Goal: Task Accomplishment & Management: Complete application form

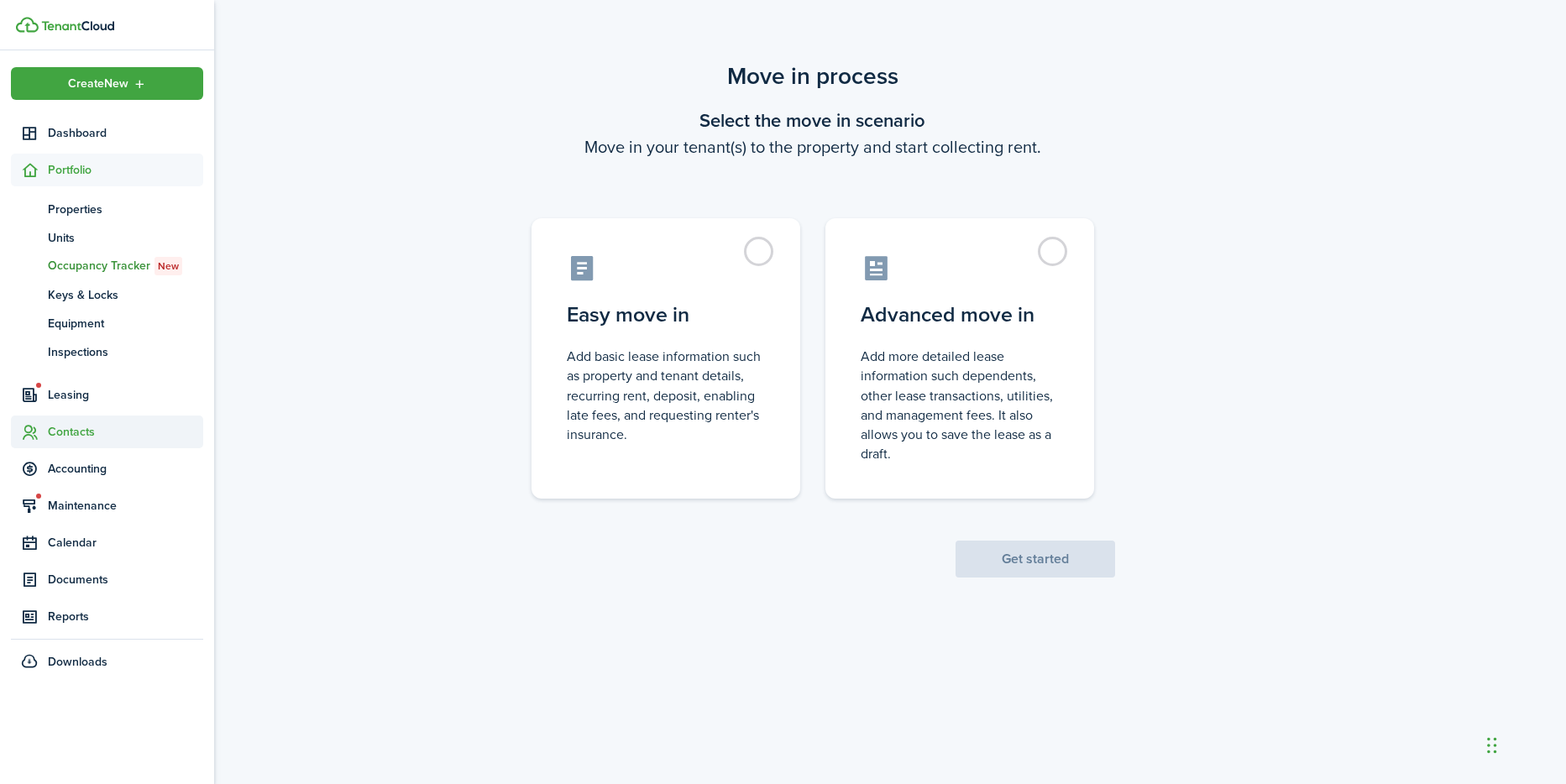
click at [50, 432] on span "Contacts" at bounding box center [125, 432] width 155 height 18
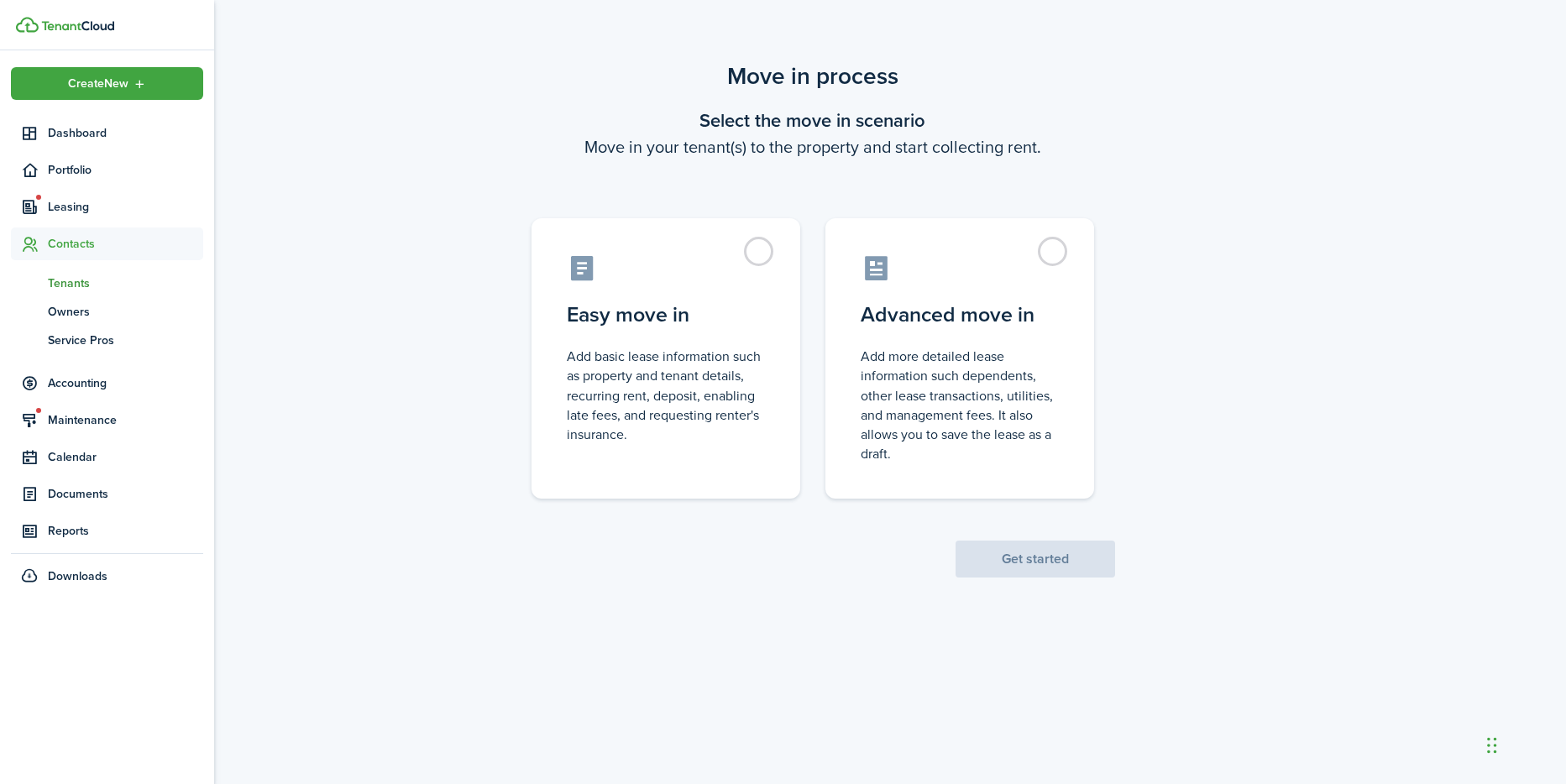
click at [74, 281] on span "Tenants" at bounding box center [125, 283] width 155 height 18
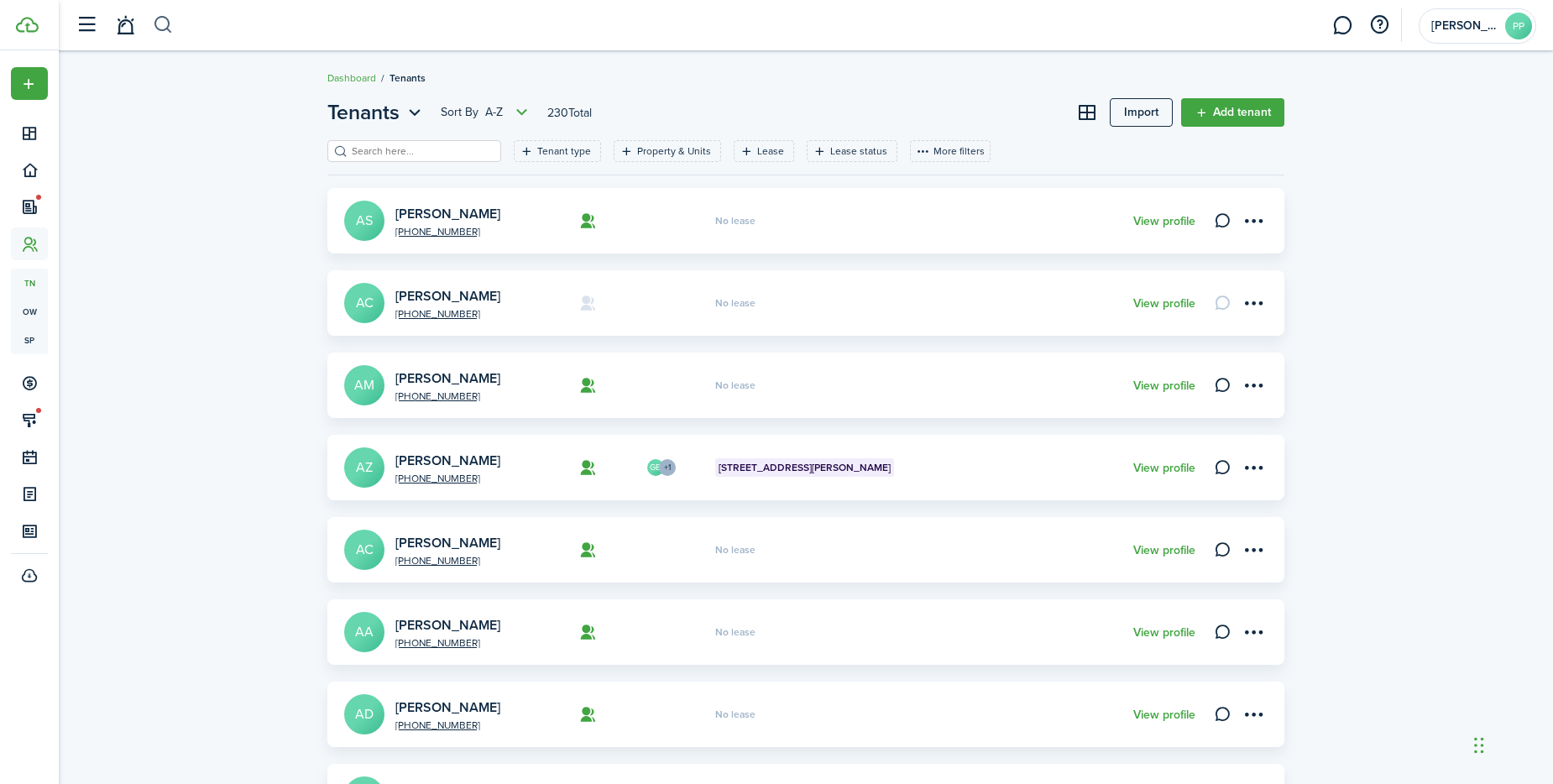
click at [159, 24] on button "button" at bounding box center [162, 25] width 21 height 29
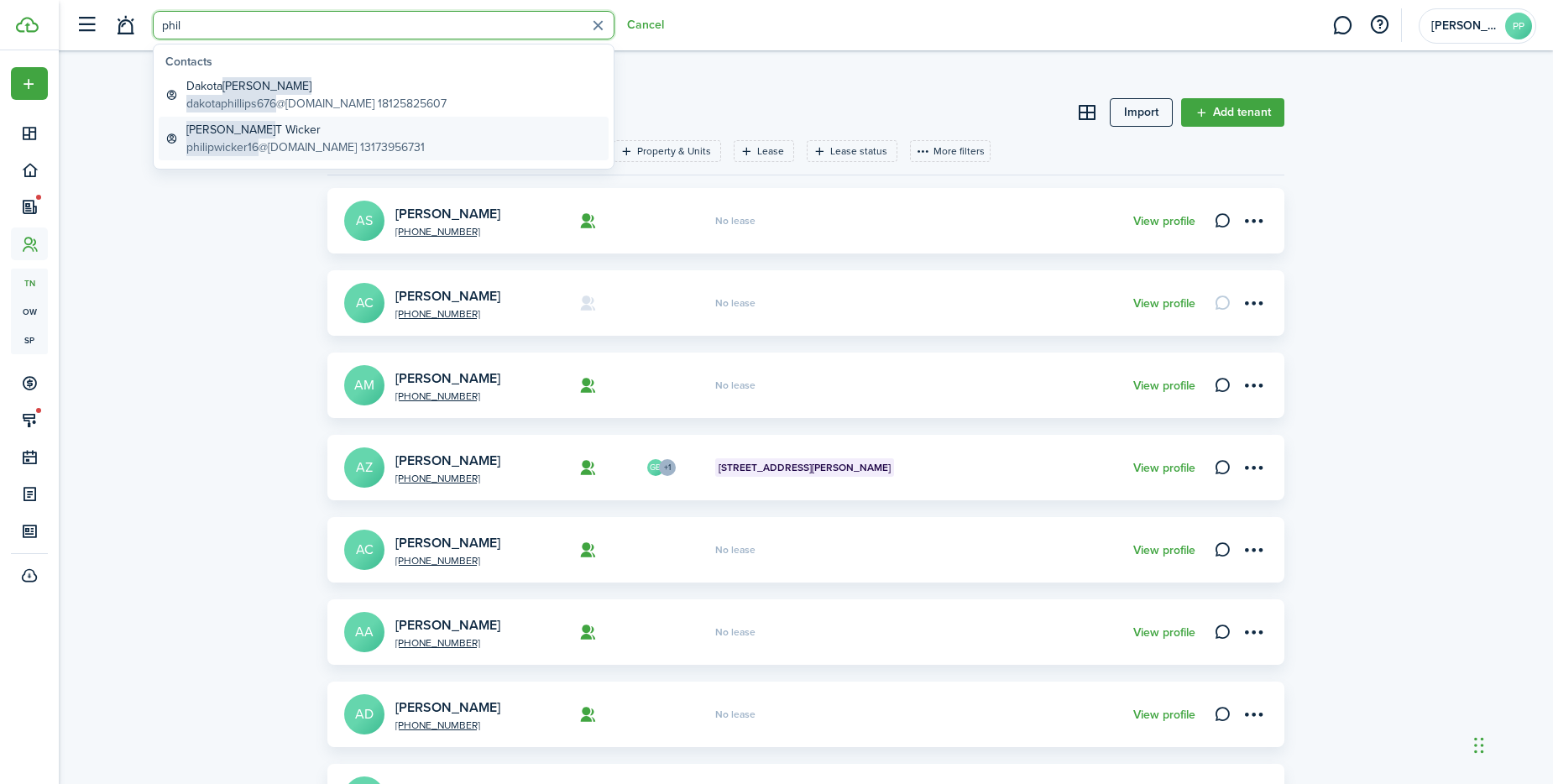
type input "phil"
click at [226, 144] on span "philipwicker16" at bounding box center [222, 147] width 72 height 18
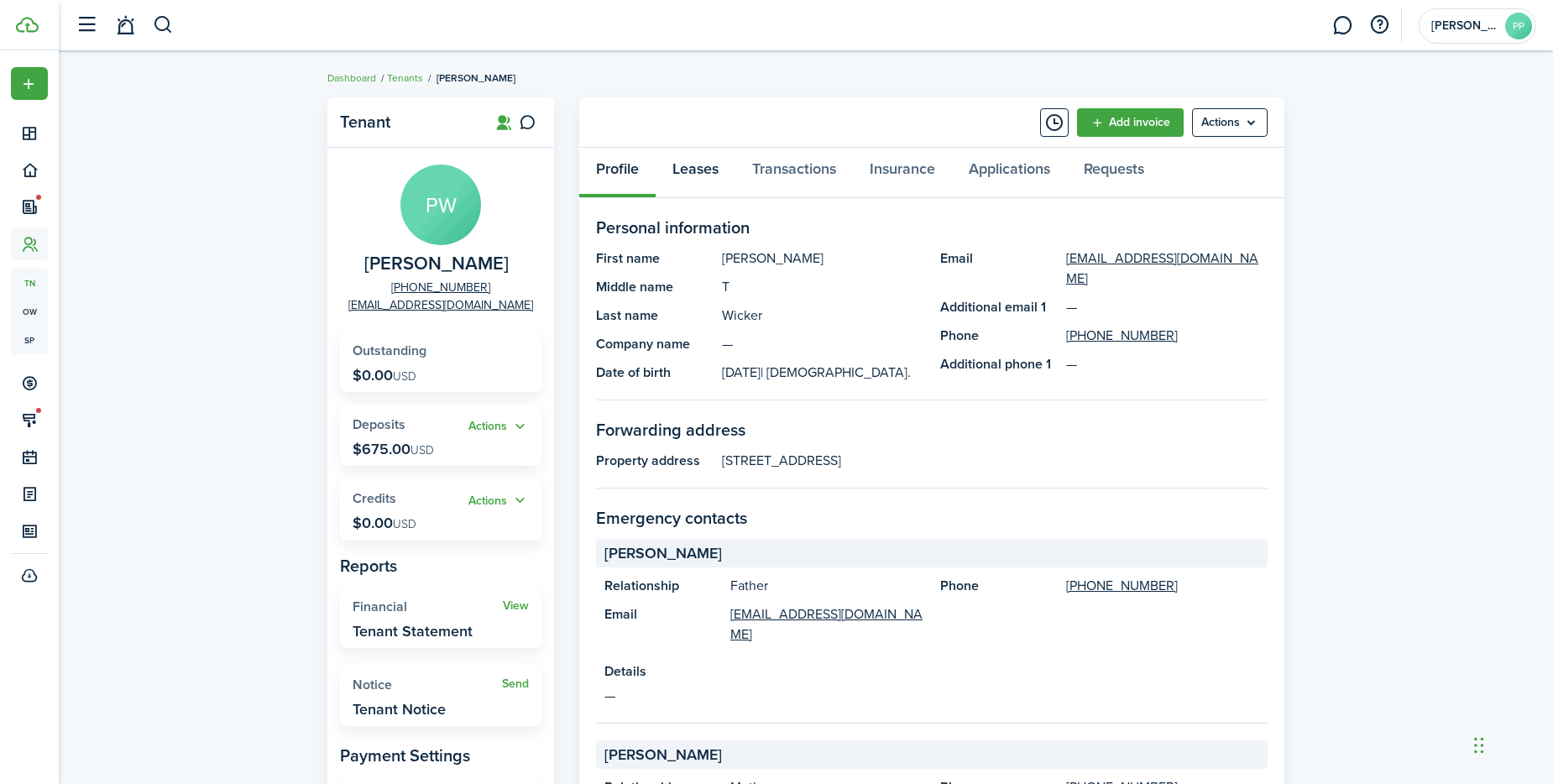
click at [701, 169] on link "Leases" at bounding box center [695, 173] width 80 height 50
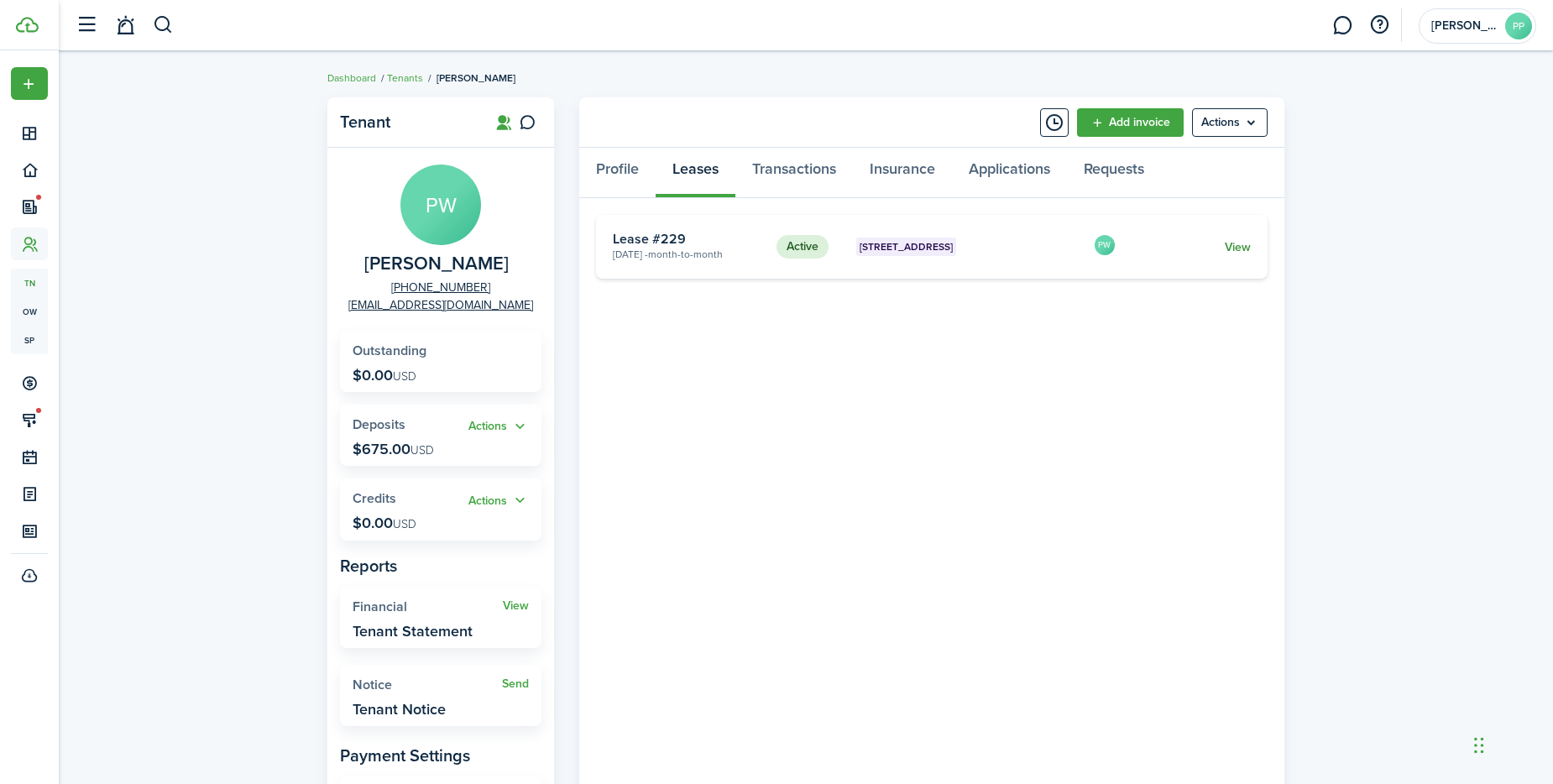
click at [1244, 248] on link "View" at bounding box center [1237, 248] width 26 height 18
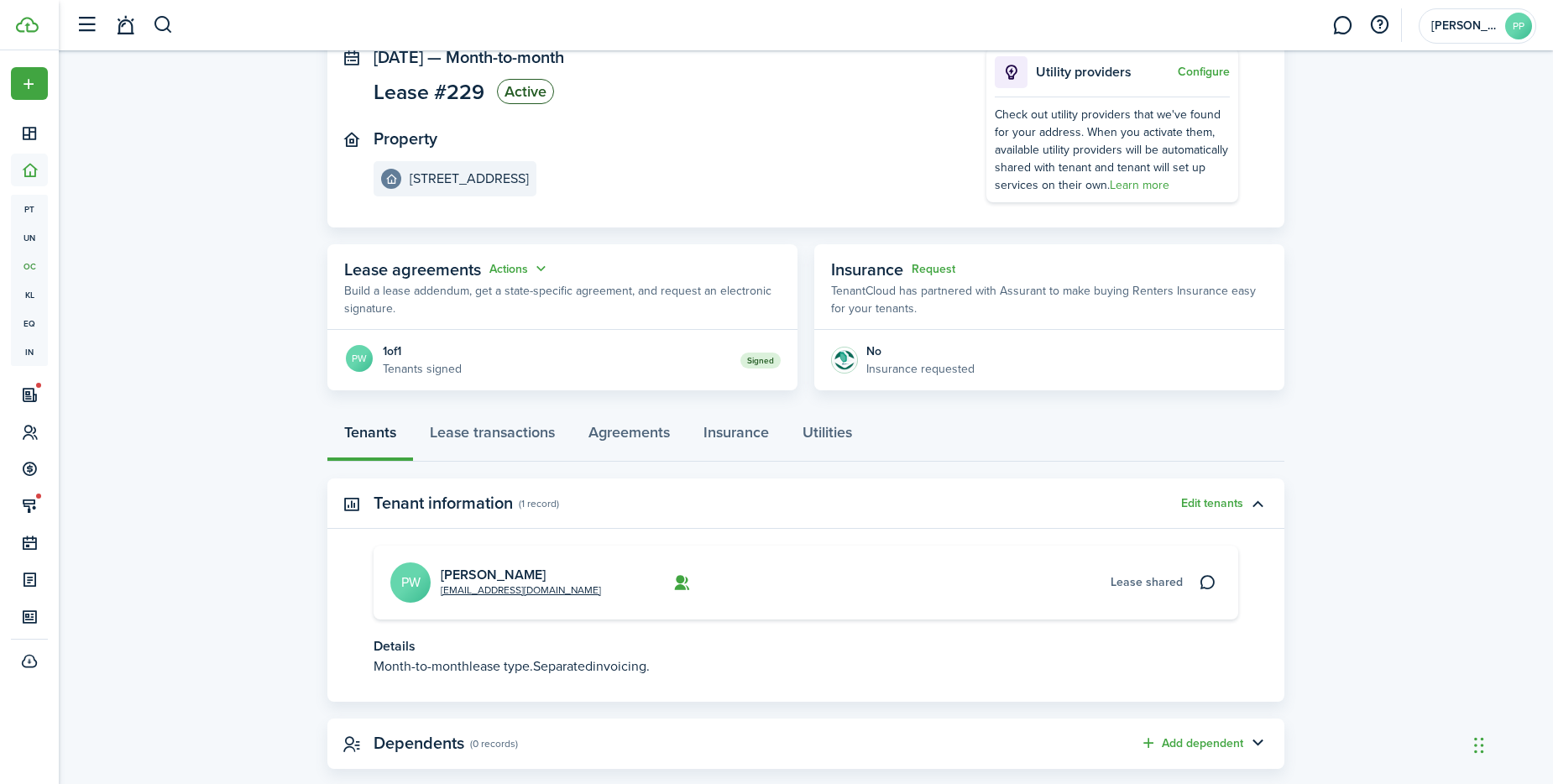
scroll to position [146, 0]
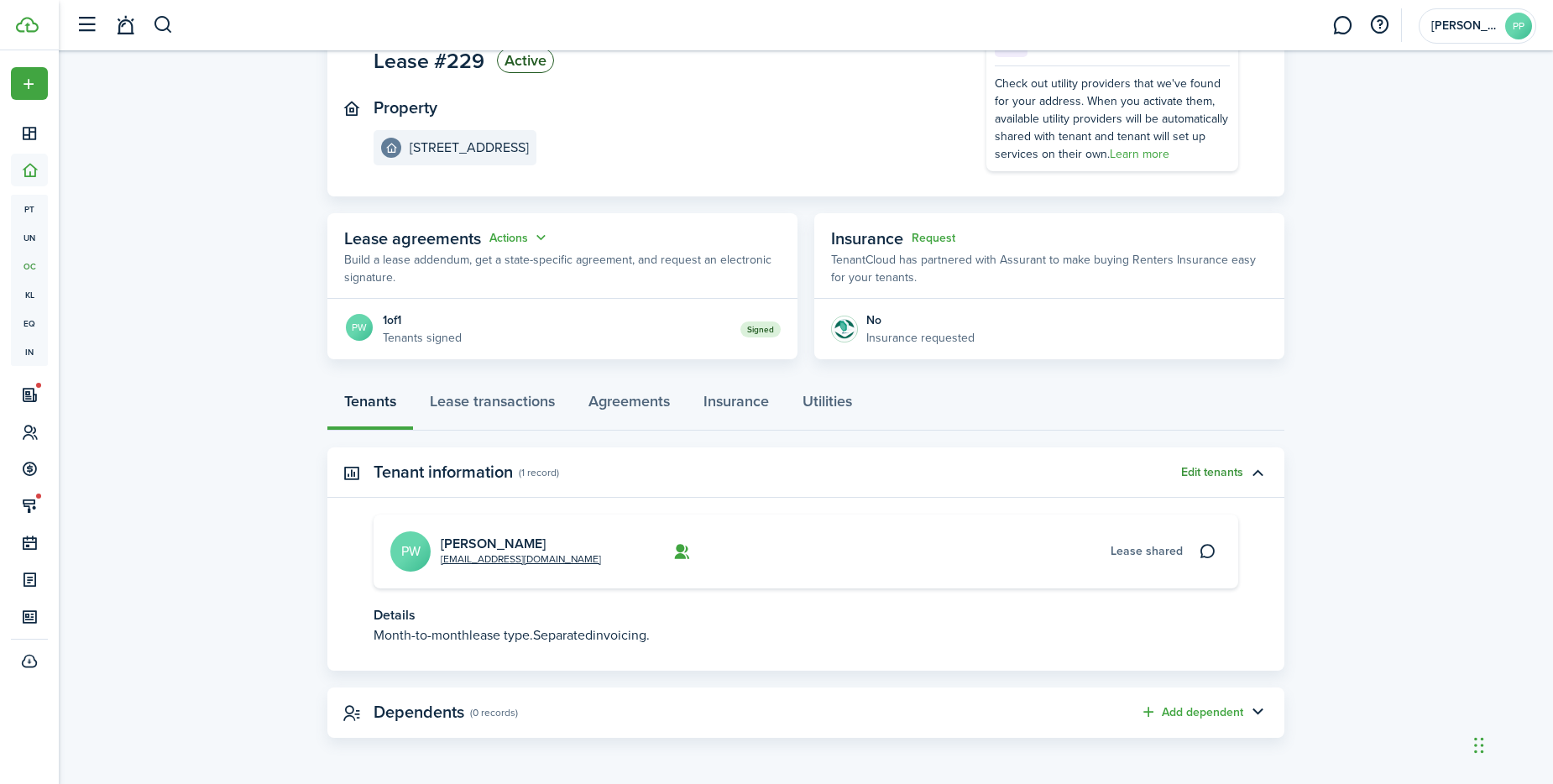
click at [1223, 474] on button "Edit tenants" at bounding box center [1212, 472] width 62 height 13
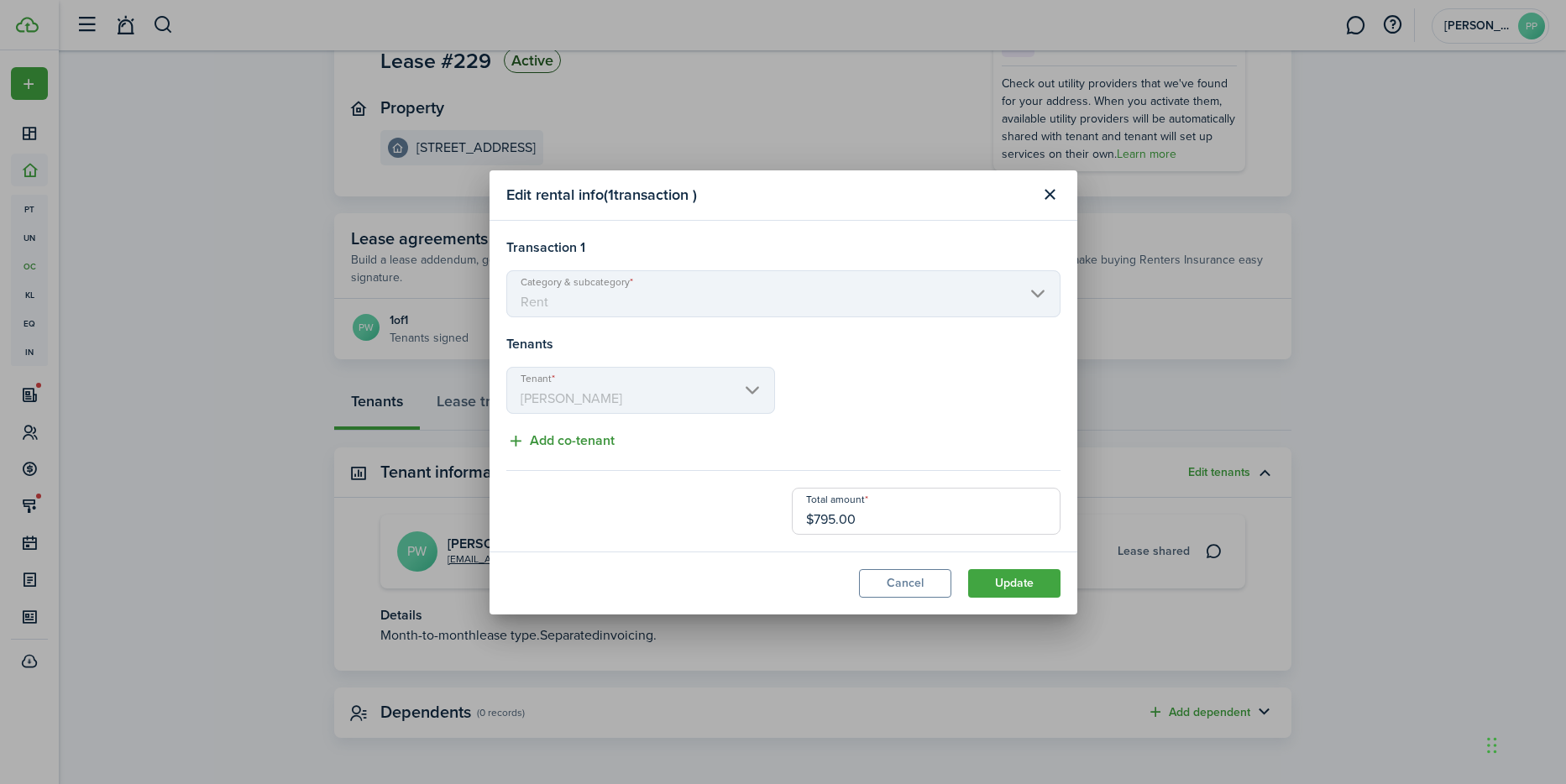
click at [553, 438] on button "Add co-tenant" at bounding box center [560, 440] width 109 height 21
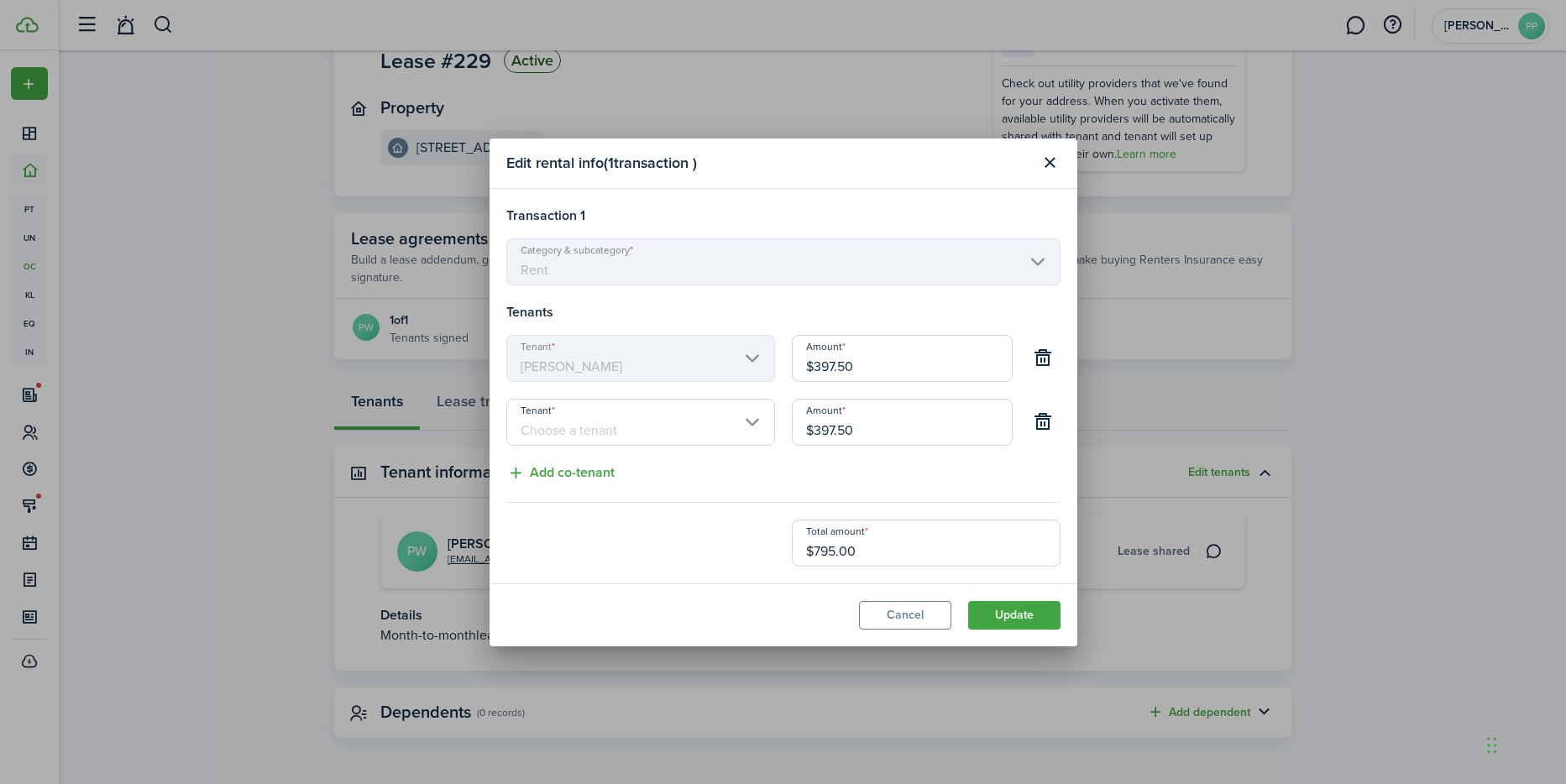
click at [584, 426] on input "Tenant" at bounding box center [640, 422] width 268 height 47
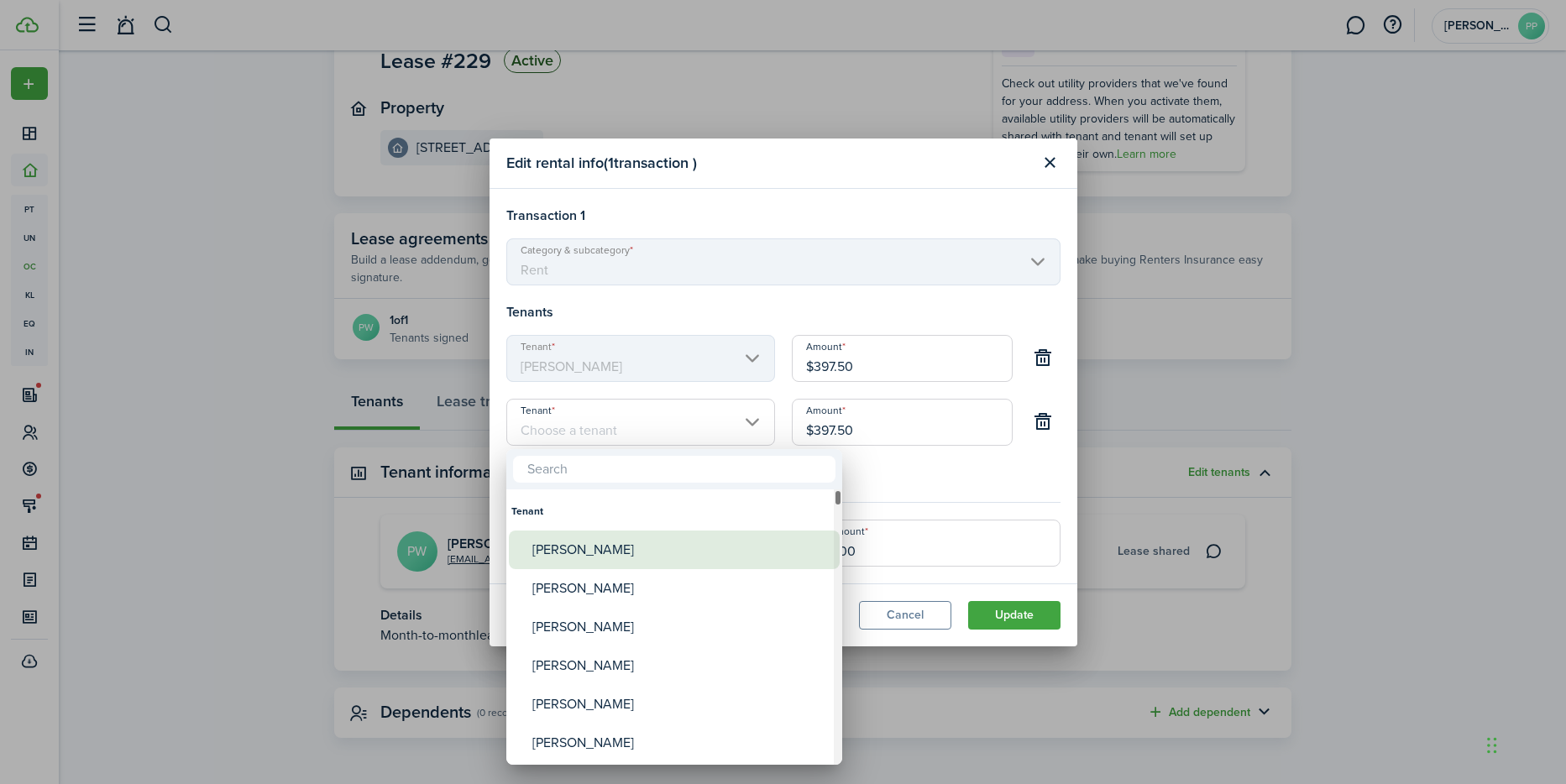
click at [593, 544] on div "[PERSON_NAME]" at bounding box center [680, 549] width 297 height 39
type input "[PERSON_NAME]"
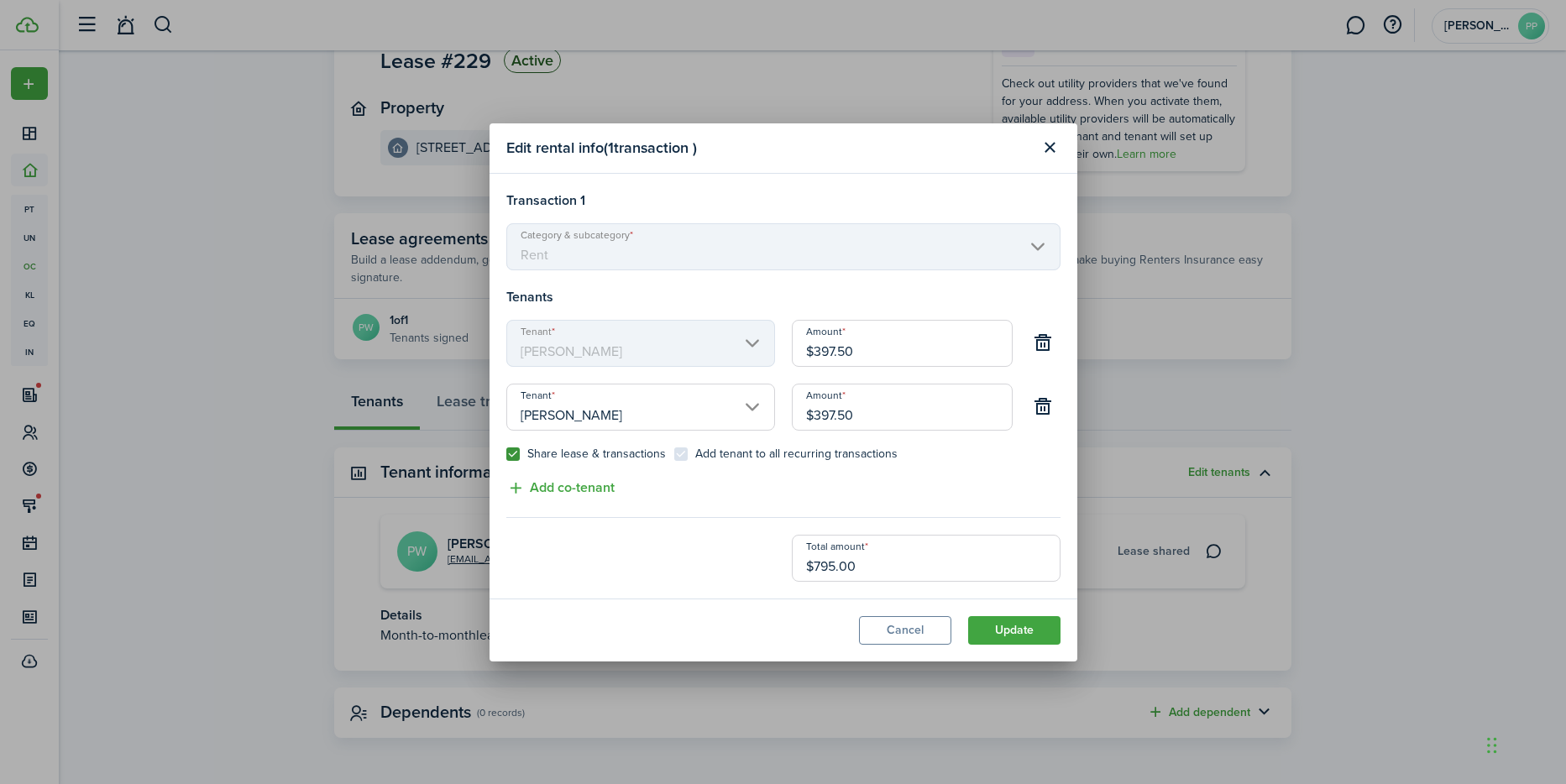
drag, startPoint x: 857, startPoint y: 415, endPoint x: 756, endPoint y: 407, distance: 101.3
click at [757, 408] on div "Tenant [PERSON_NAME] Amount $397.50 Share lease & transactions Add tenant to al…" at bounding box center [783, 431] width 571 height 94
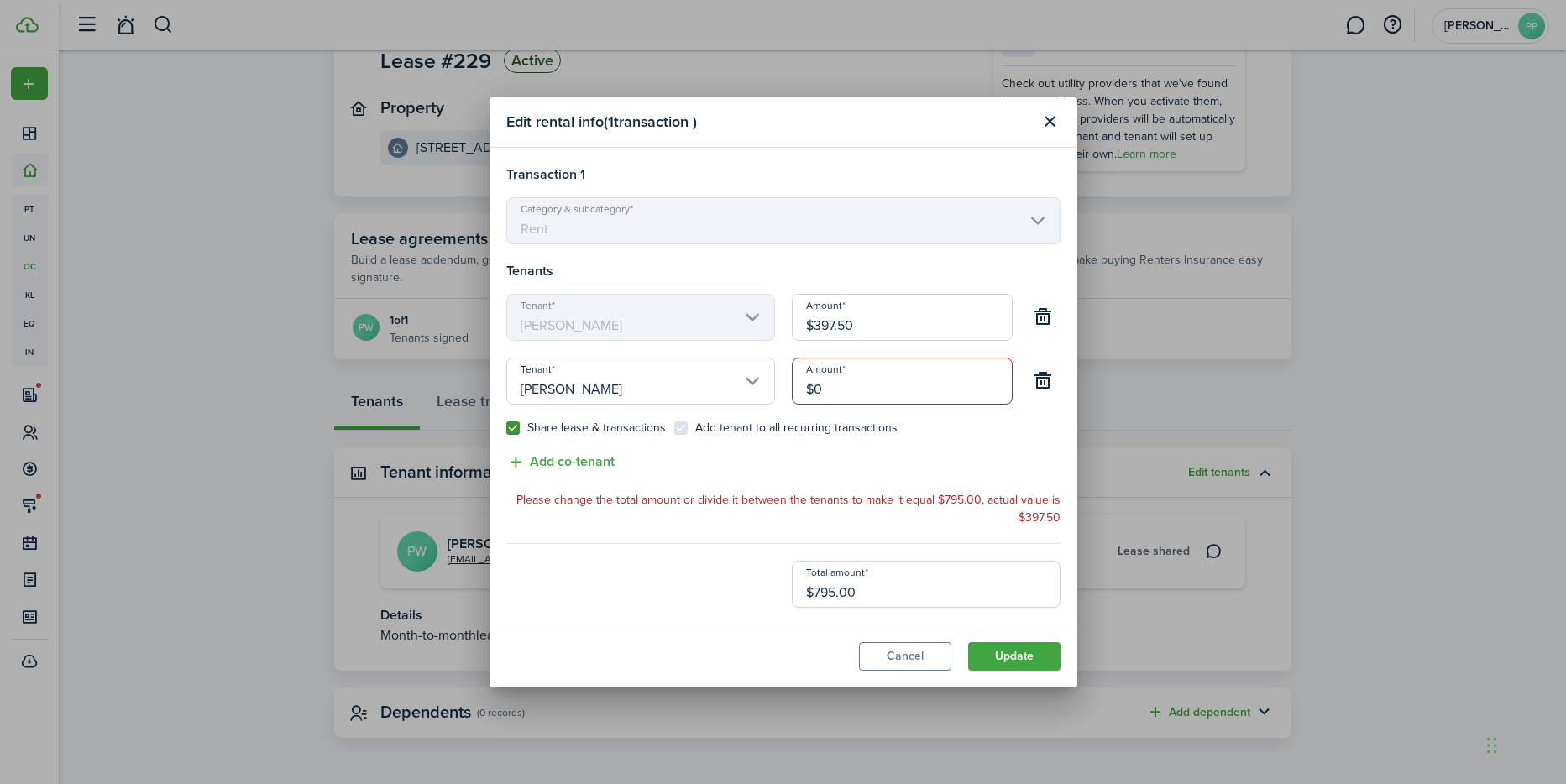
type input "$0.00"
drag, startPoint x: 897, startPoint y: 330, endPoint x: 707, endPoint y: 323, distance: 190.1
click at [707, 323] on div "Tenant [PERSON_NAME] Amount $397.50" at bounding box center [783, 326] width 571 height 64
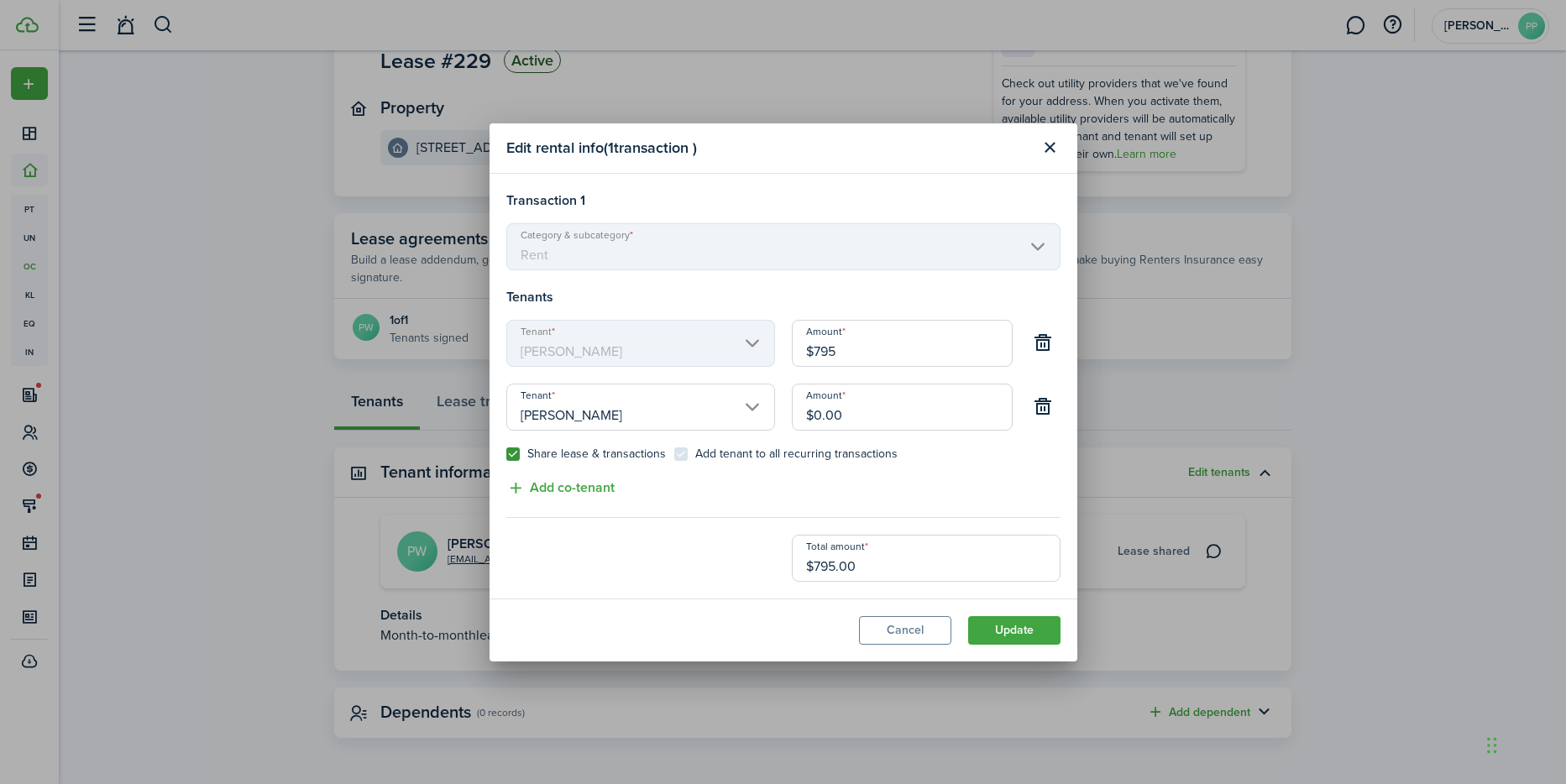
type input "$795.00"
click at [734, 492] on div "Transaction 1 Category & subcategory Rent Tenants Tenant [PERSON_NAME] Amount $…" at bounding box center [783, 386] width 555 height 391
click at [1001, 627] on button "Update" at bounding box center [1014, 631] width 92 height 29
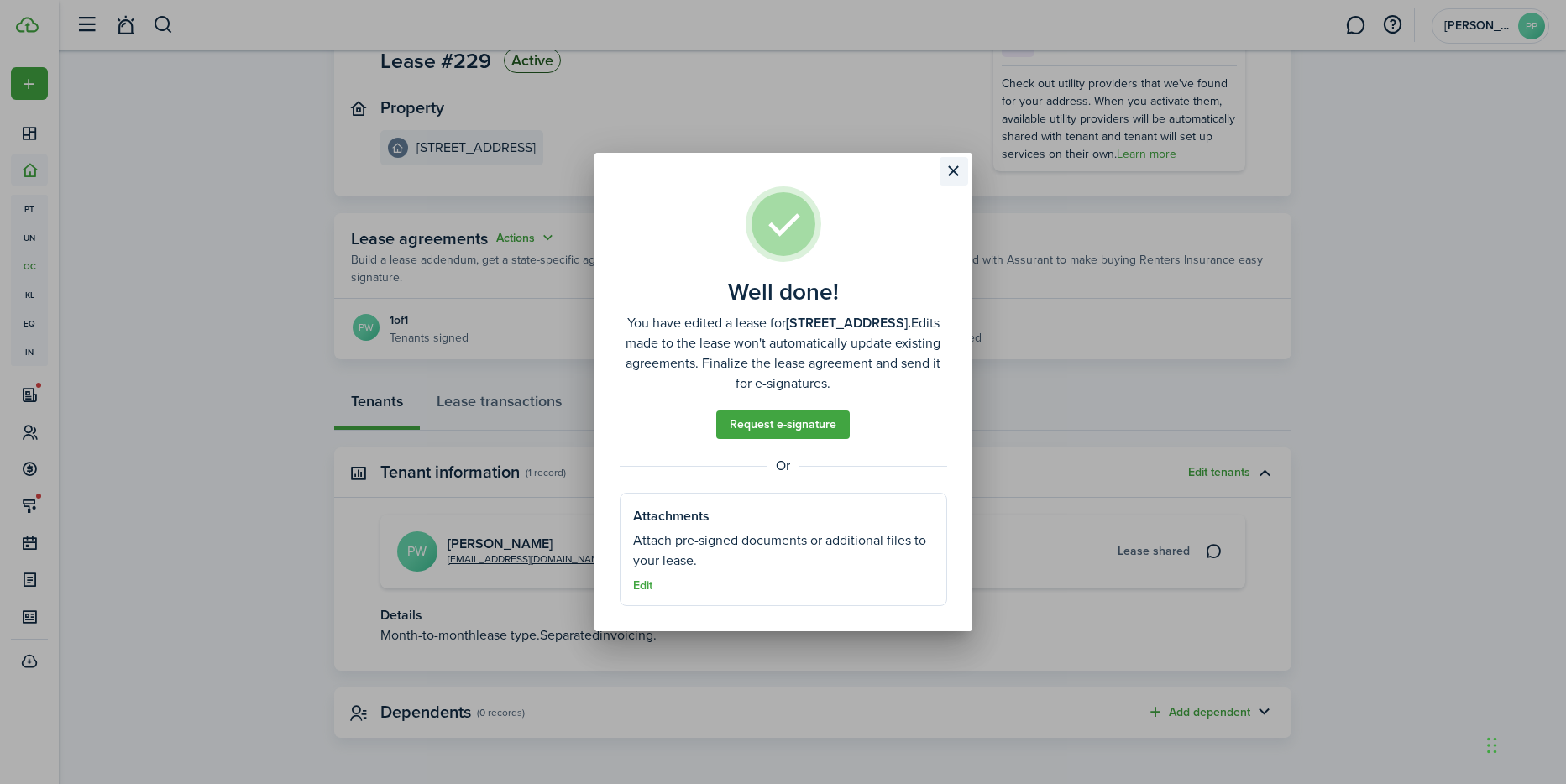
click at [952, 162] on button "Close modal" at bounding box center [954, 171] width 29 height 29
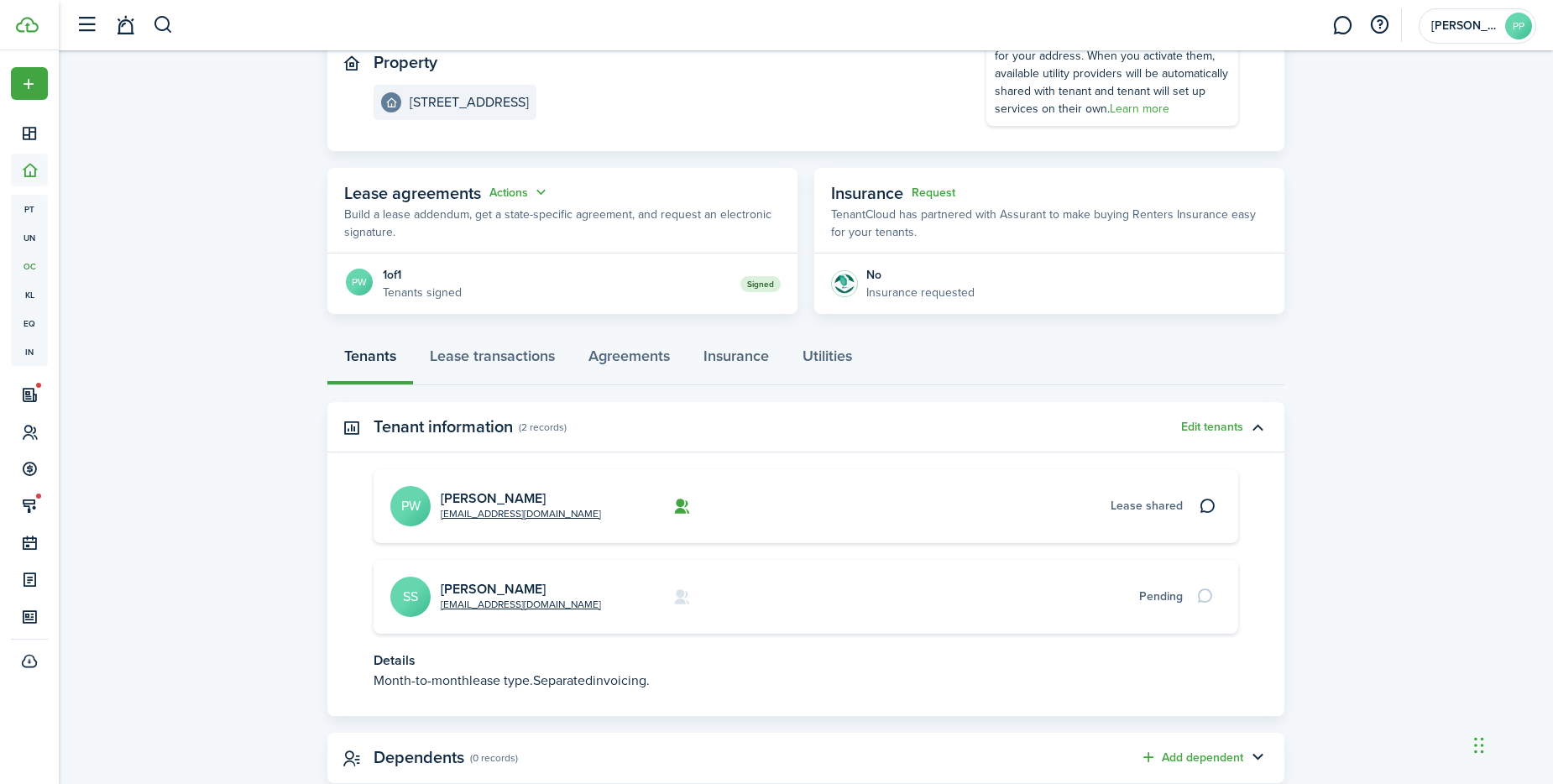
scroll to position [237, 0]
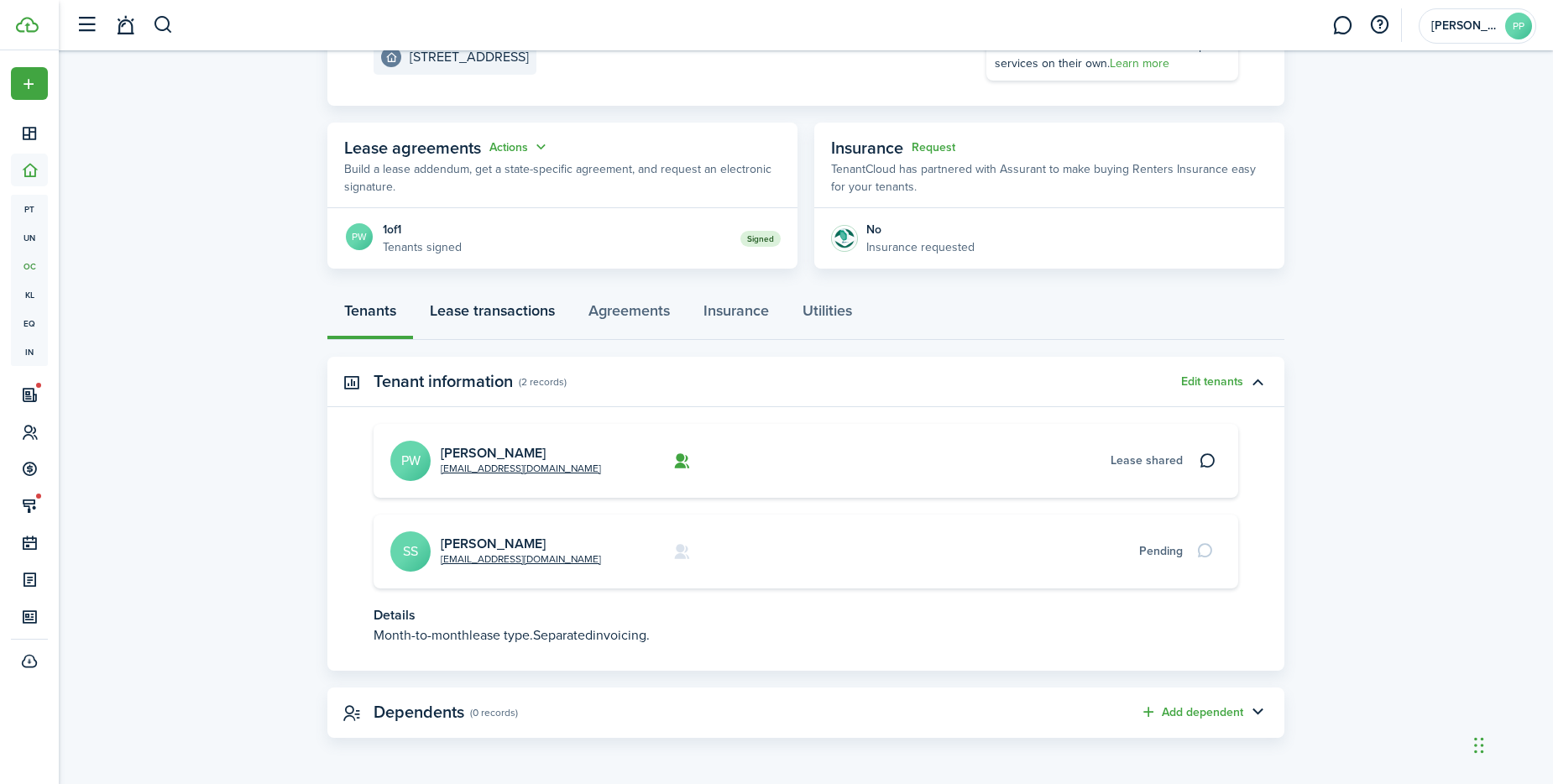
click at [511, 308] on link "Lease transactions" at bounding box center [492, 315] width 159 height 50
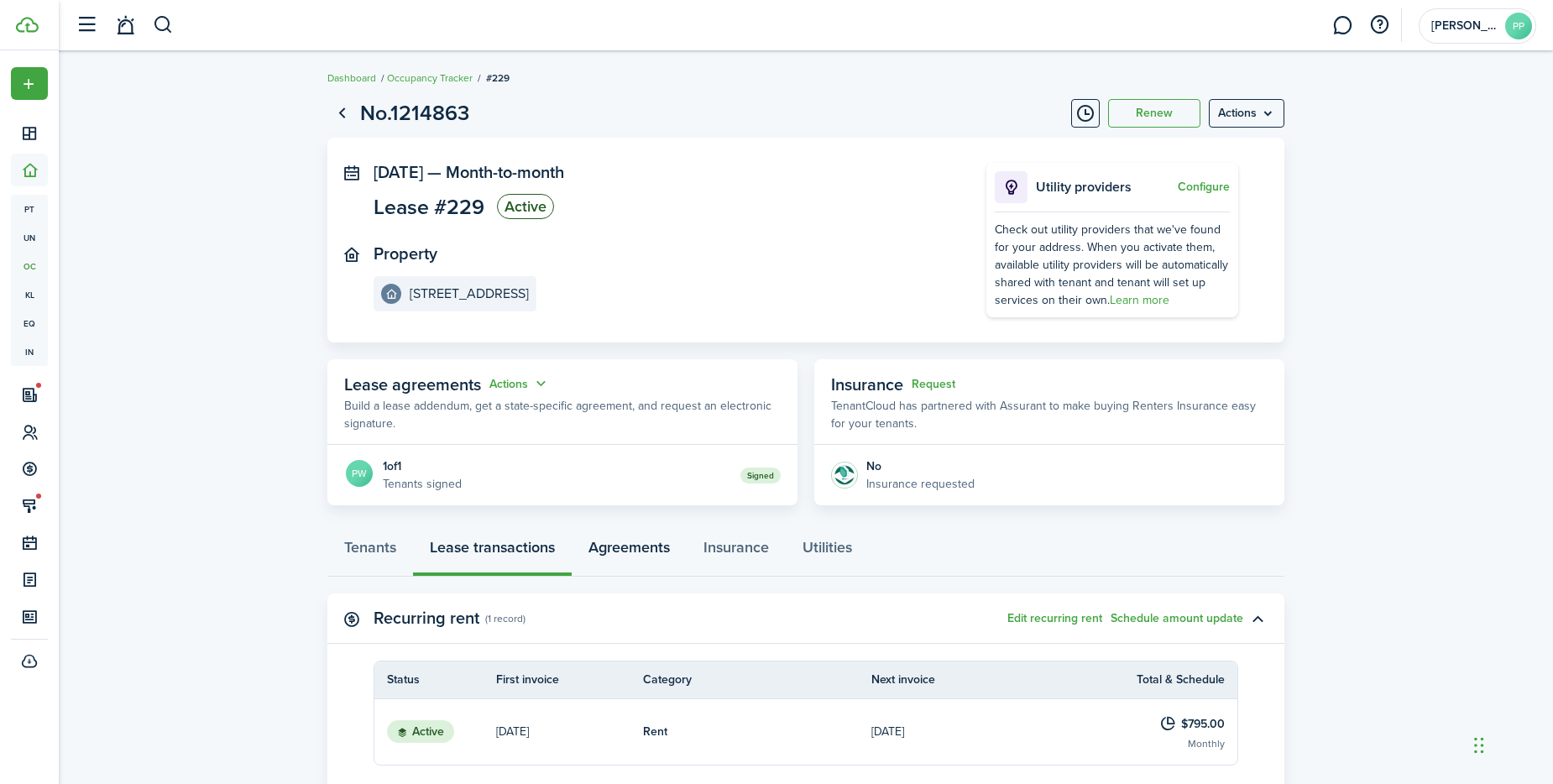
click at [633, 548] on link "Agreements" at bounding box center [629, 552] width 115 height 50
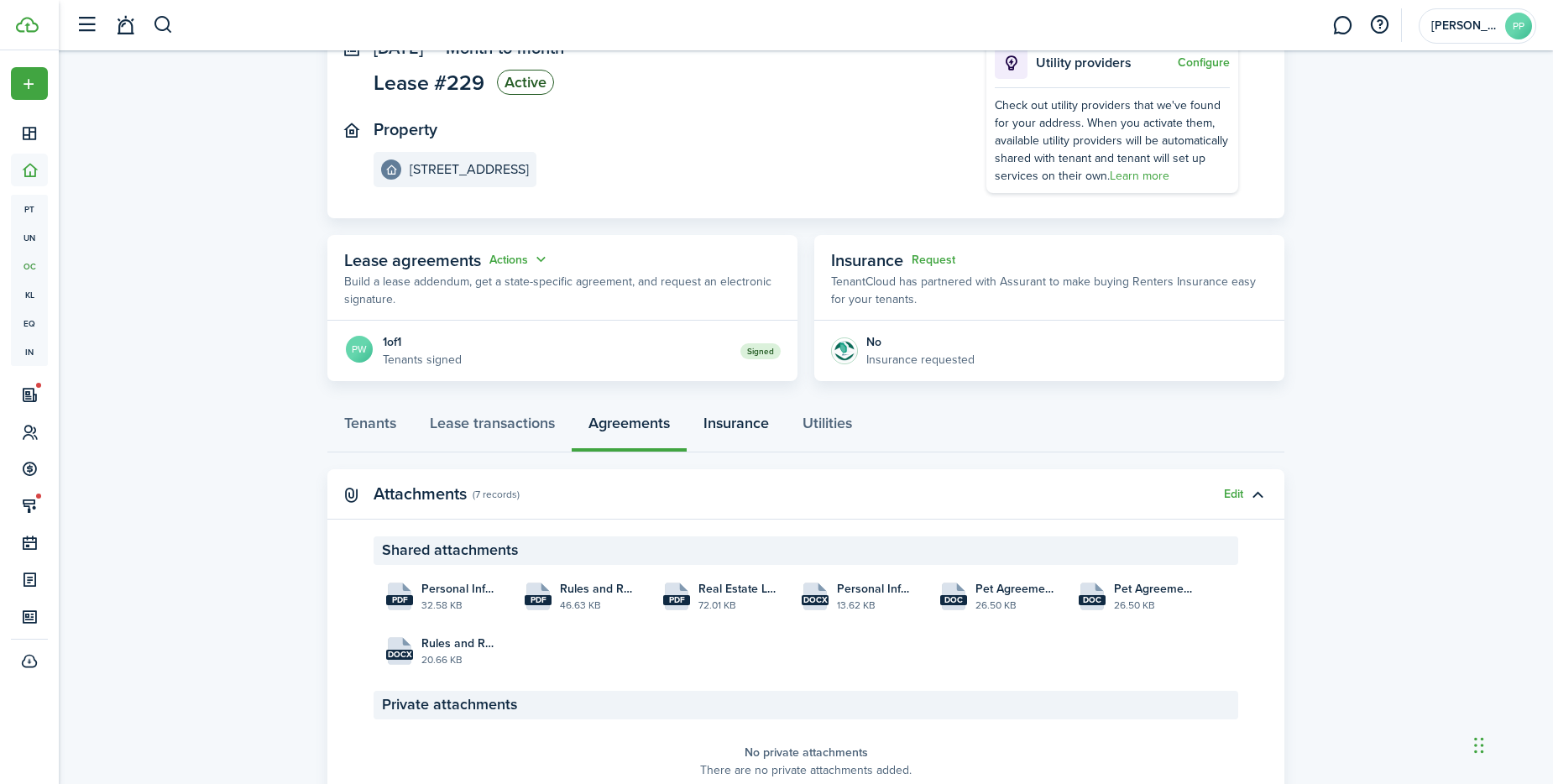
scroll to position [206, 0]
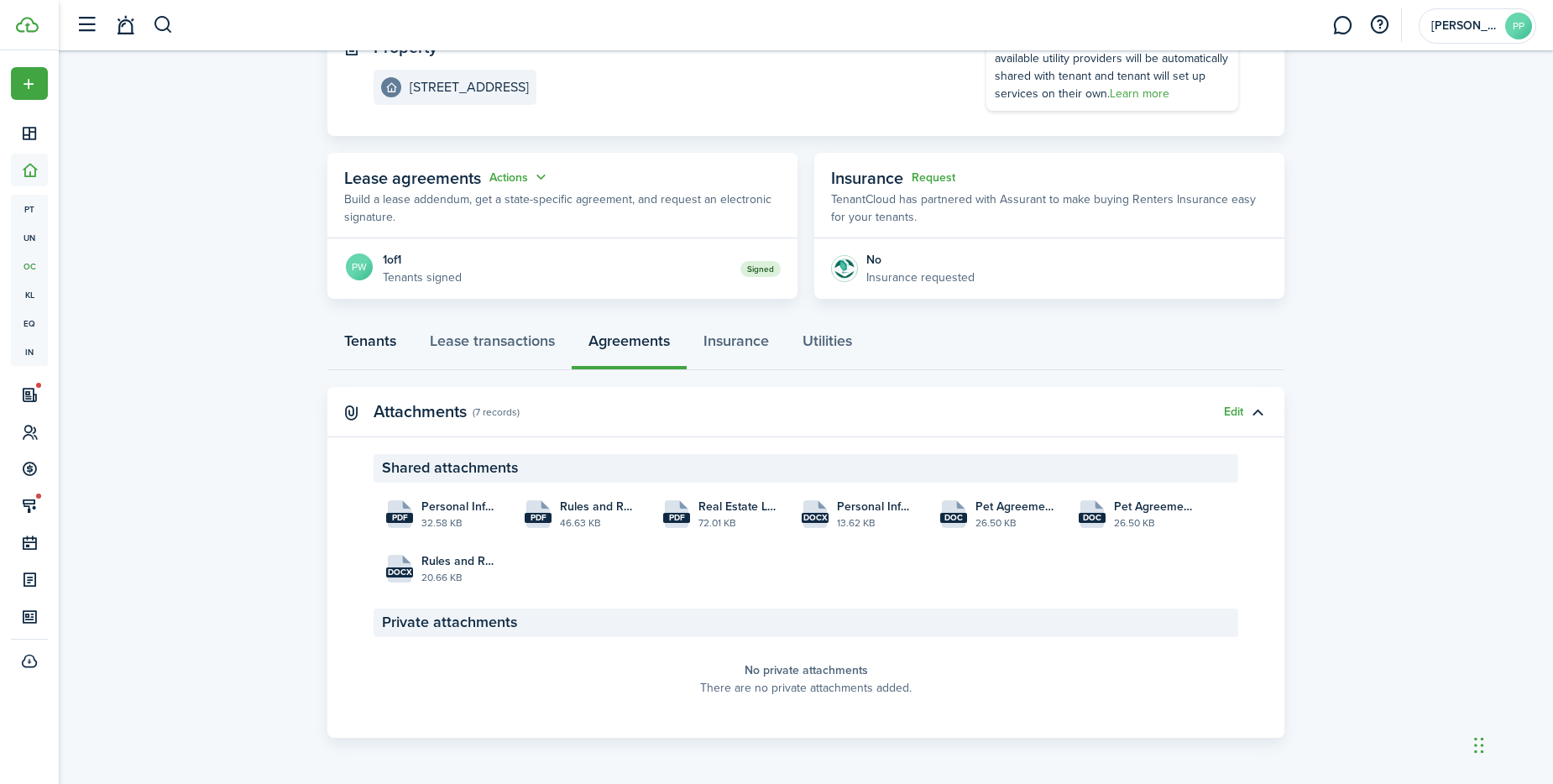
click at [360, 343] on link "Tenants" at bounding box center [370, 345] width 85 height 50
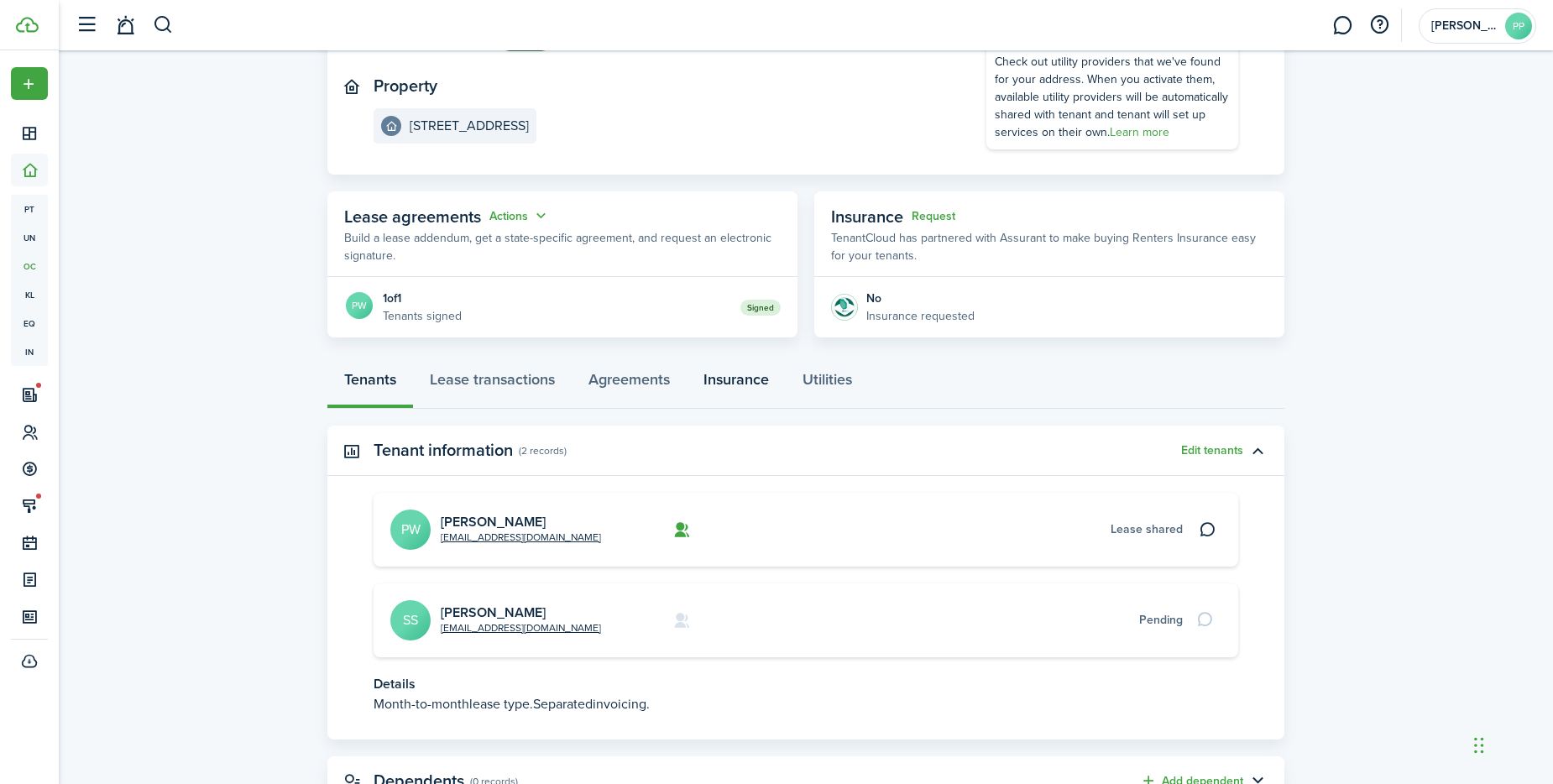
scroll to position [237, 0]
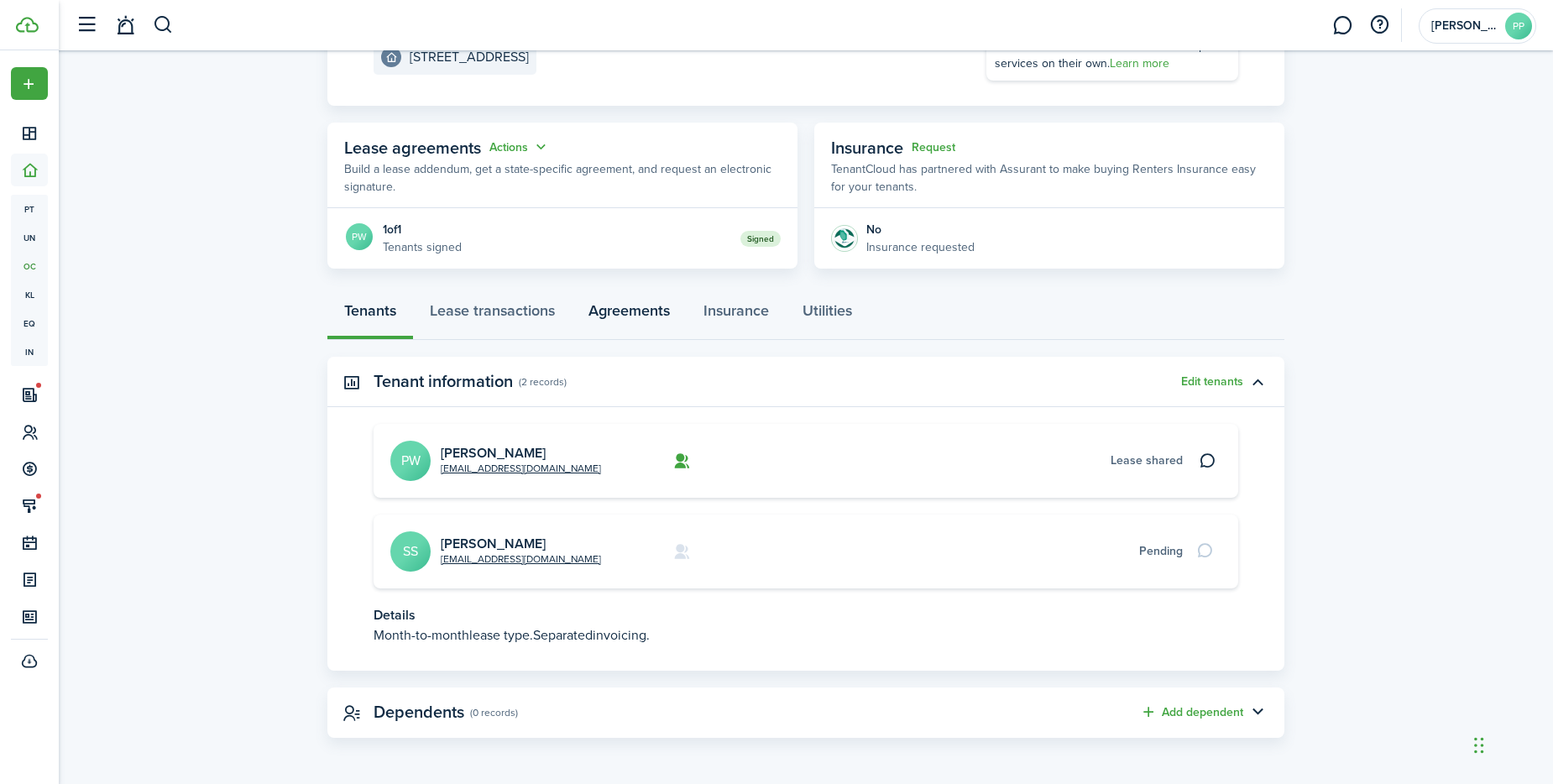
click at [635, 317] on link "Agreements" at bounding box center [629, 315] width 115 height 50
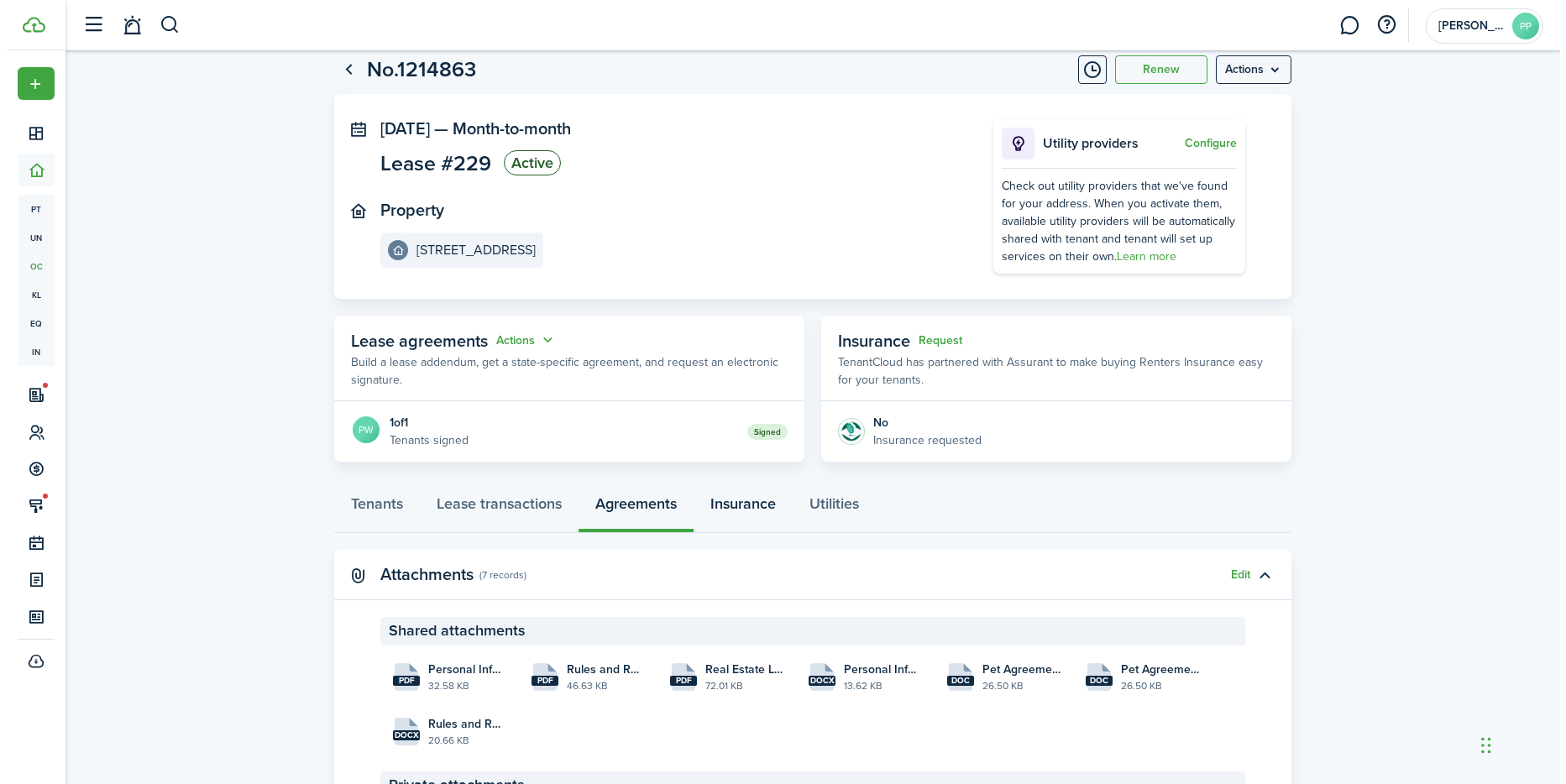
scroll to position [206, 0]
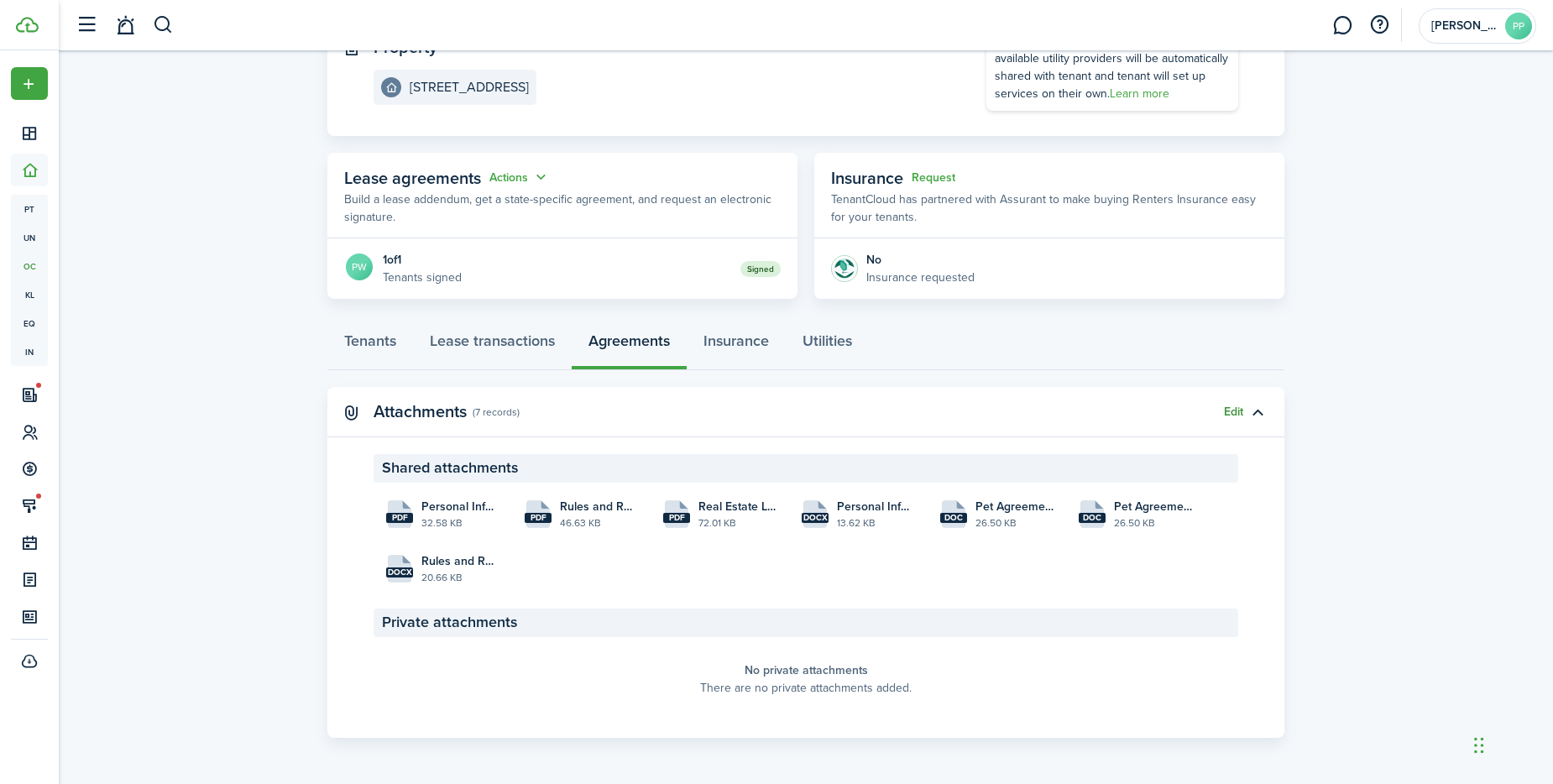
click at [1229, 406] on button "Edit" at bounding box center [1234, 412] width 20 height 13
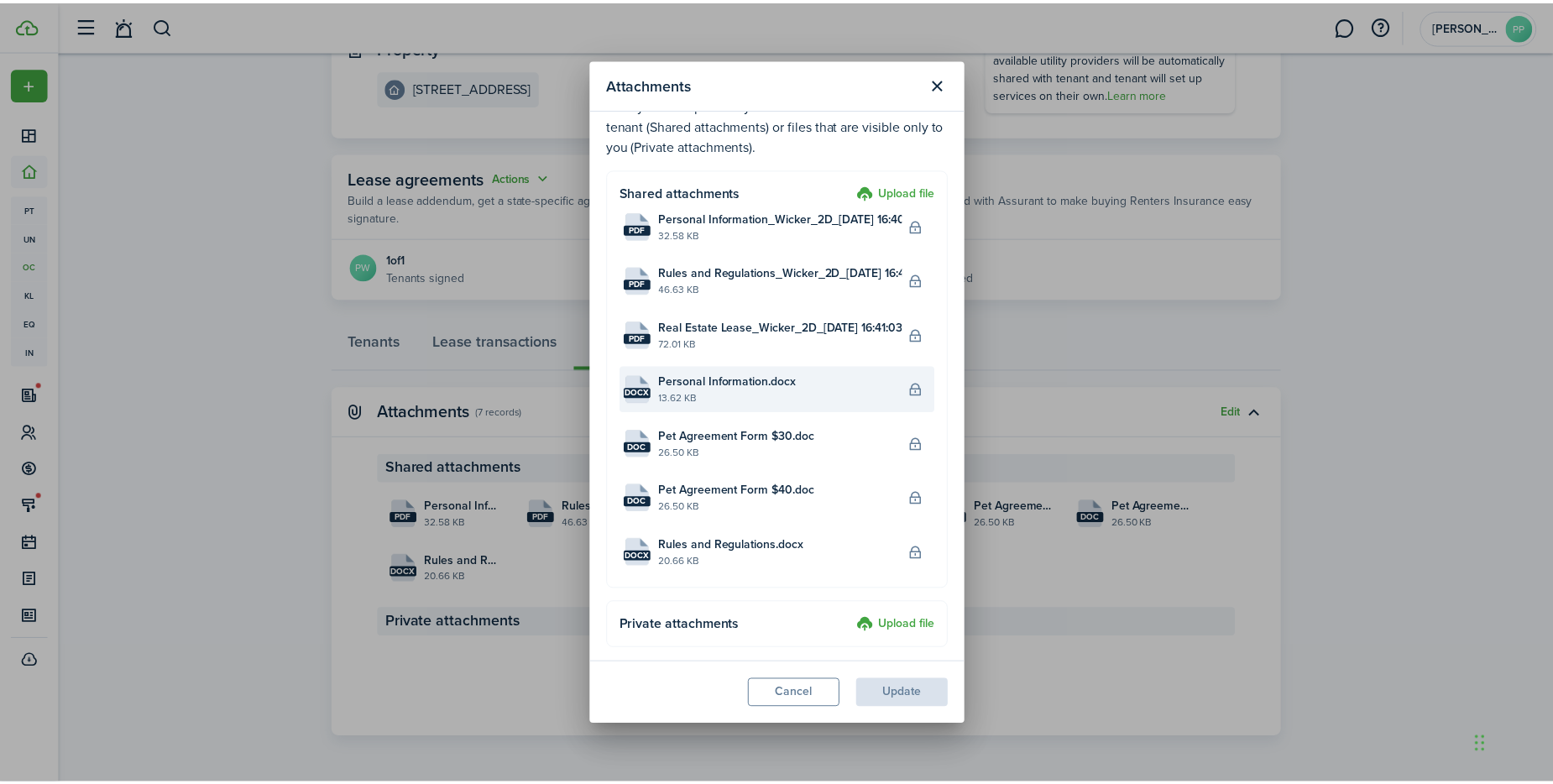
scroll to position [47, 0]
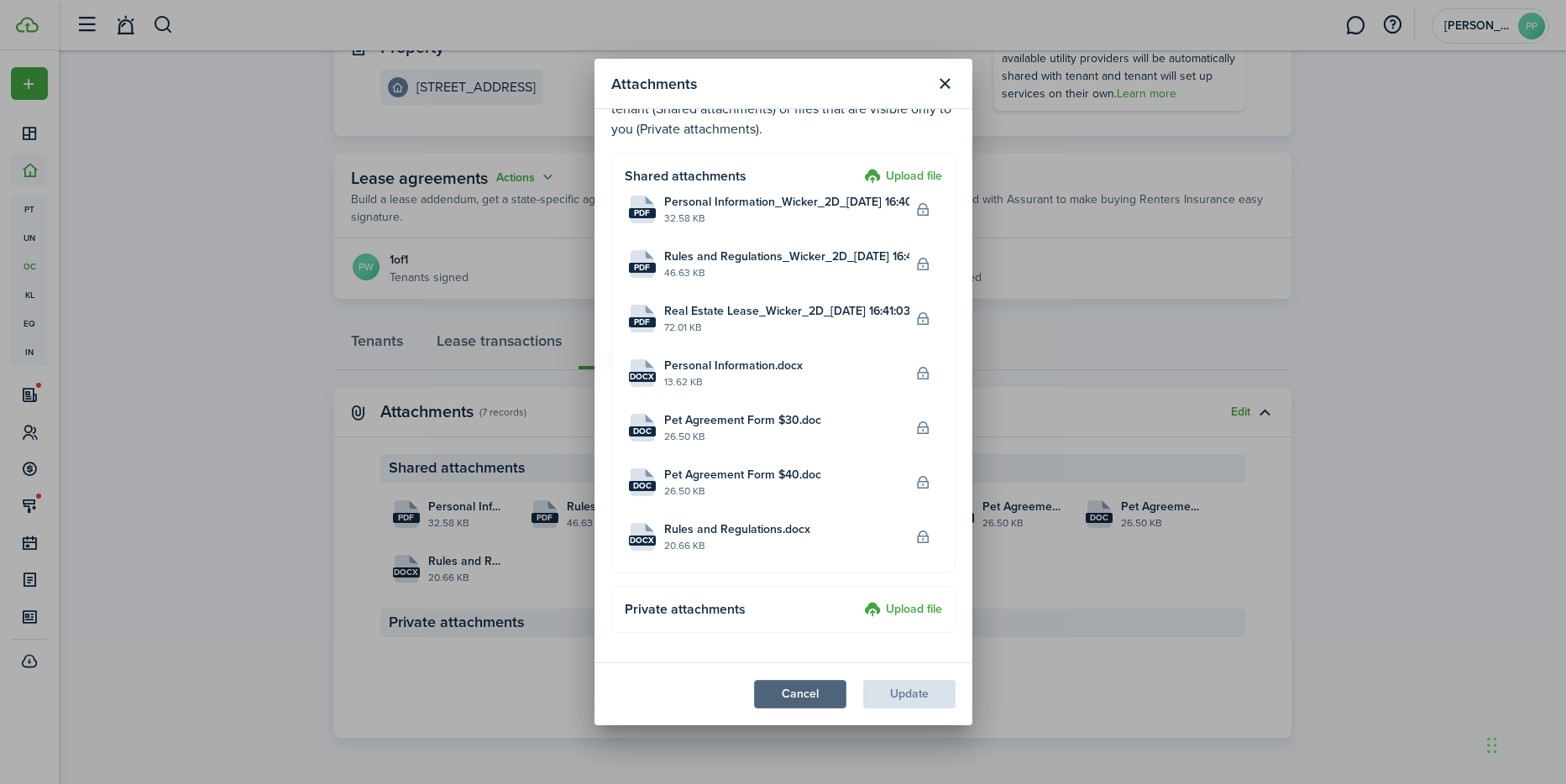
click at [800, 684] on button "Cancel" at bounding box center [800, 694] width 92 height 29
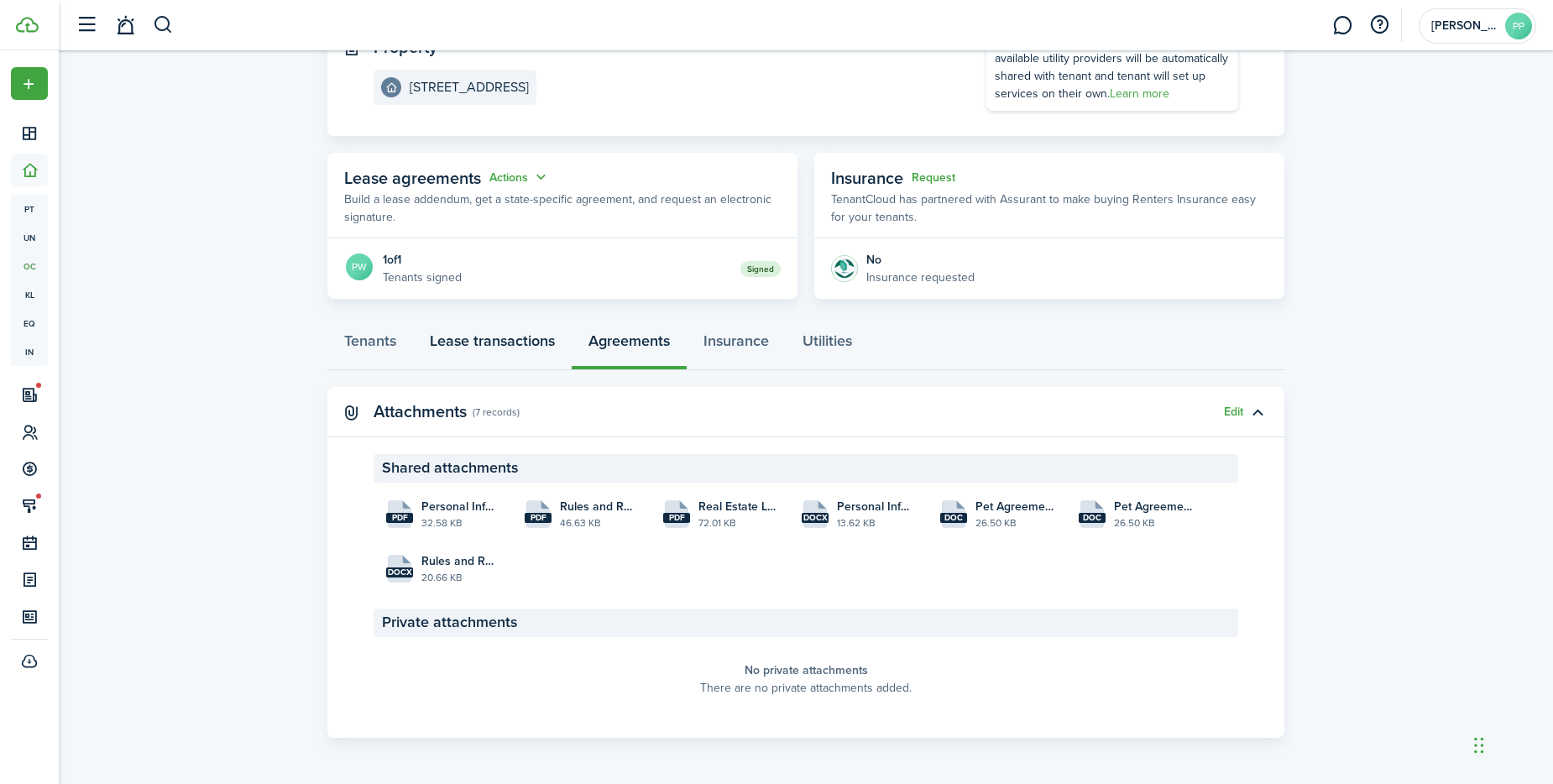
click at [510, 340] on link "Lease transactions" at bounding box center [492, 345] width 159 height 50
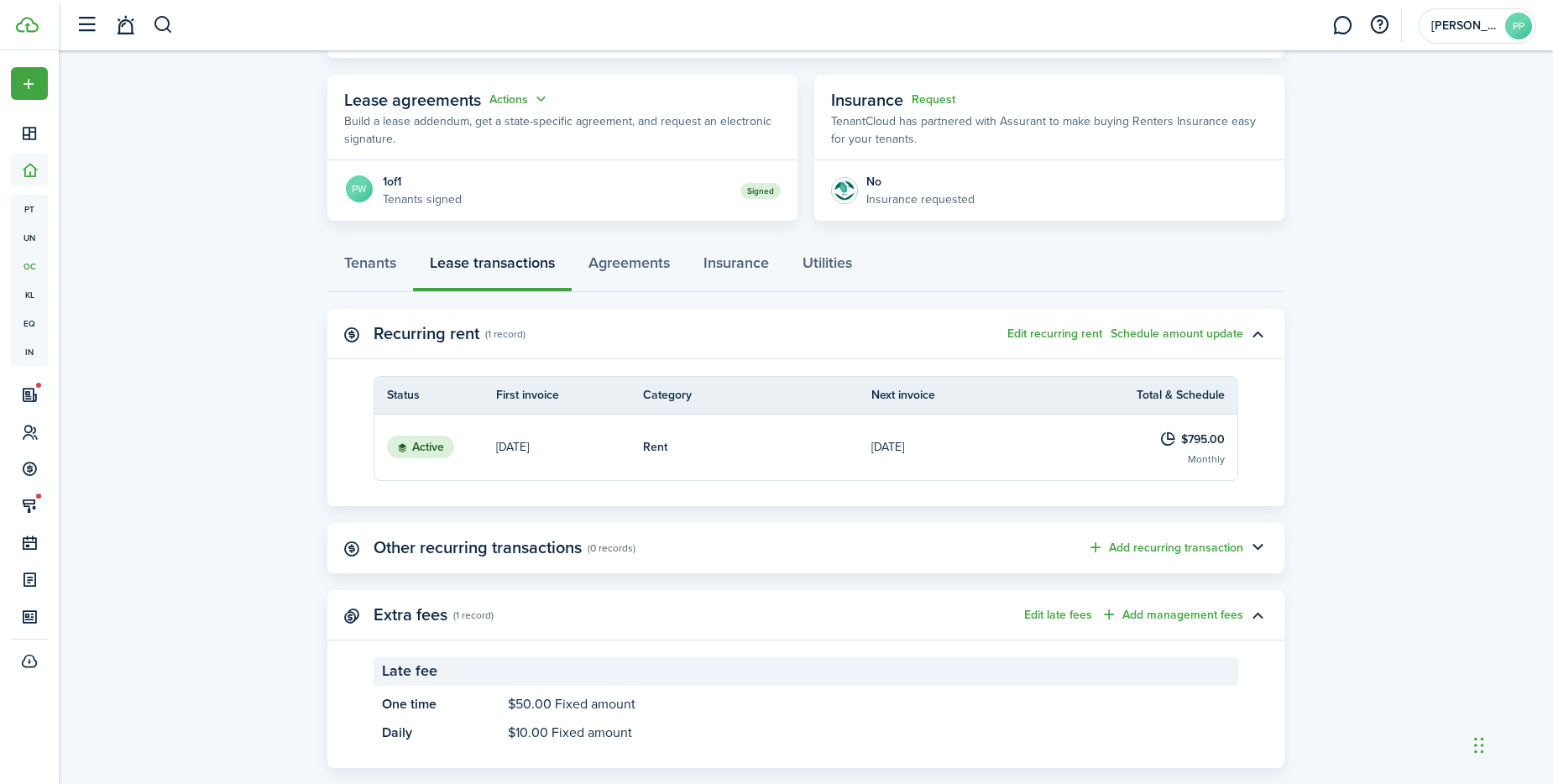
scroll to position [315, 0]
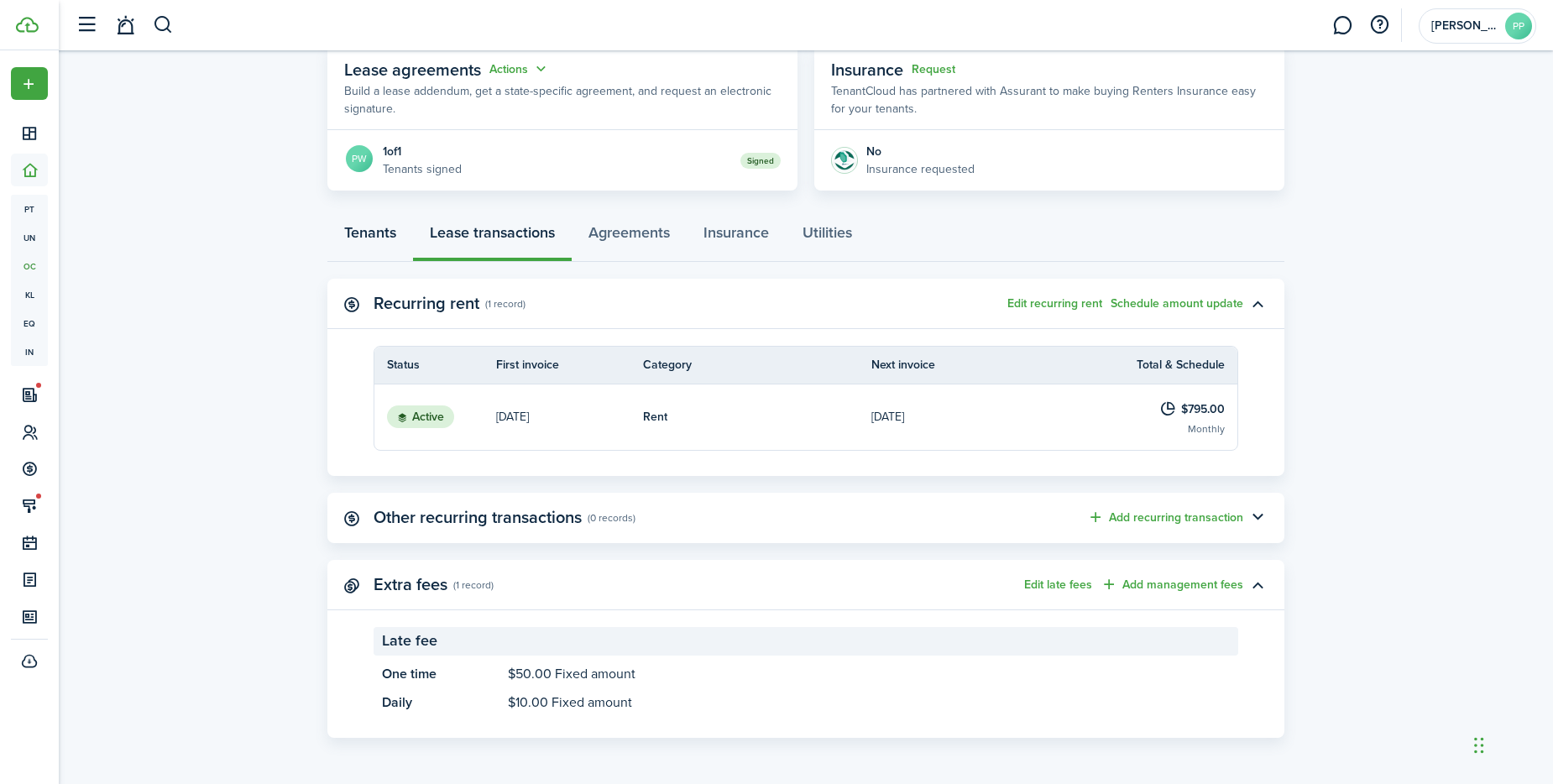
click at [346, 231] on link "Tenants" at bounding box center [370, 237] width 85 height 50
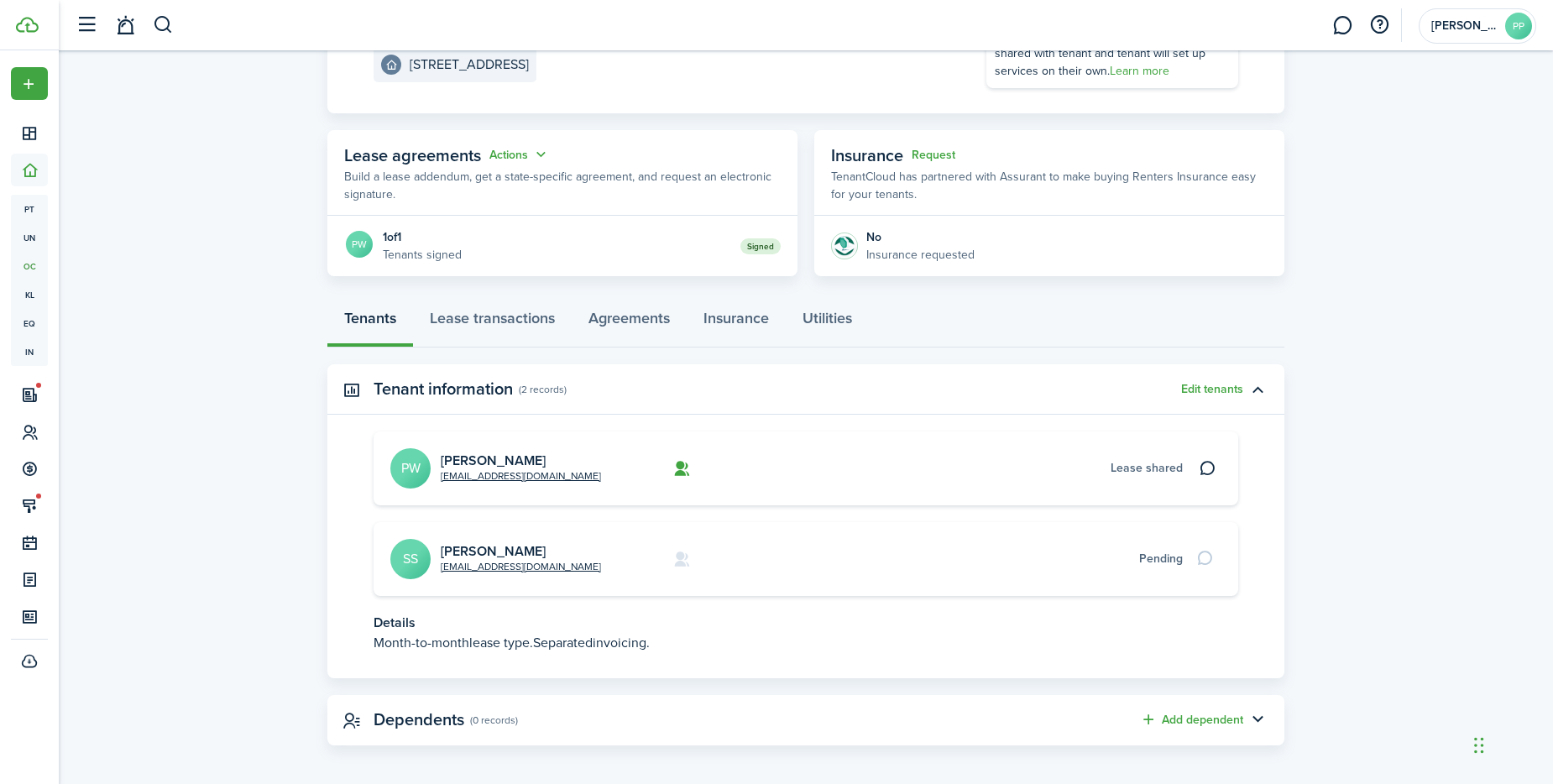
scroll to position [237, 0]
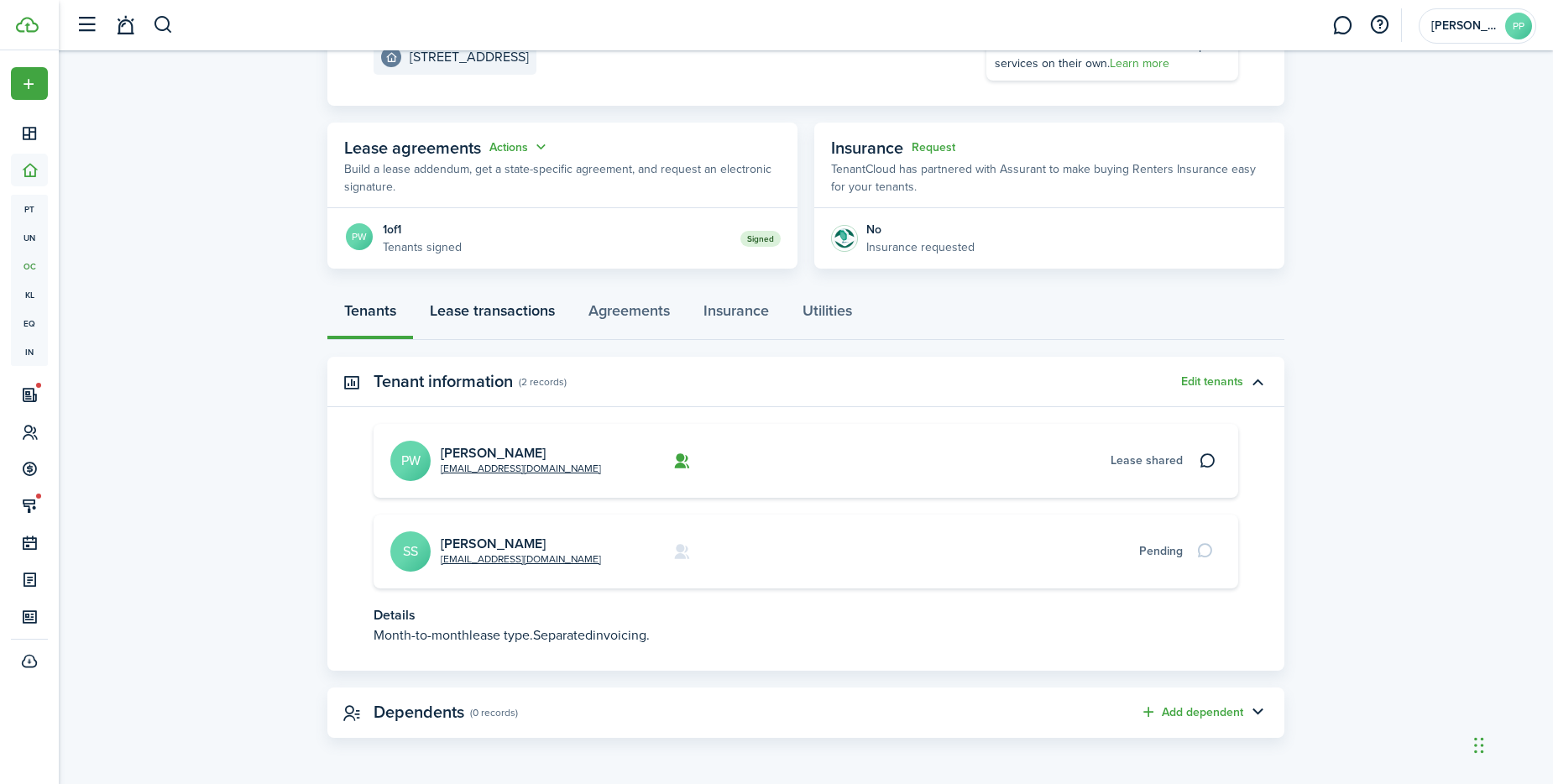
click at [513, 316] on link "Lease transactions" at bounding box center [492, 315] width 159 height 50
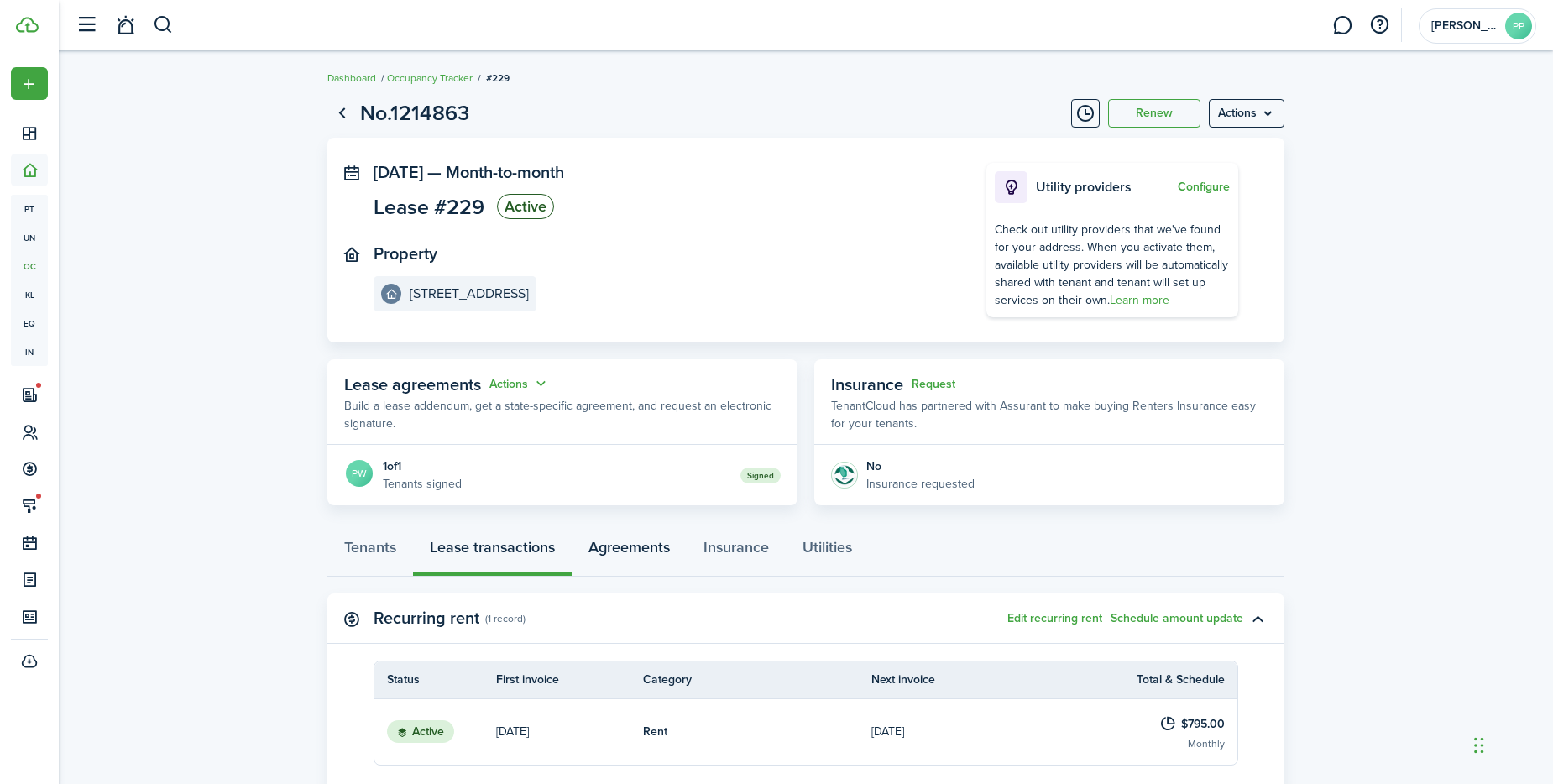
click at [629, 544] on link "Agreements" at bounding box center [629, 552] width 115 height 50
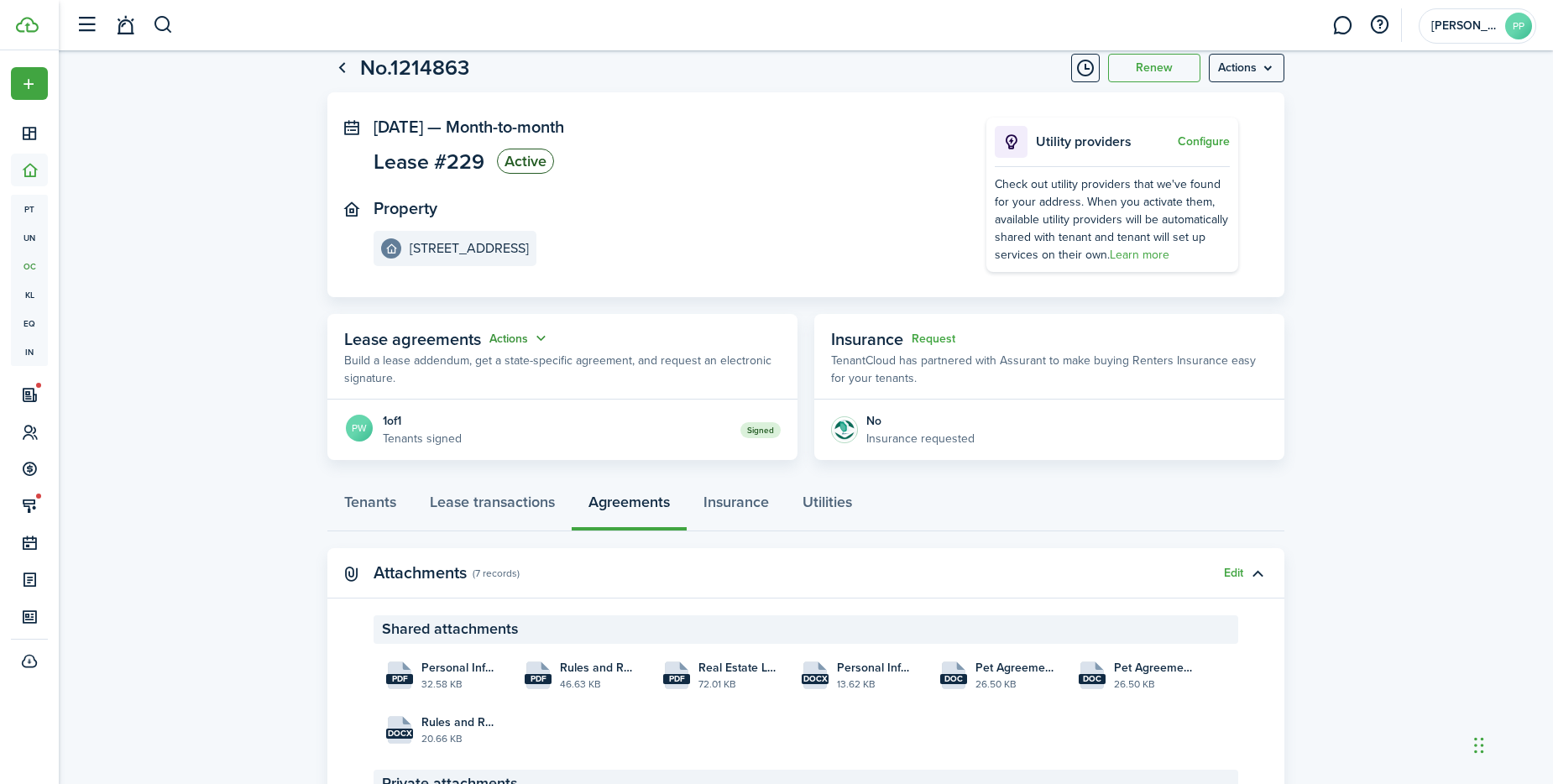
scroll to position [39, 0]
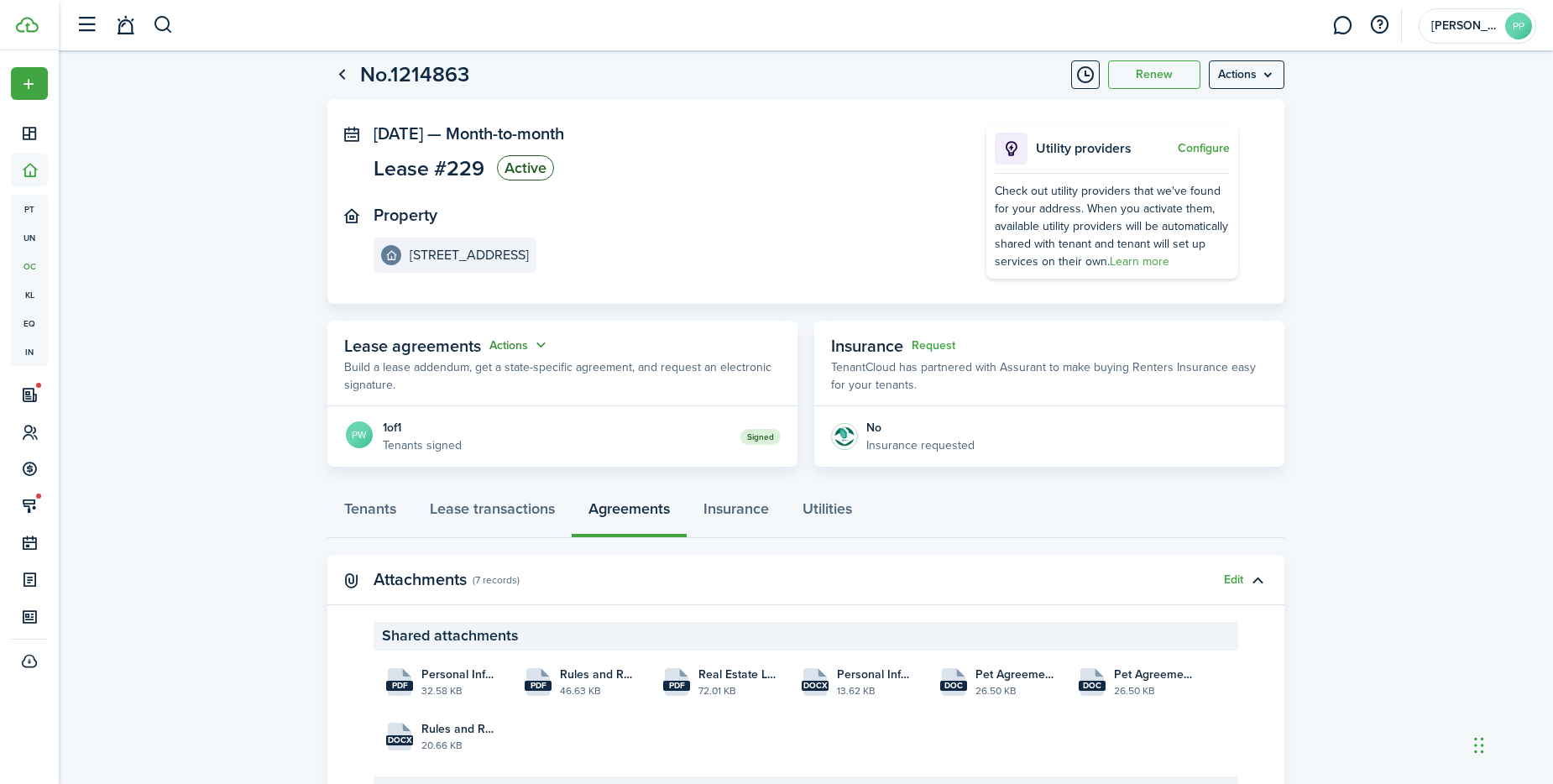
click at [512, 342] on button "Actions" at bounding box center [519, 345] width 60 height 20
click at [490, 376] on link "Edit" at bounding box center [478, 378] width 147 height 30
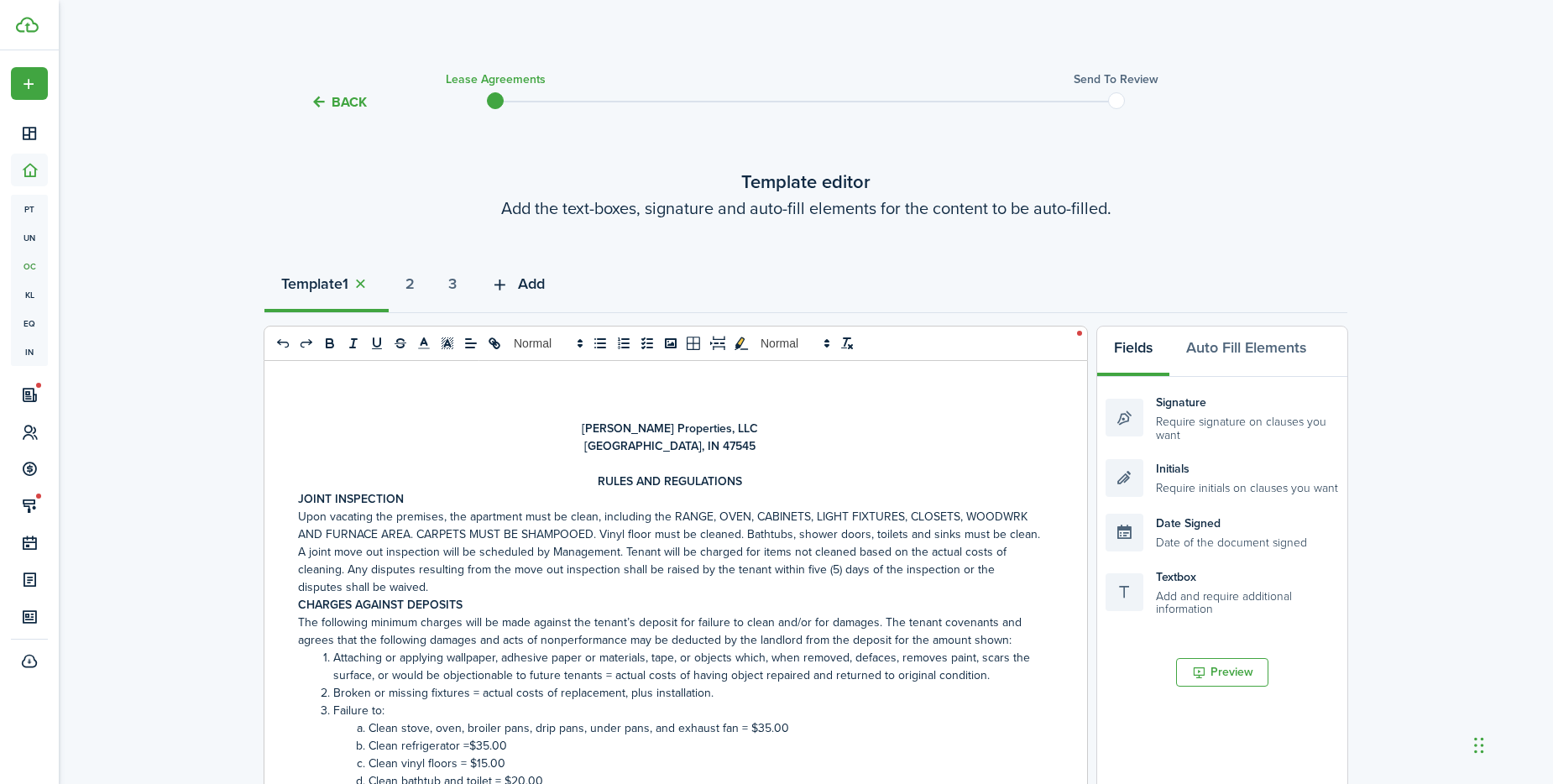
click at [542, 284] on span "Add" at bounding box center [531, 283] width 27 height 22
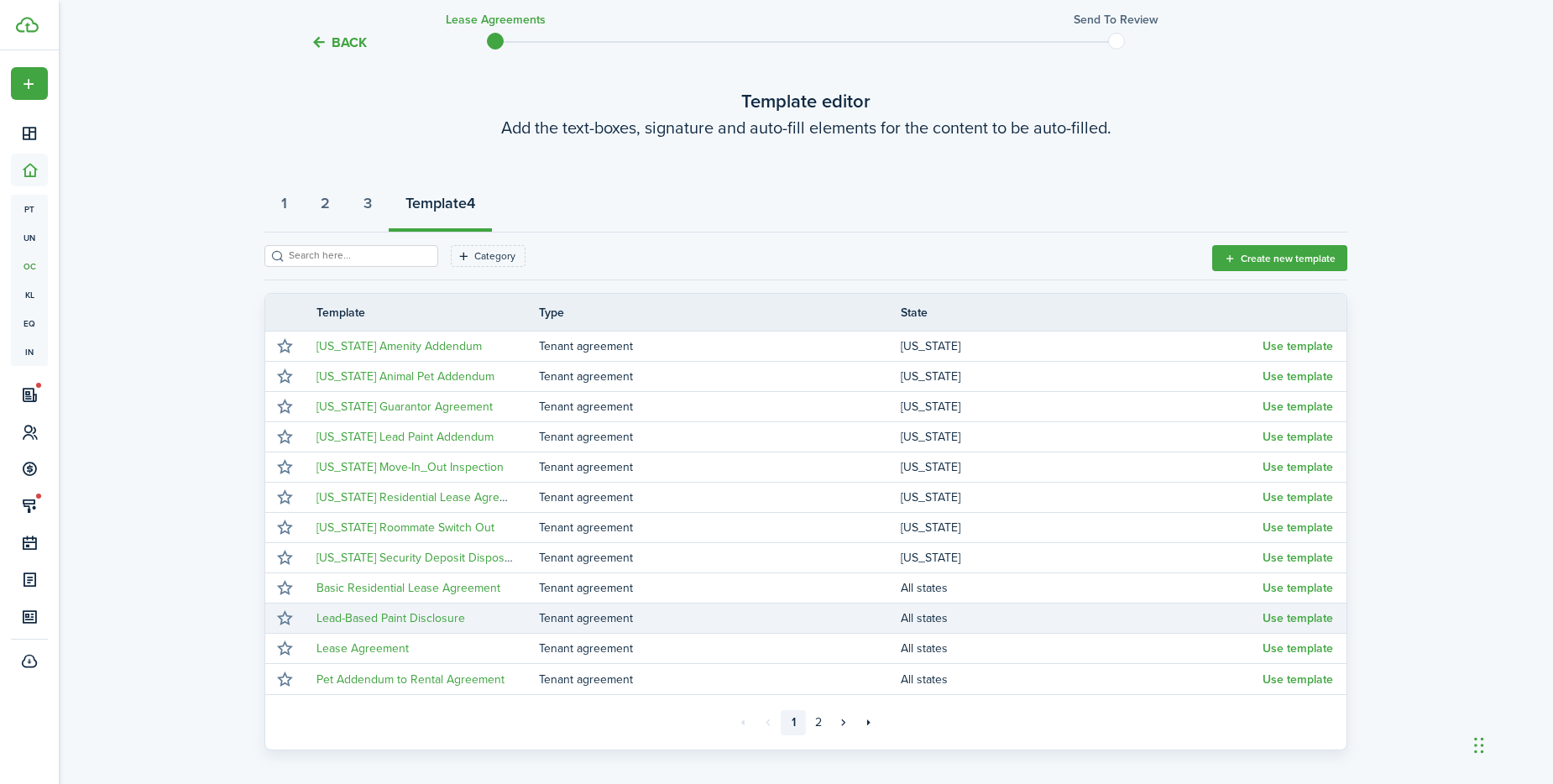
scroll to position [197, 0]
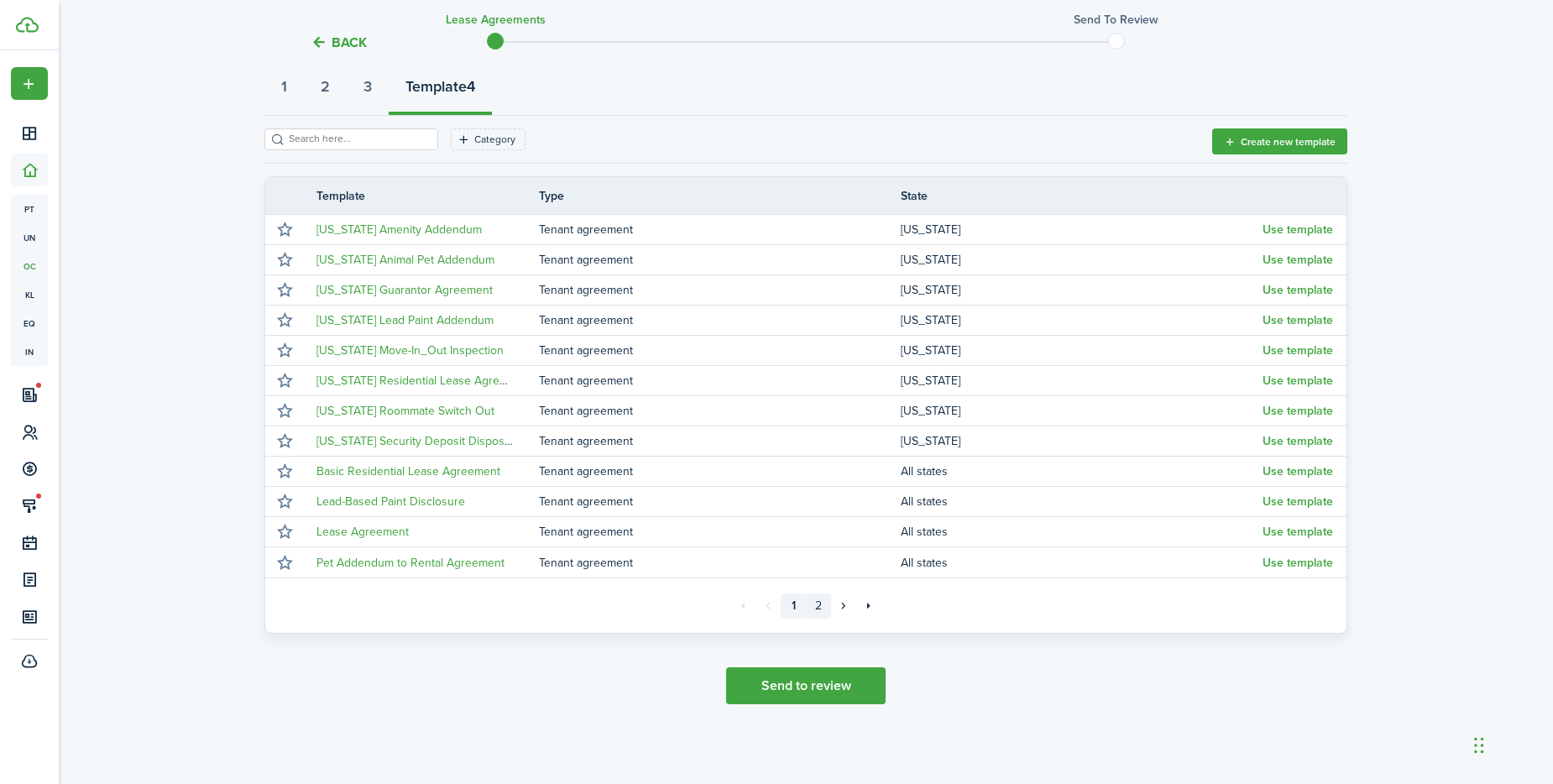
click at [817, 605] on link "2" at bounding box center [818, 606] width 25 height 25
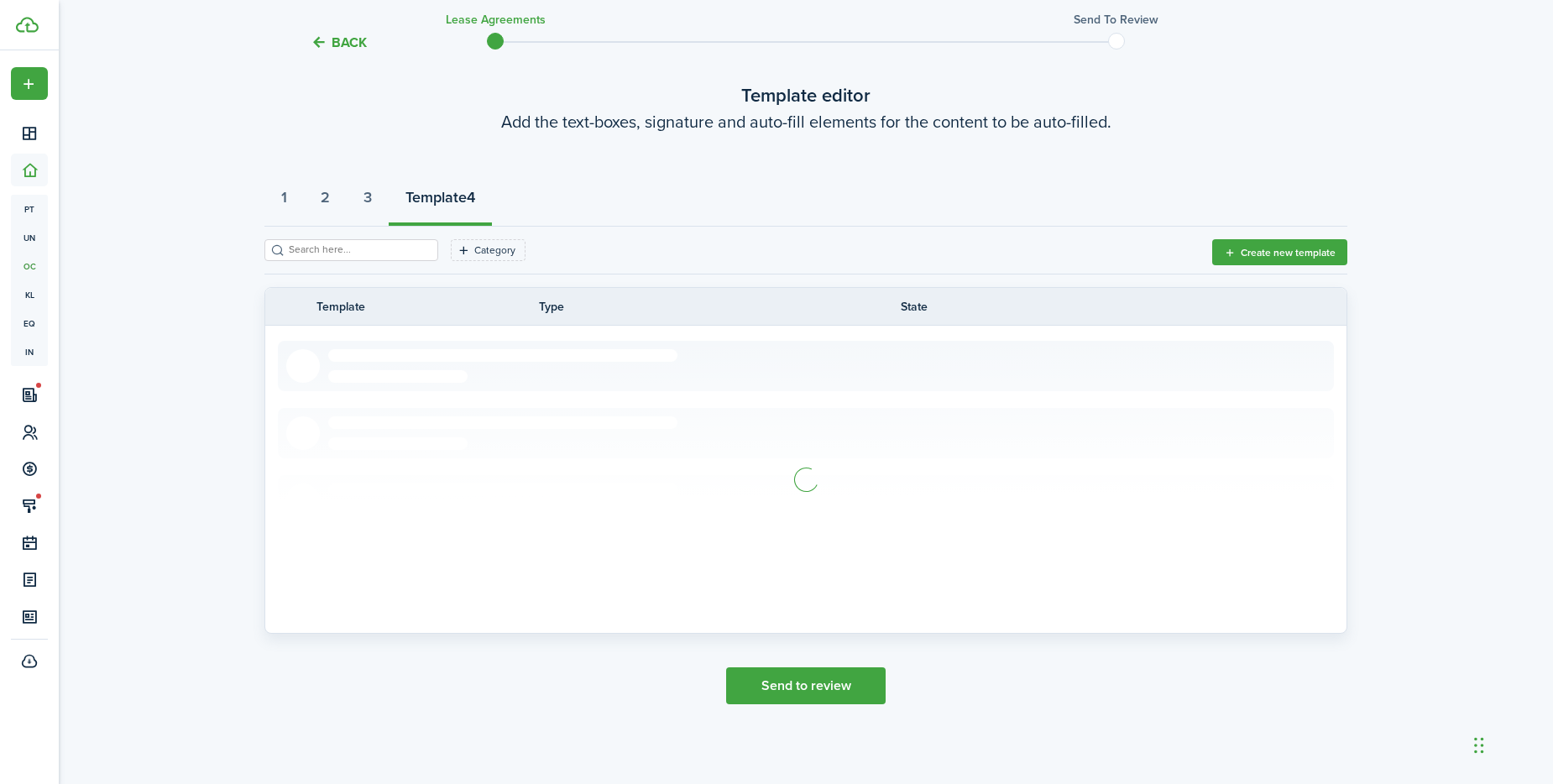
scroll to position [16, 0]
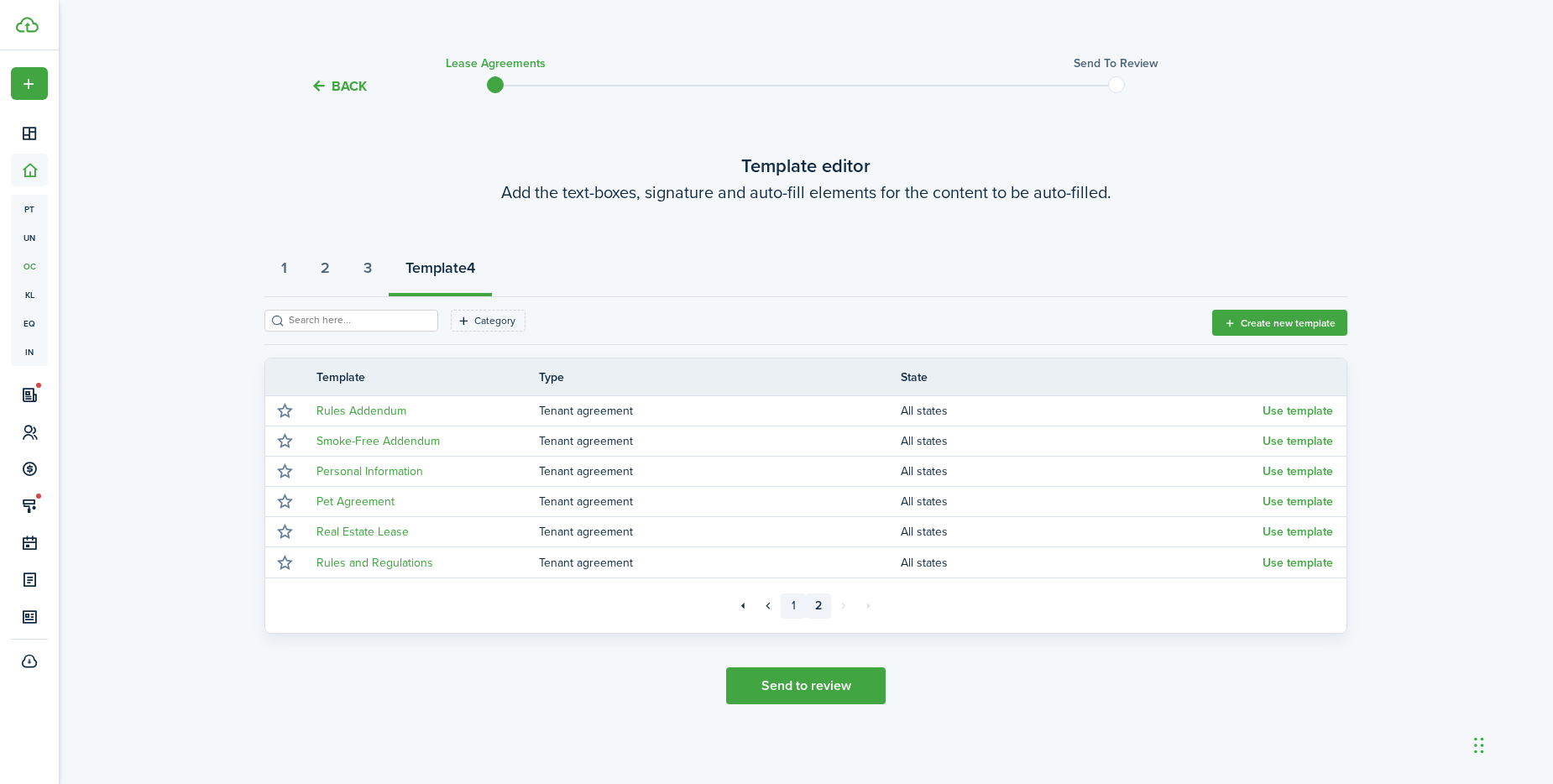
click at [795, 611] on link "1" at bounding box center [793, 606] width 25 height 25
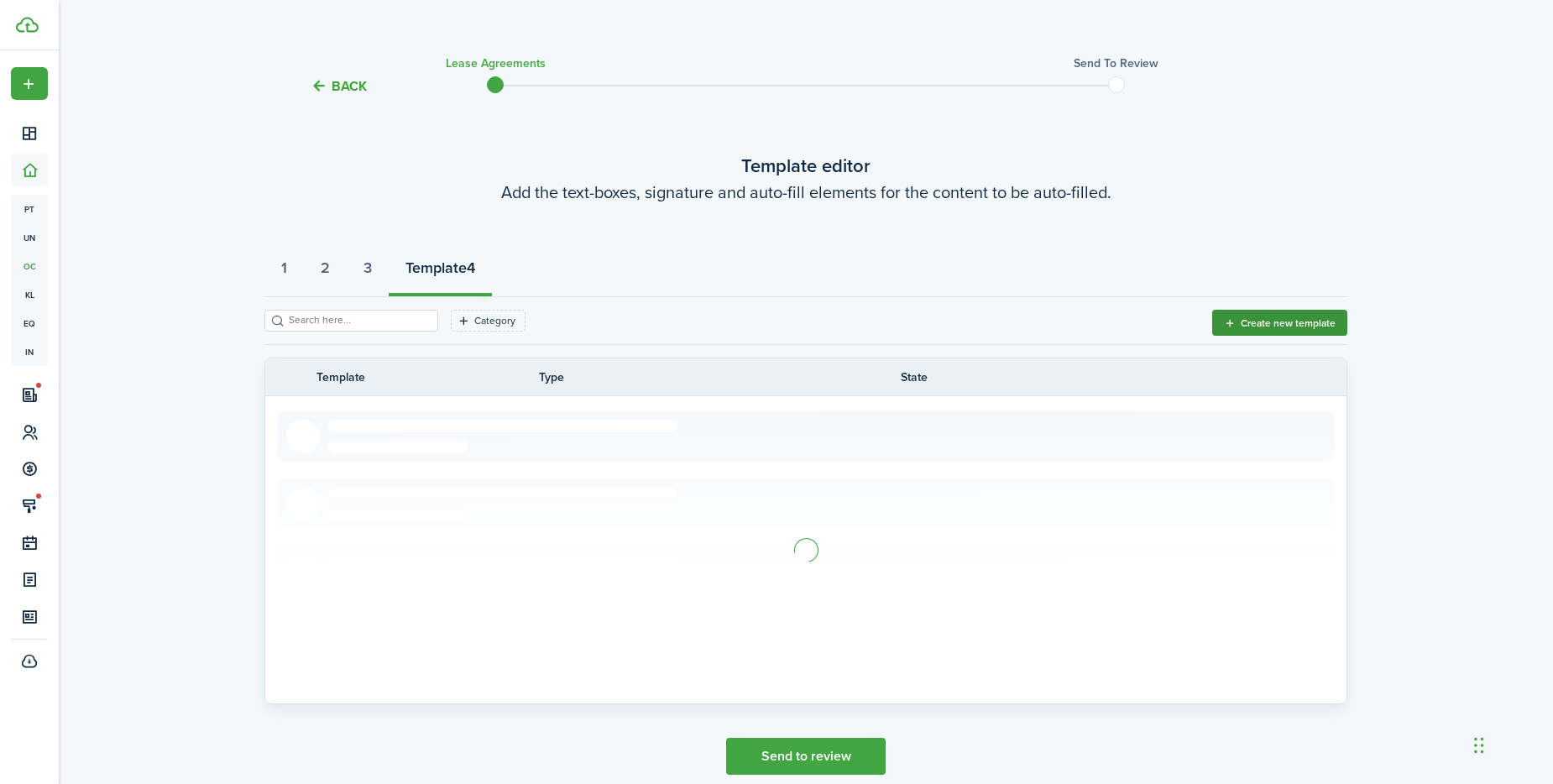
click at [1269, 316] on button "Create new template" at bounding box center [1279, 322] width 135 height 26
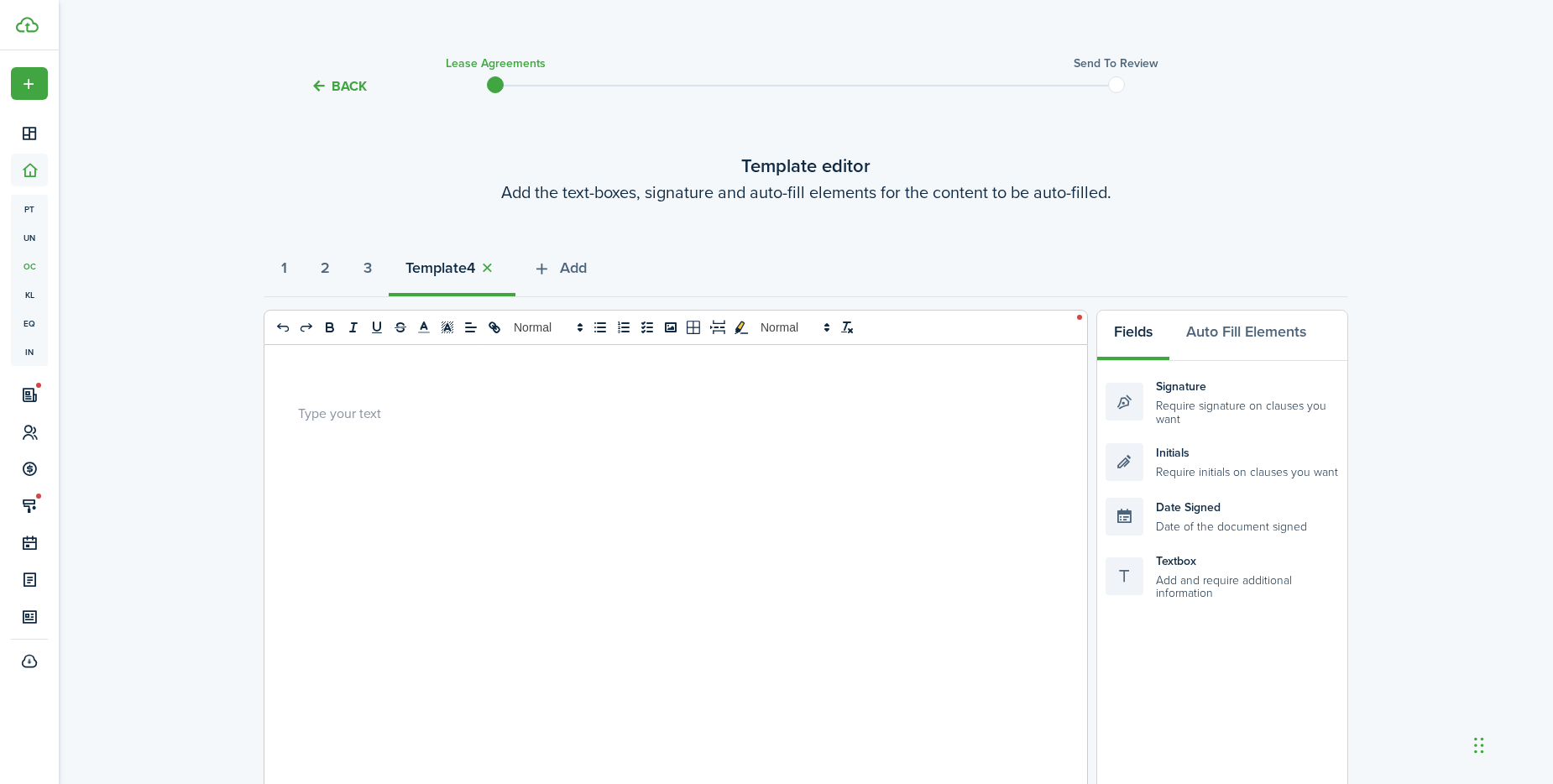
click at [340, 401] on div at bounding box center [669, 675] width 810 height 659
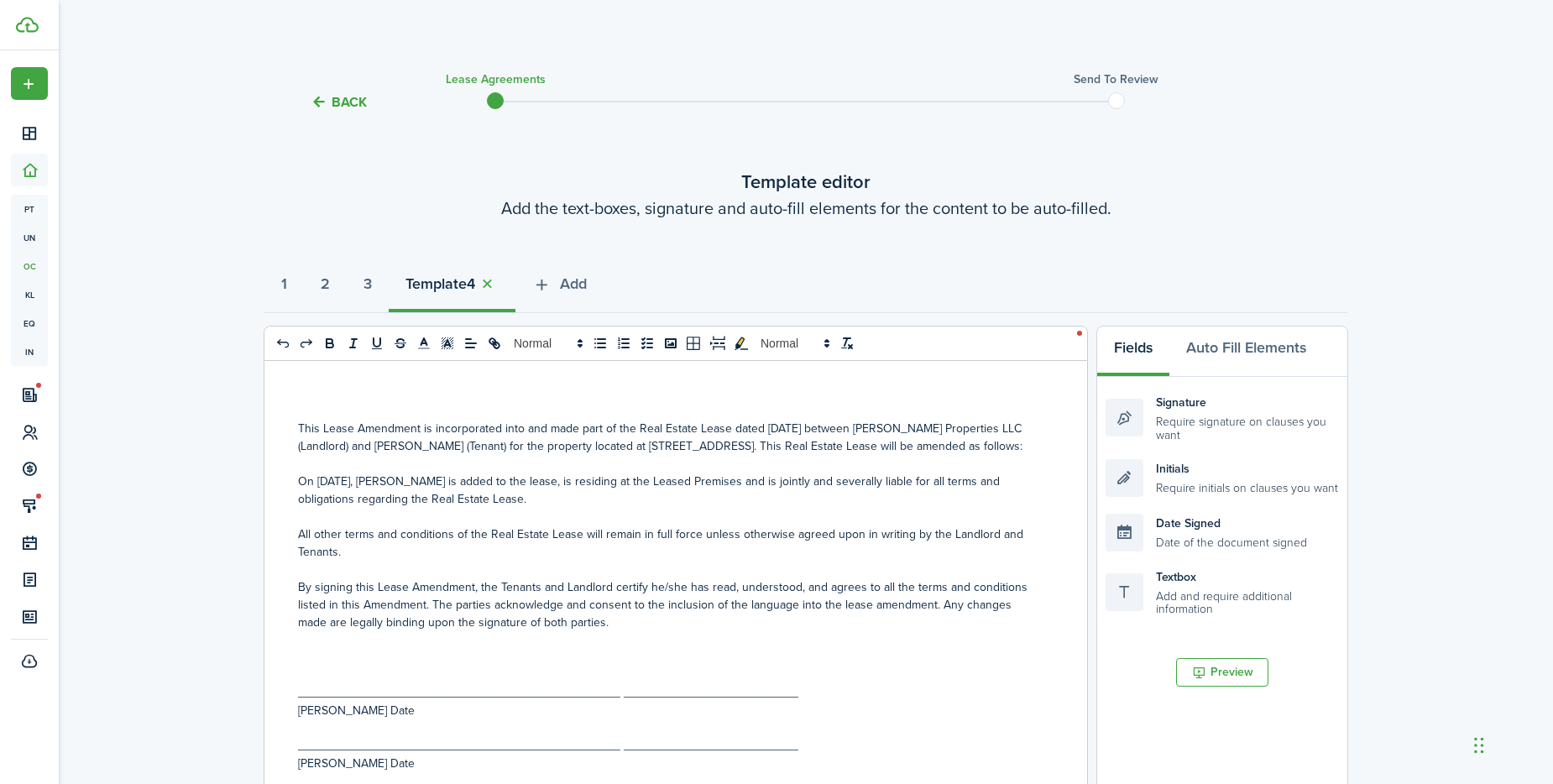
click at [335, 388] on div "This Lease Amendment is incorporated into and made part of the Real Estate Leas…" at bounding box center [669, 690] width 810 height 659
click at [294, 430] on div "This Lease Amendment is incorporated into and made part of the Real Estate Leas…" at bounding box center [669, 690] width 810 height 659
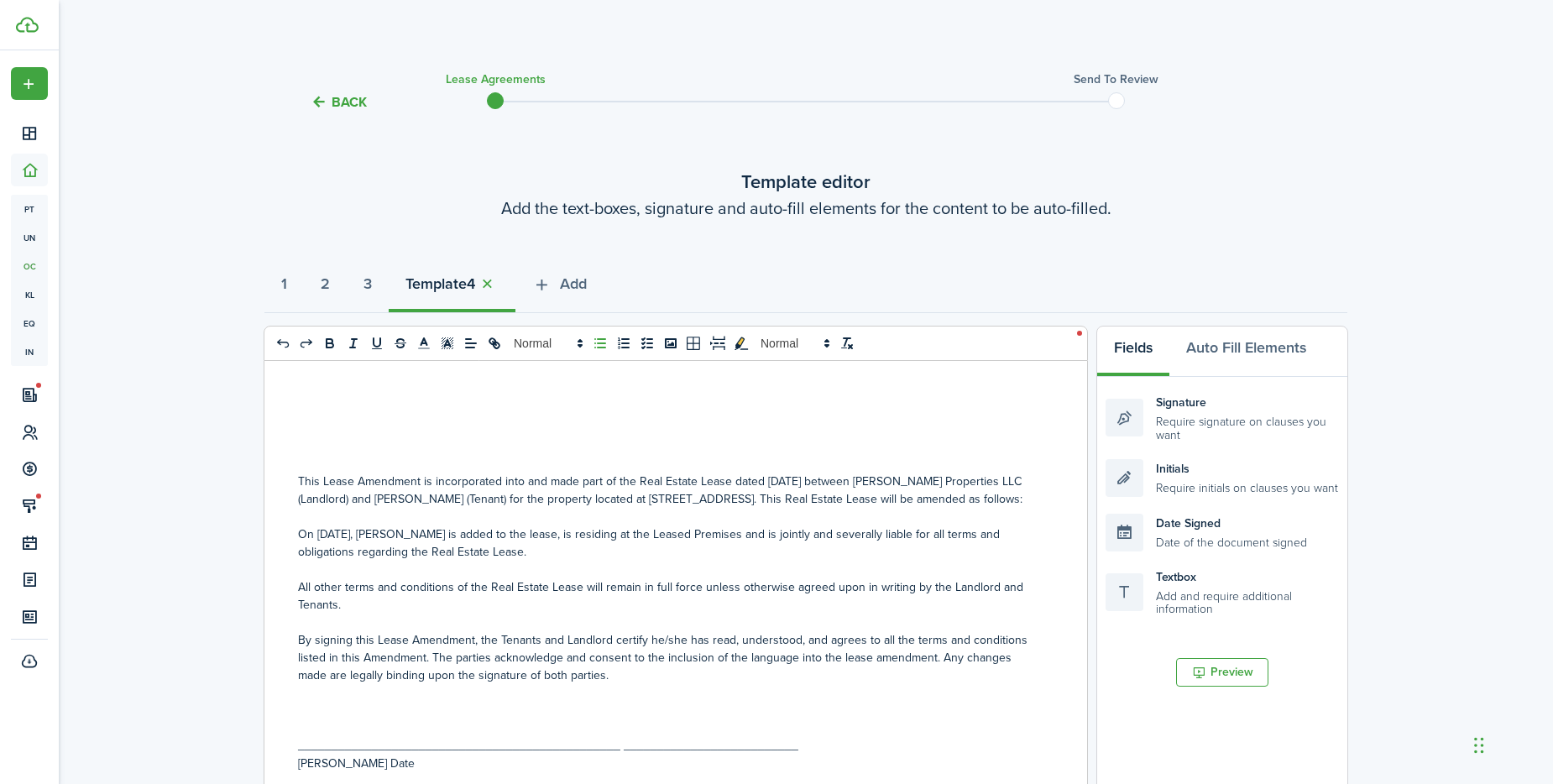
click at [598, 344] on line "list: bullet" at bounding box center [601, 344] width 7 height 0
click at [467, 344] on line at bounding box center [470, 344] width 10 height 0
click at [471, 364] on icon at bounding box center [470, 365] width 13 height 13
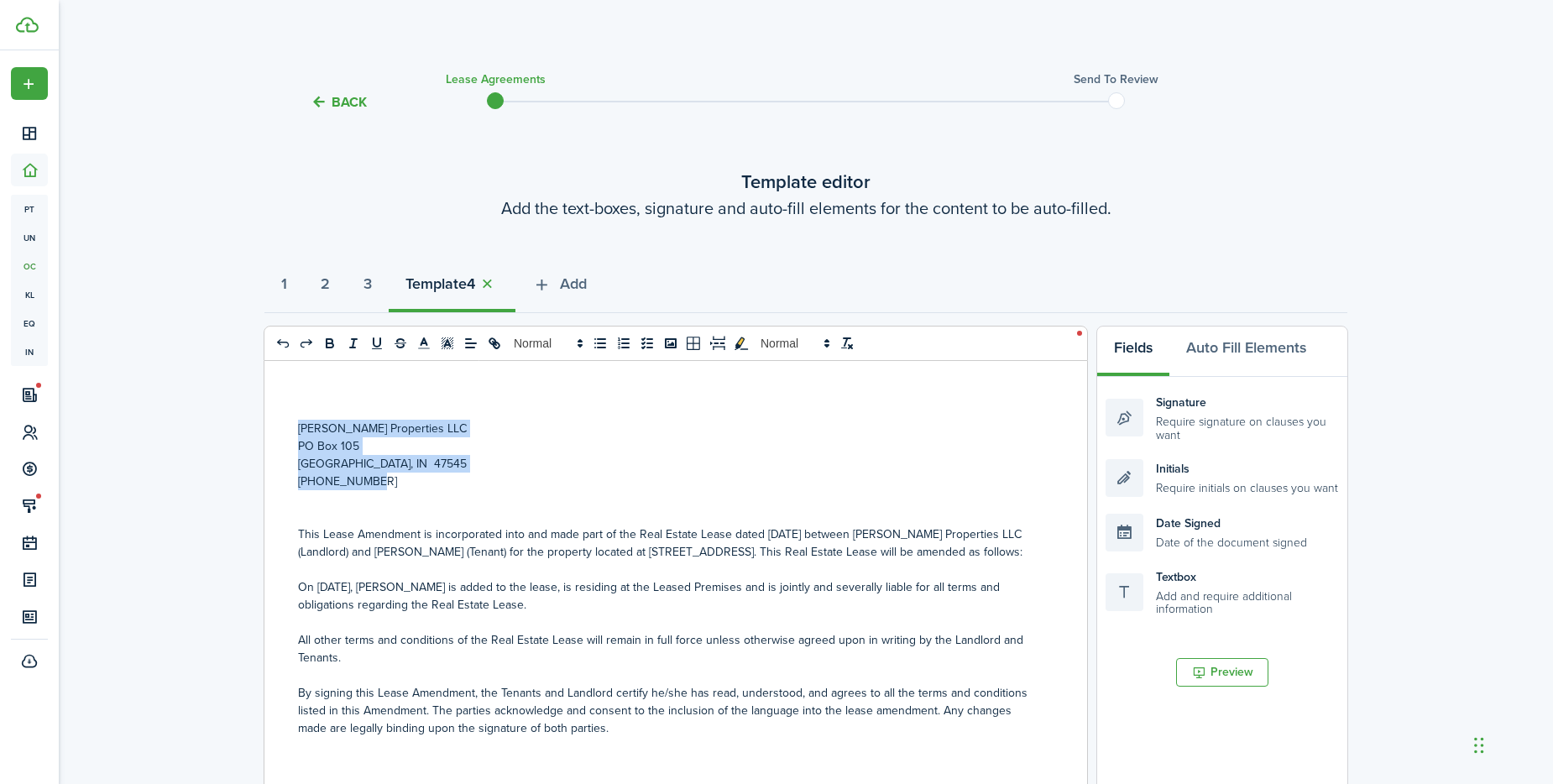
drag, startPoint x: 295, startPoint y: 426, endPoint x: 444, endPoint y: 483, distance: 159.5
click at [444, 483] on div "[PERSON_NAME] Properties LLC [GEOGRAPHIC_DATA], IN 47545 812-827-6229 This Leas…" at bounding box center [669, 690] width 810 height 659
click at [475, 344] on line at bounding box center [470, 344] width 10 height 0
click at [470, 408] on icon at bounding box center [470, 405] width 13 height 13
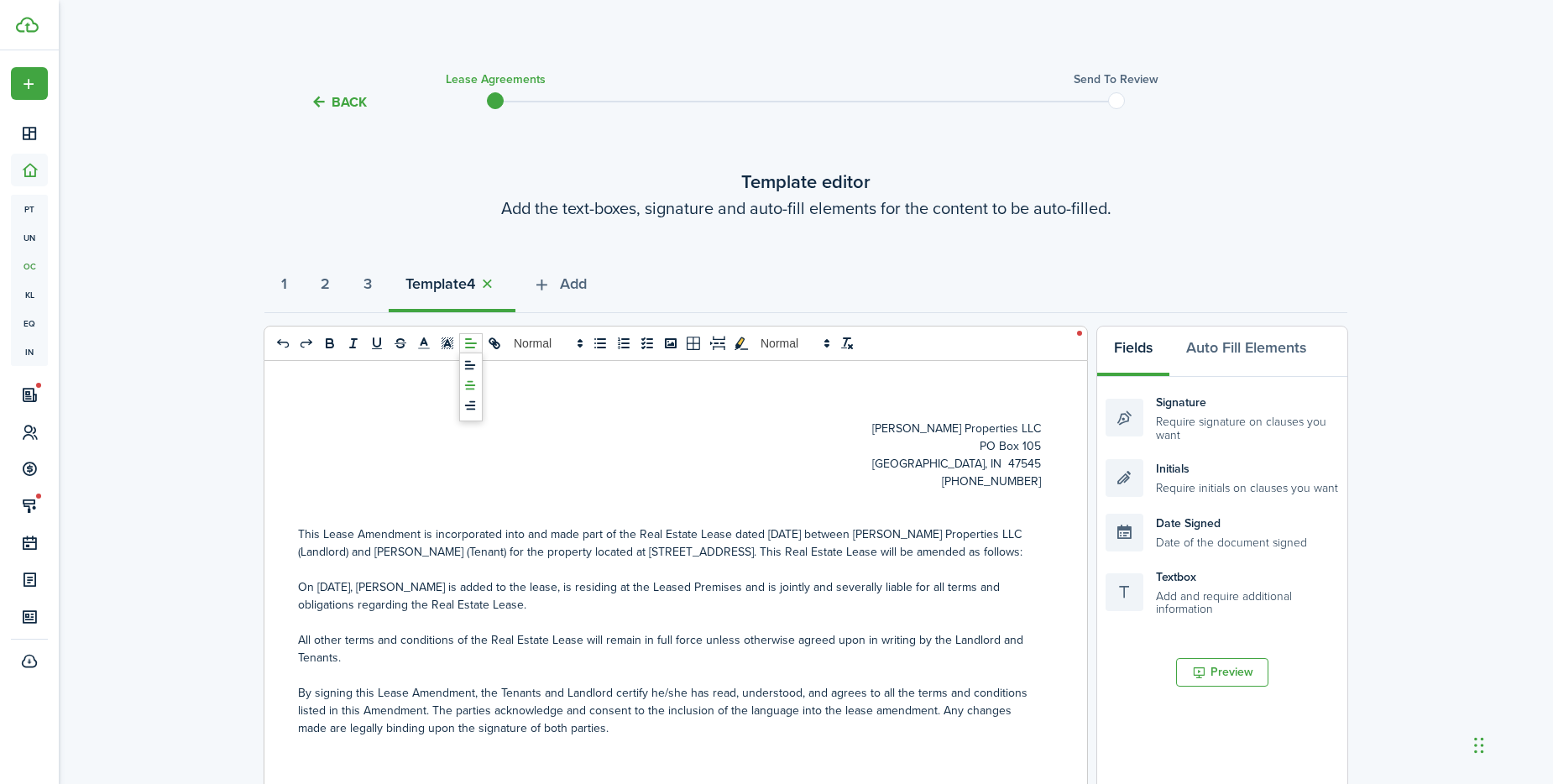
click at [474, 381] on icon at bounding box center [470, 385] width 13 height 13
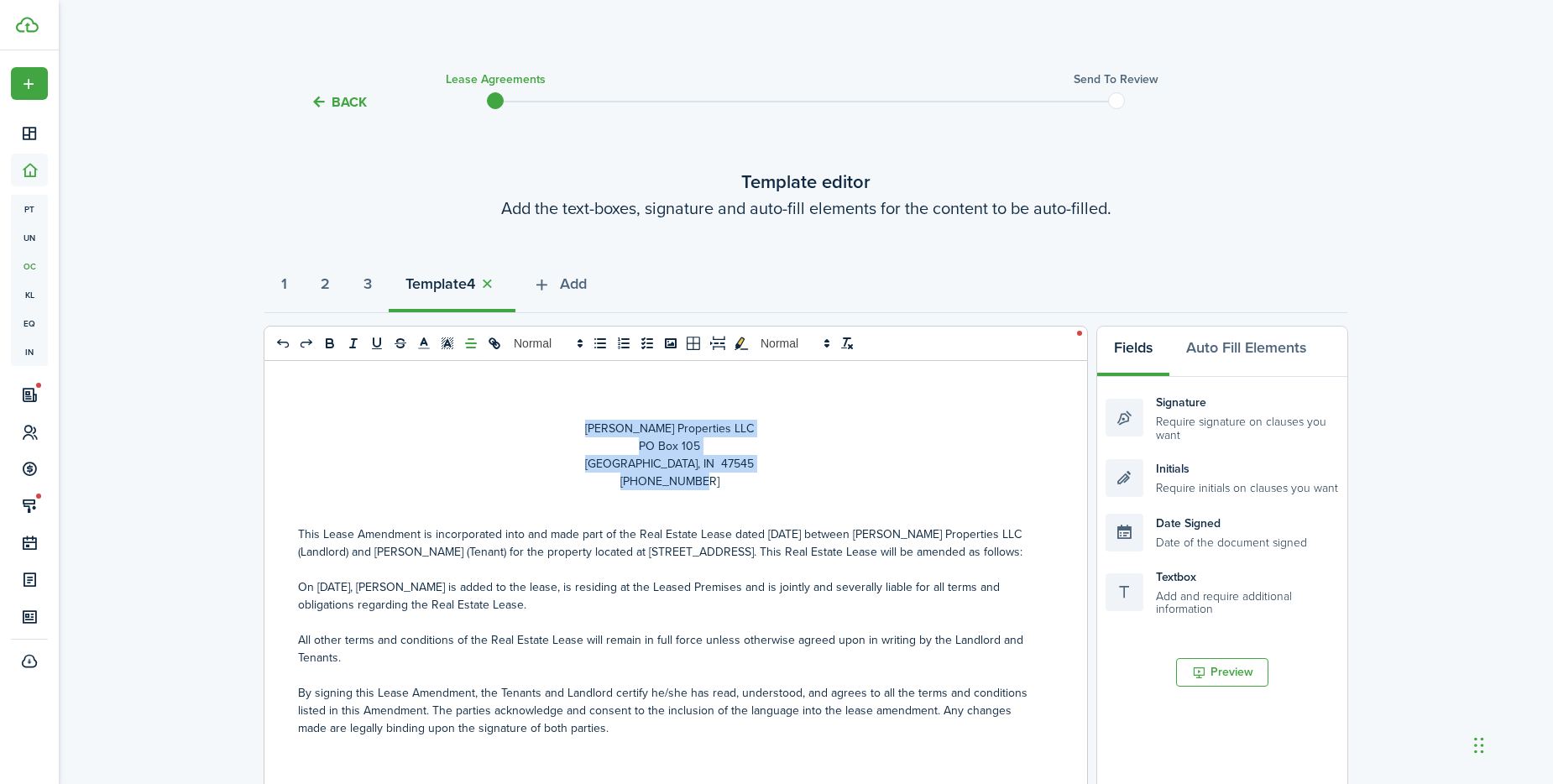
click at [580, 477] on p "[PHONE_NUMBER]" at bounding box center [669, 482] width 743 height 18
click at [696, 561] on p "This Lease Amendment is incorporated into and made part of the Real Estate Leas…" at bounding box center [669, 543] width 743 height 35
click at [697, 632] on p at bounding box center [669, 623] width 743 height 18
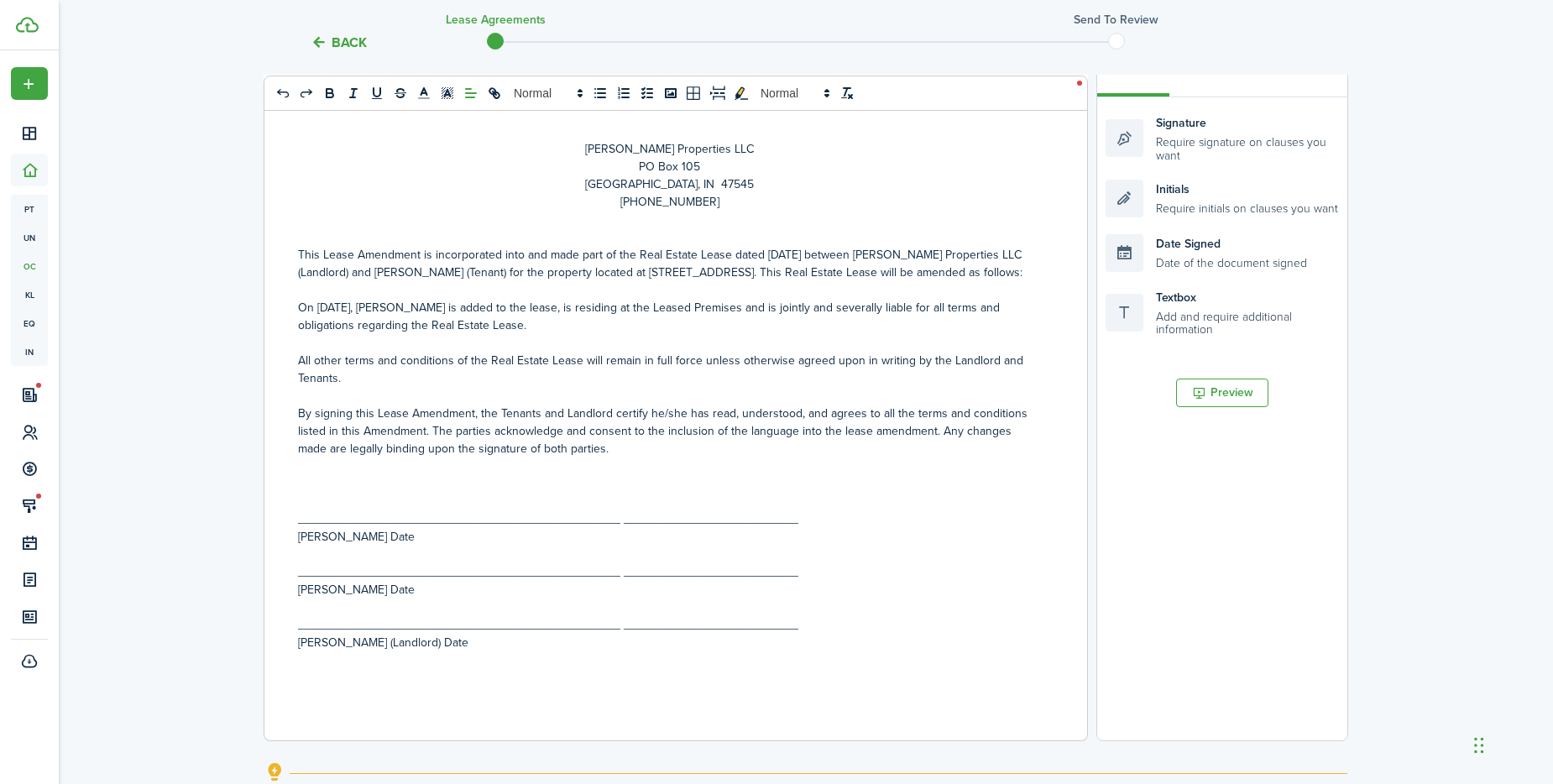
scroll to position [335, 0]
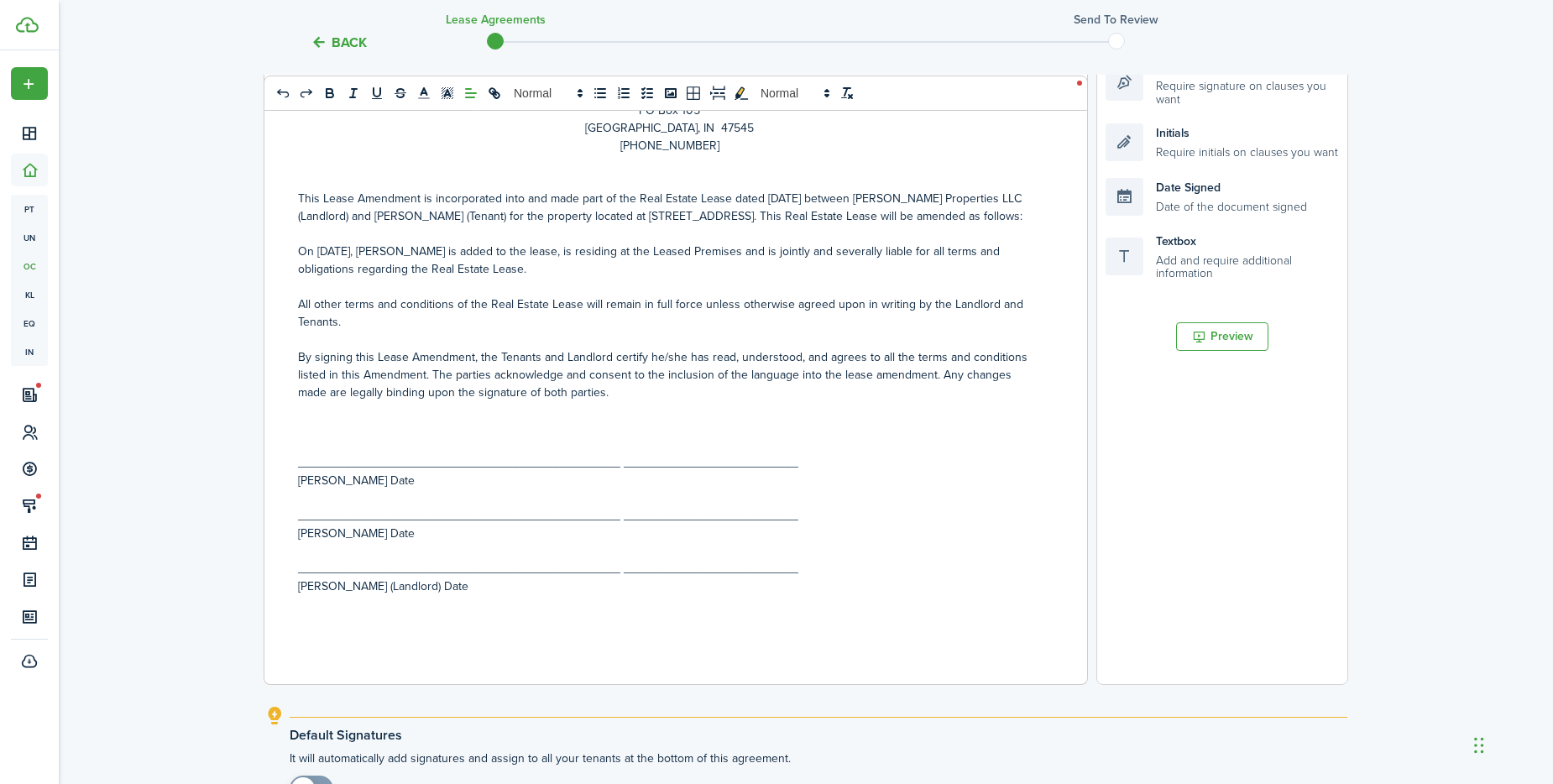
click at [397, 543] on p "[PERSON_NAME] Date" at bounding box center [669, 534] width 743 height 18
drag, startPoint x: 368, startPoint y: 490, endPoint x: 390, endPoint y: 505, distance: 26.6
click at [371, 490] on p "[PERSON_NAME] Date" at bounding box center [669, 481] width 743 height 18
click at [410, 595] on p "[PERSON_NAME] (Landlord) Date" at bounding box center [669, 587] width 743 height 18
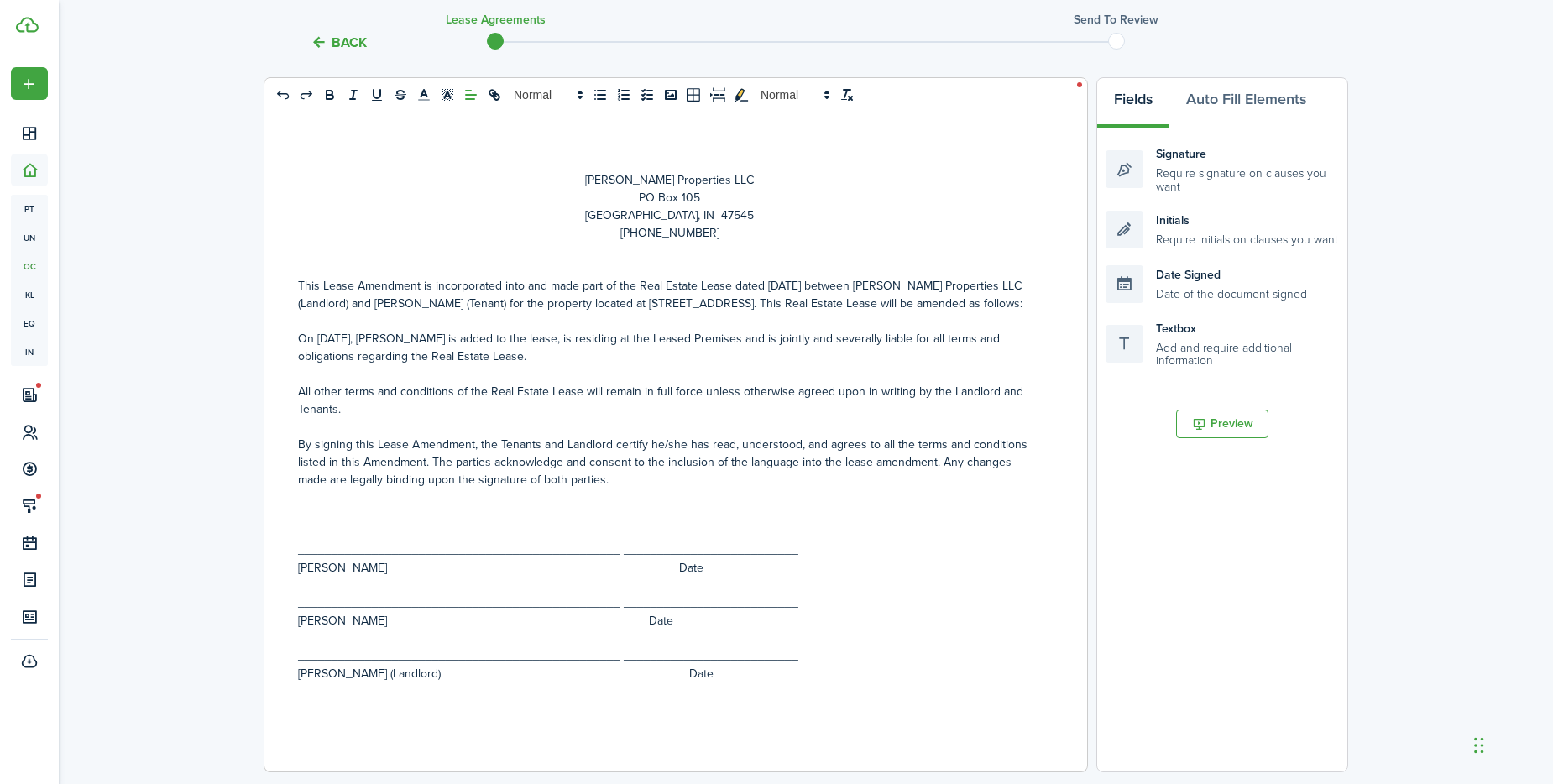
scroll to position [168, 0]
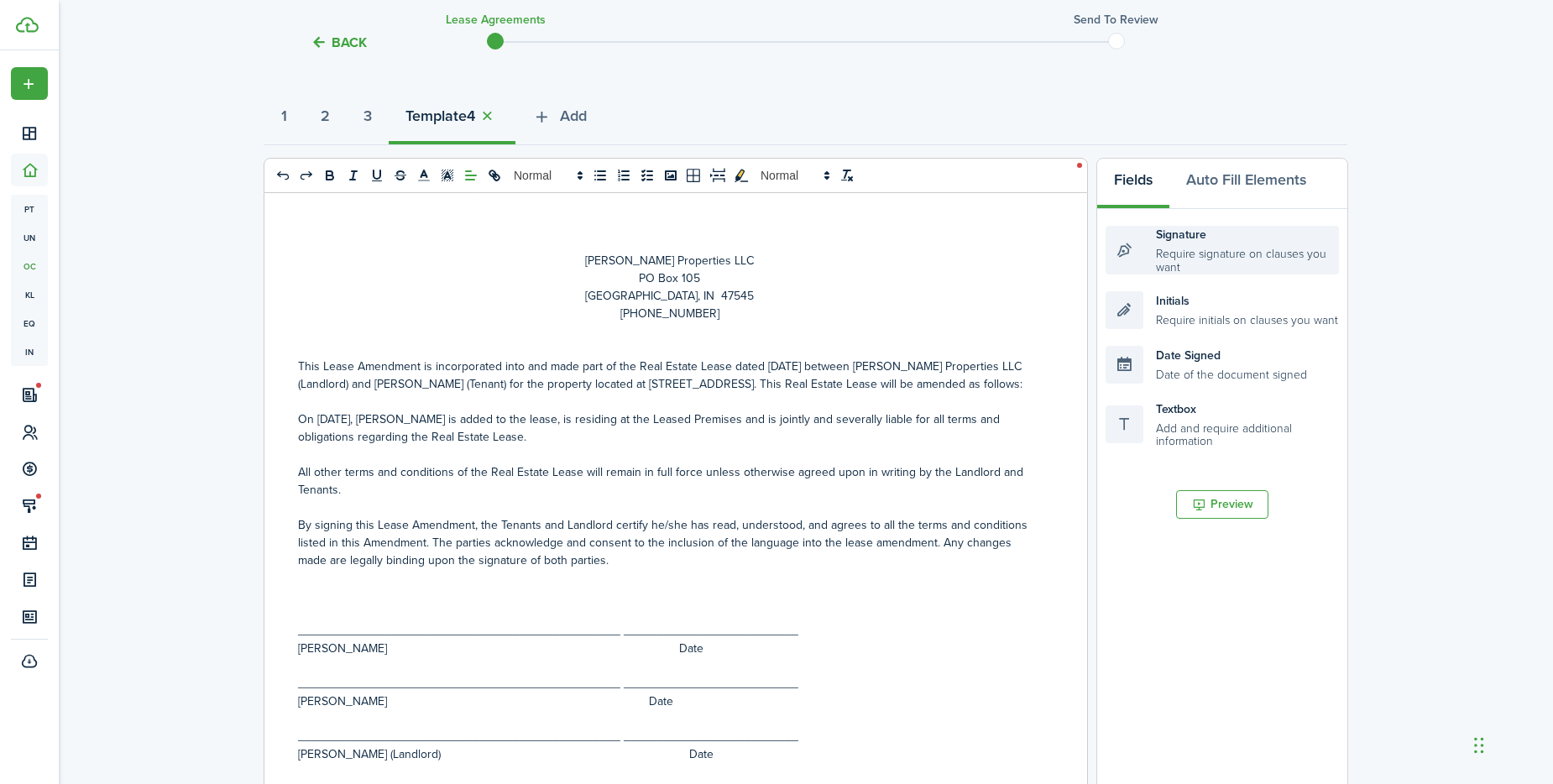
click at [1222, 253] on div "Signature Require signature on clauses you want" at bounding box center [1222, 250] width 233 height 48
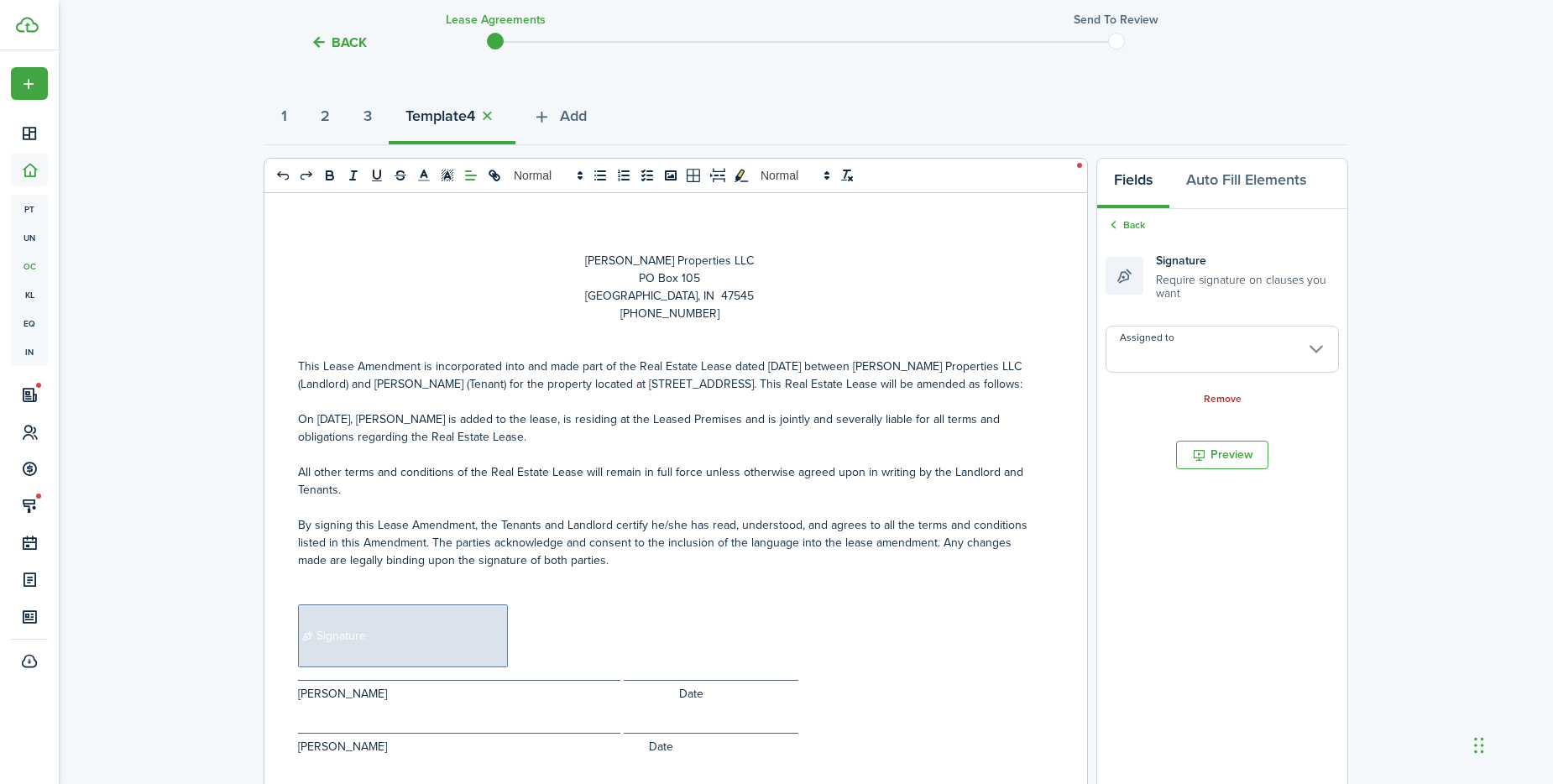
click at [1178, 366] on input "Assigned to" at bounding box center [1222, 349] width 233 height 47
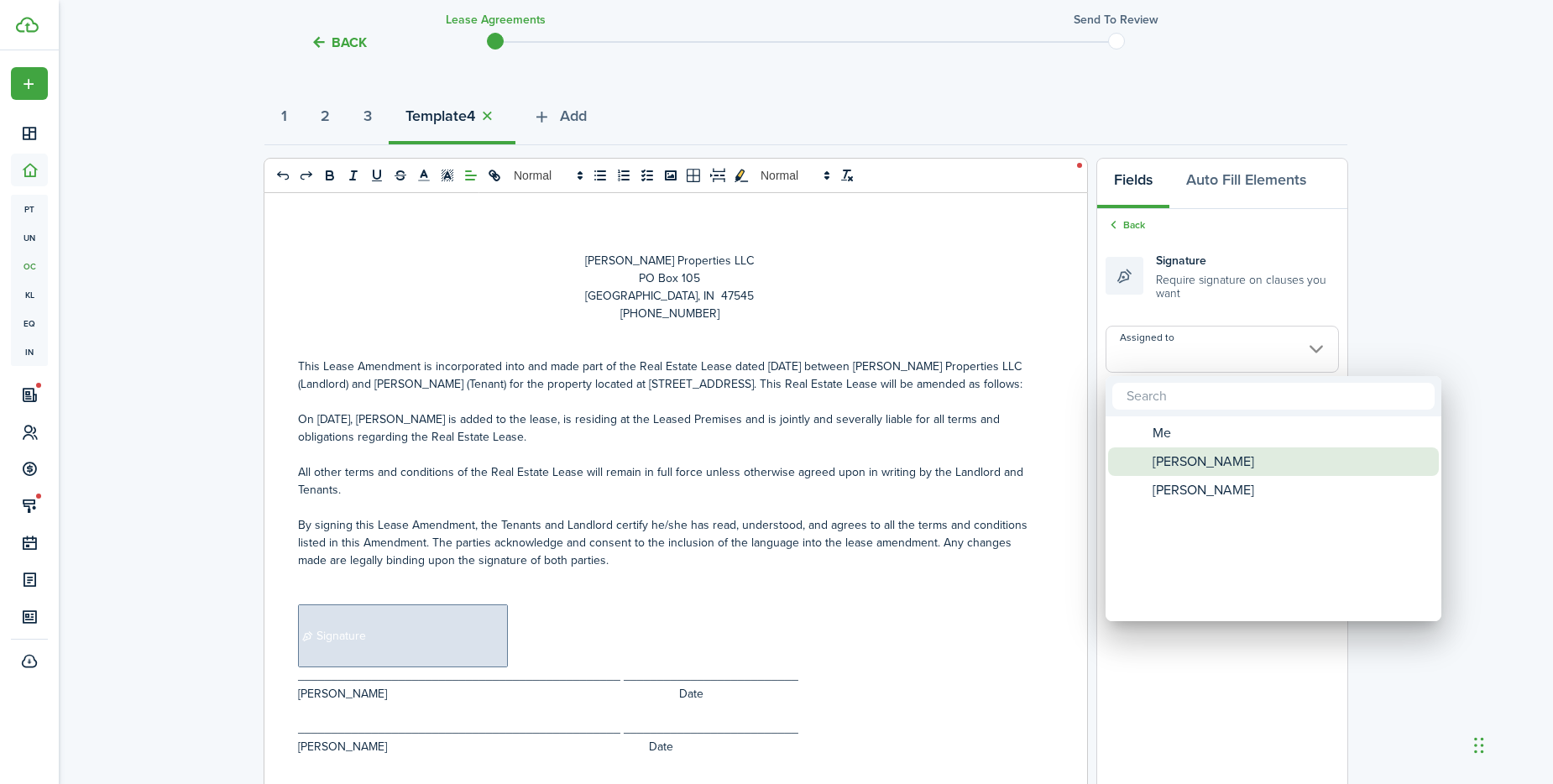
click at [1173, 465] on span "[PERSON_NAME]" at bounding box center [1203, 462] width 101 height 29
type input "[PERSON_NAME]"
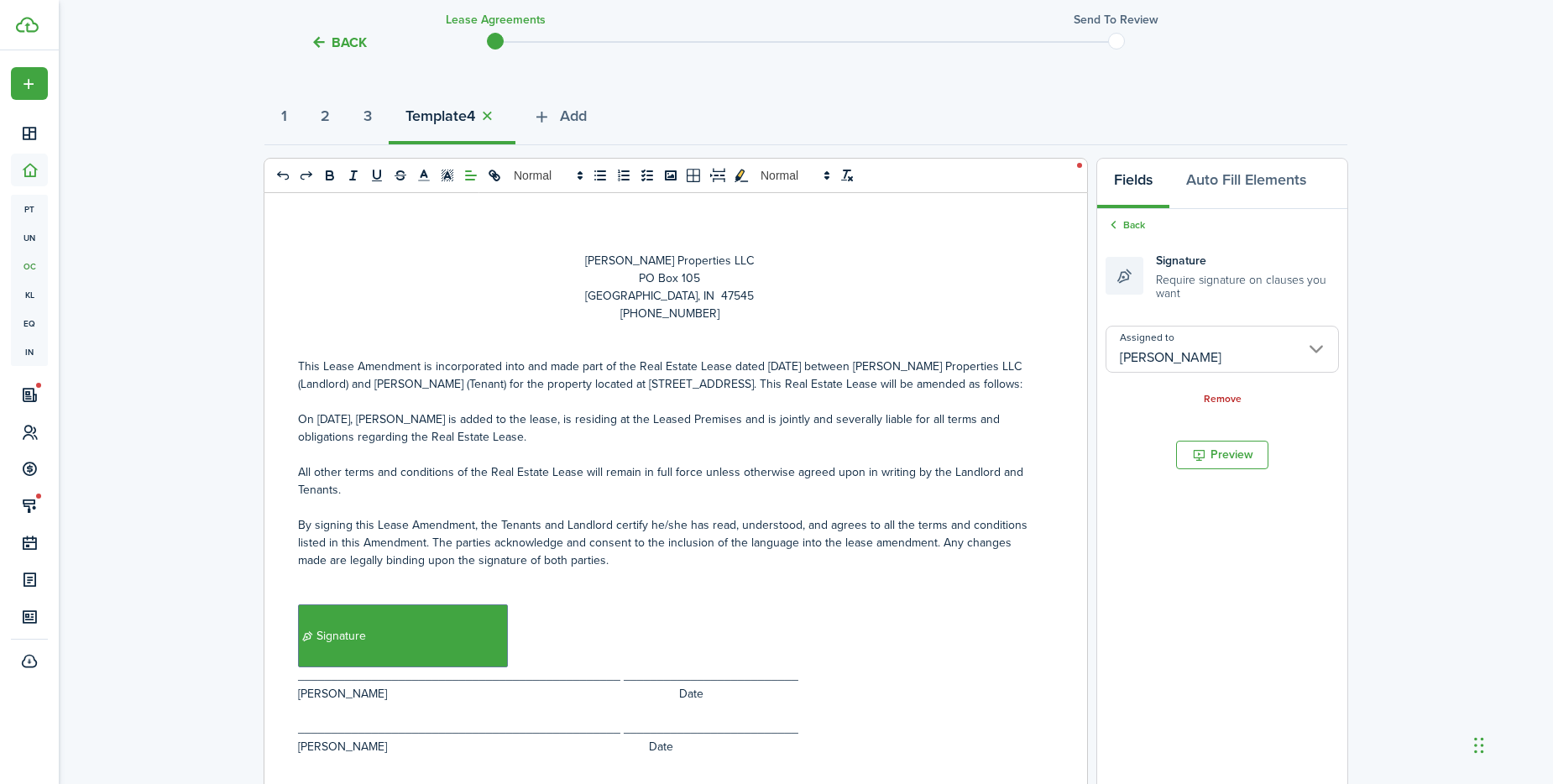
click at [1178, 552] on document-aside-settings "Fields Auto Fill Elements Back Signature Require signature on clauses you want …" at bounding box center [1222, 505] width 252 height 695
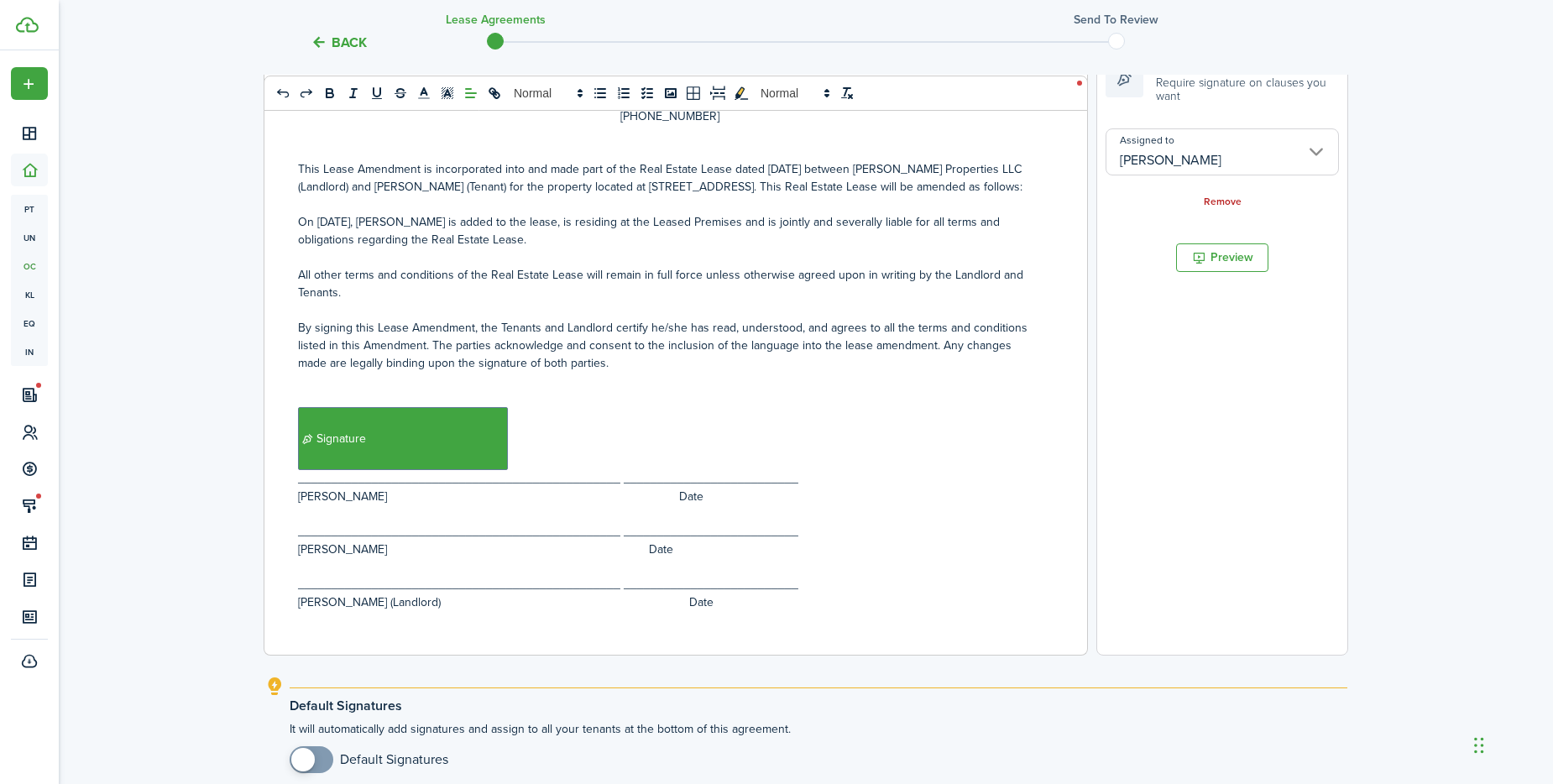
scroll to position [252, 0]
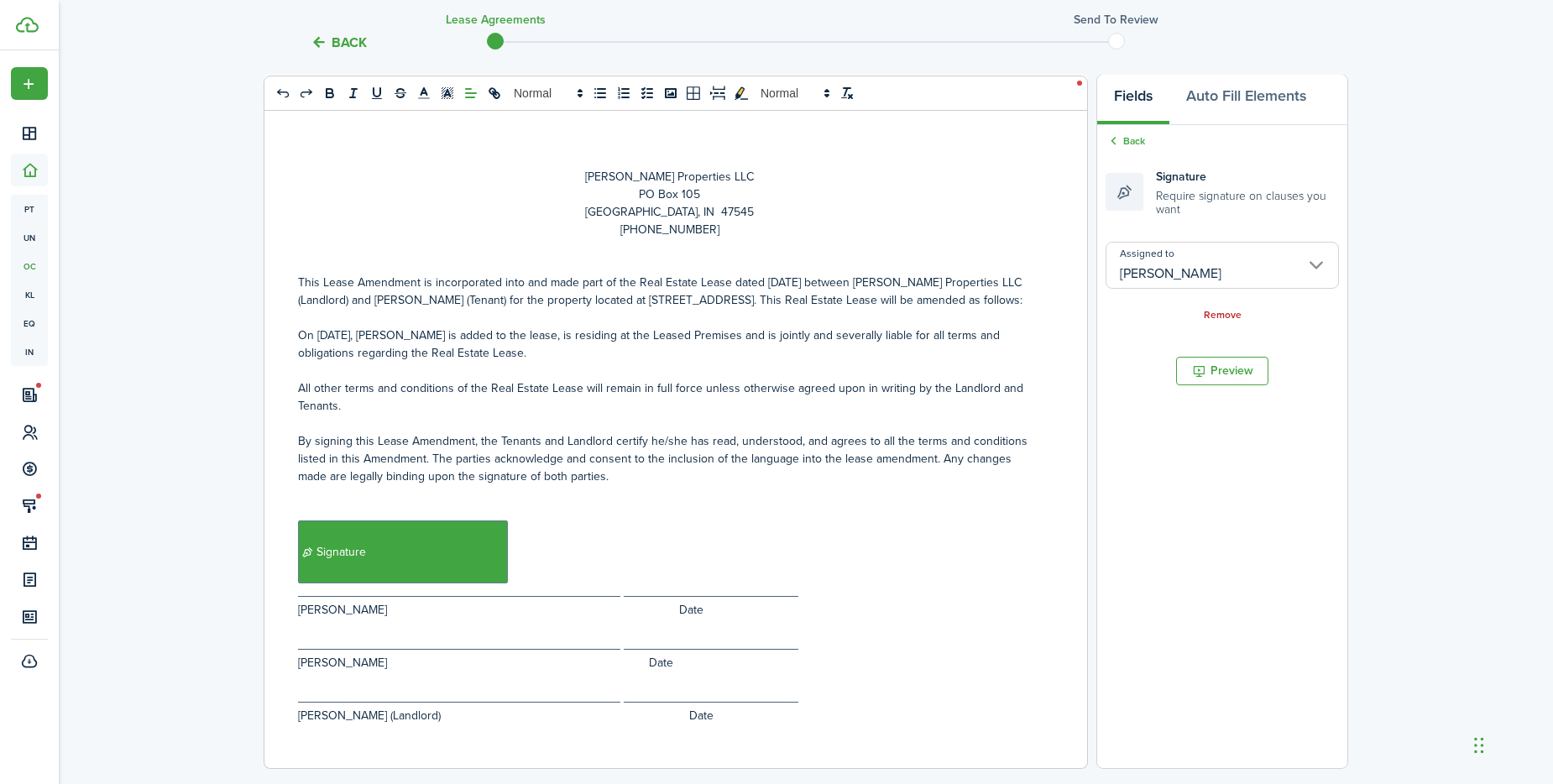
click at [1177, 194] on small "Require signature on clauses you want" at bounding box center [1248, 201] width 183 height 31
click at [1121, 193] on div "Signature Require signature on clauses you want" at bounding box center [1222, 192] width 233 height 48
click at [1132, 138] on link "Back" at bounding box center [1125, 141] width 39 height 15
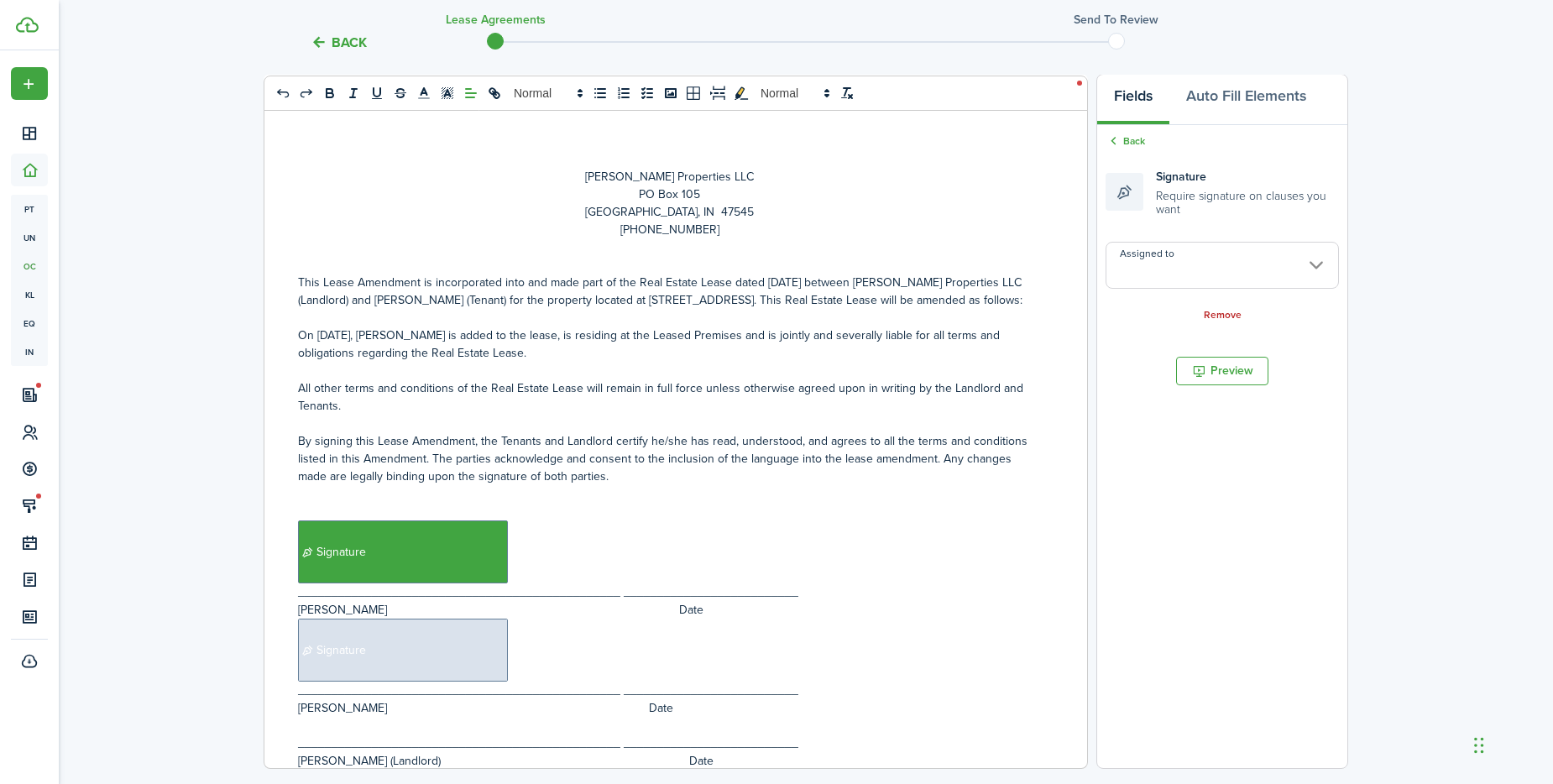
click at [1165, 258] on input "Assigned to" at bounding box center [1222, 266] width 233 height 47
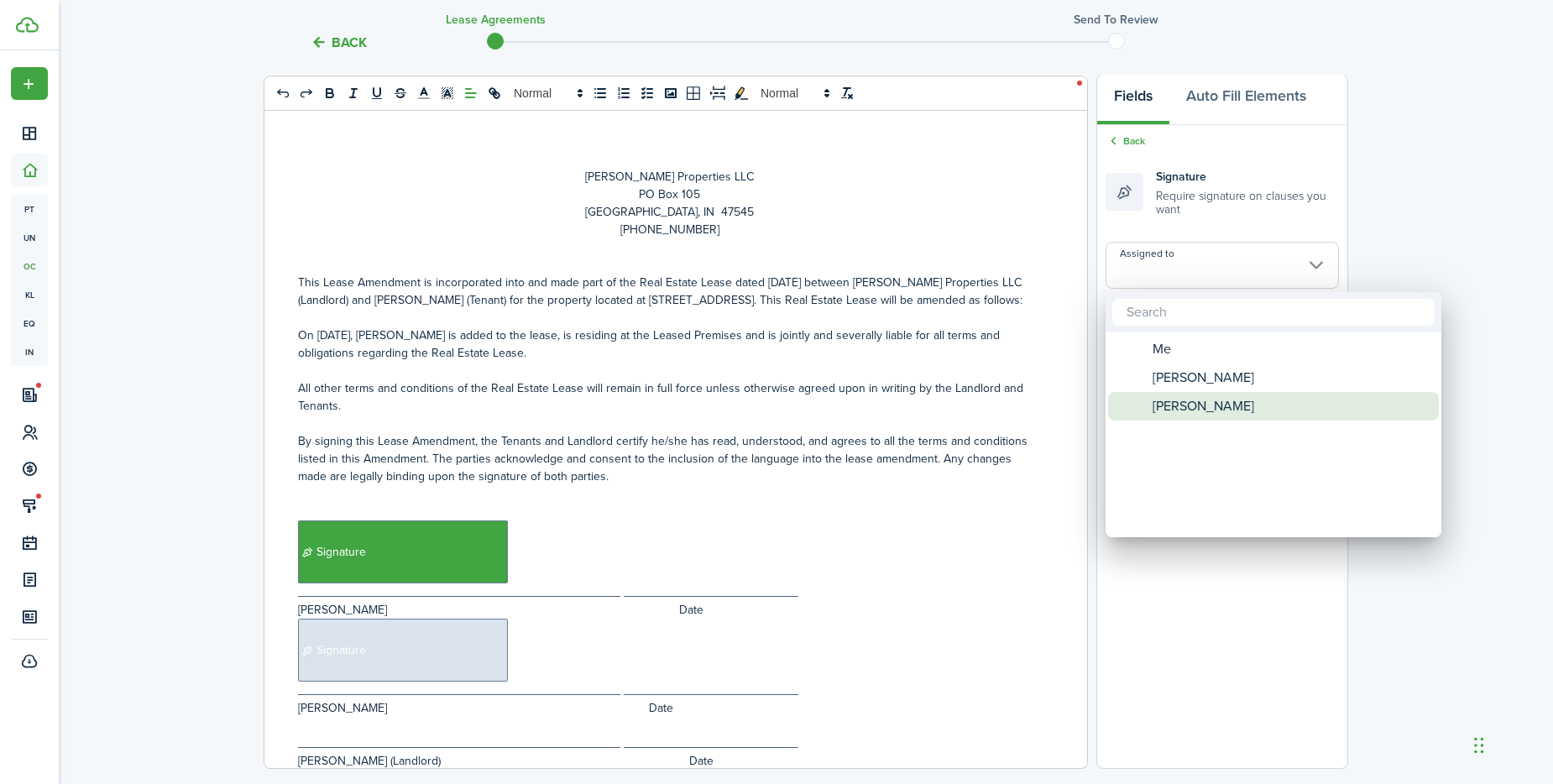
click at [1161, 407] on span "[PERSON_NAME]" at bounding box center [1203, 406] width 101 height 29
type input "[PERSON_NAME]"
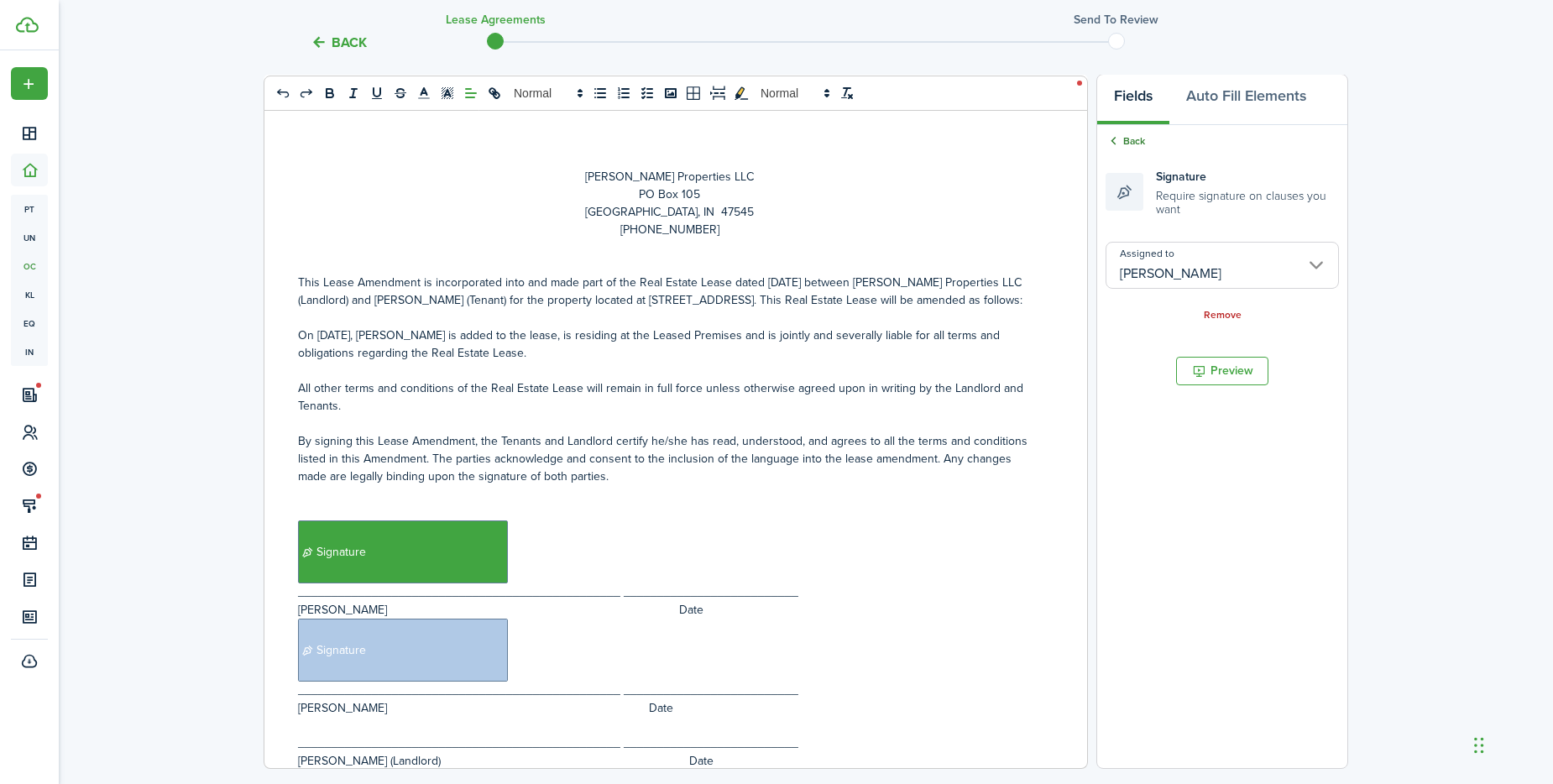
click at [1113, 135] on icon at bounding box center [1113, 141] width 16 height 15
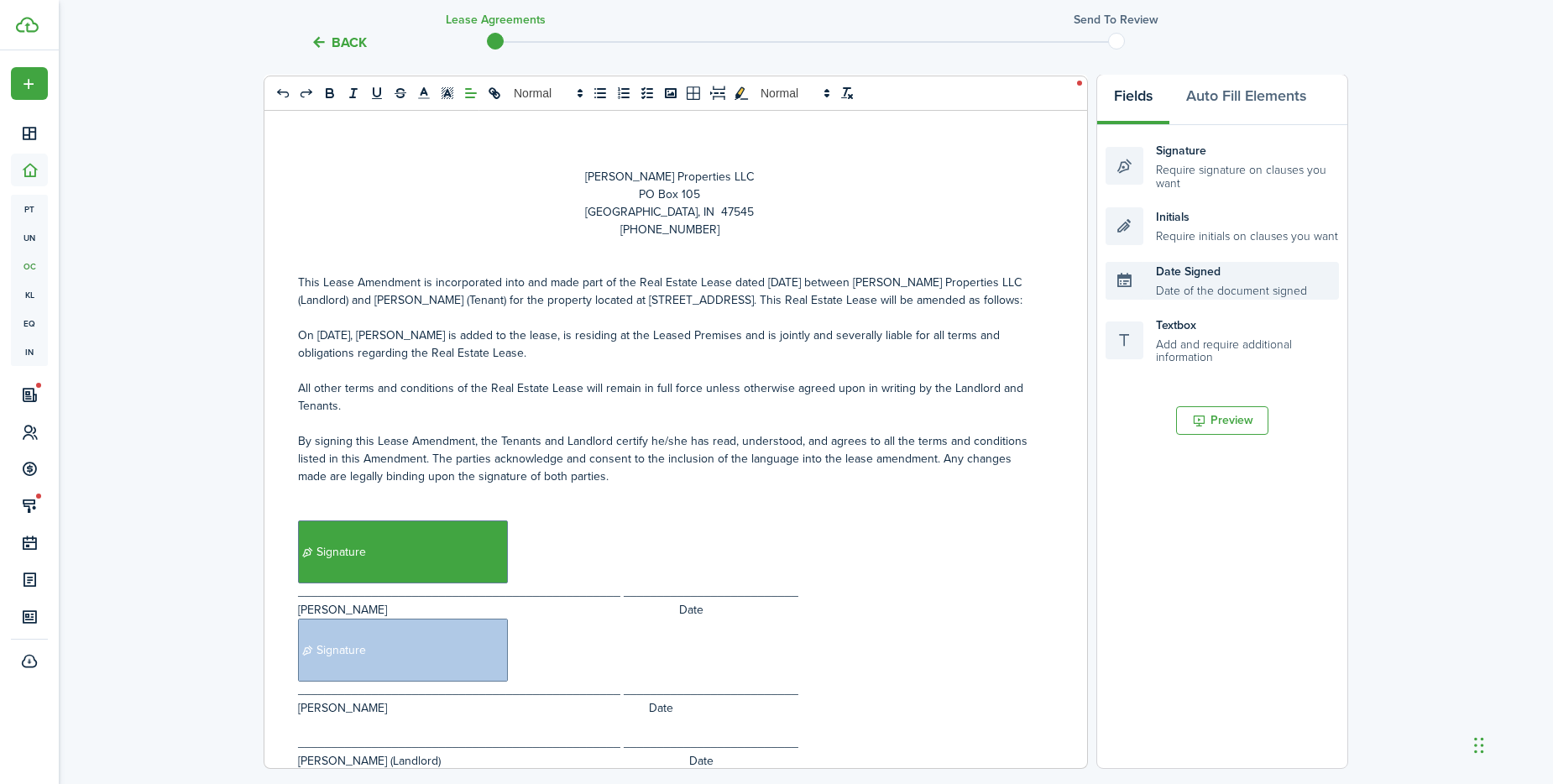
click at [1197, 293] on div "Date Signed Date of the document signed" at bounding box center [1222, 281] width 233 height 38
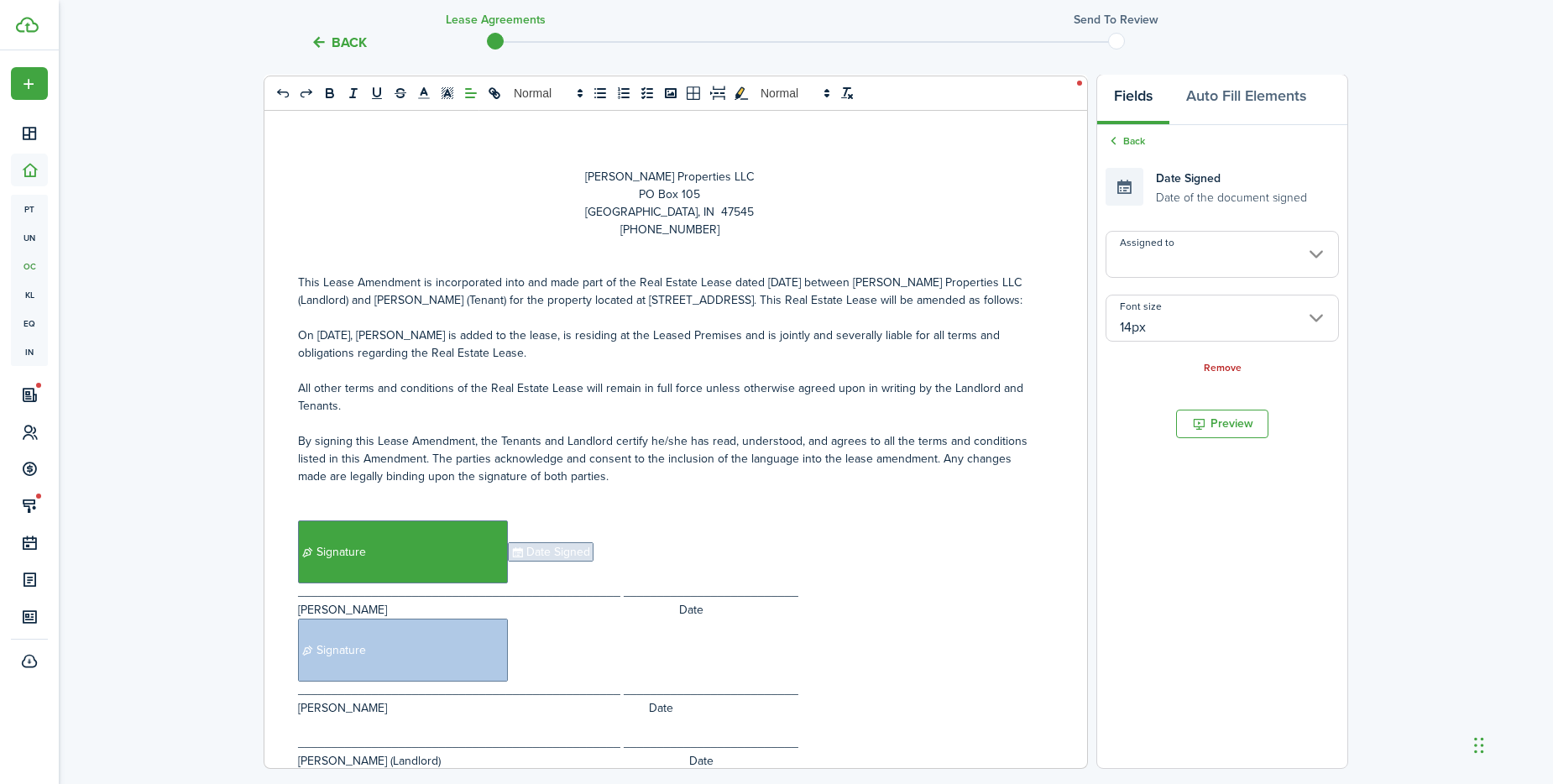
click at [543, 562] on span "Date Signed" at bounding box center [550, 553] width 85 height 20
click at [1173, 255] on input "Assigned to" at bounding box center [1222, 254] width 233 height 47
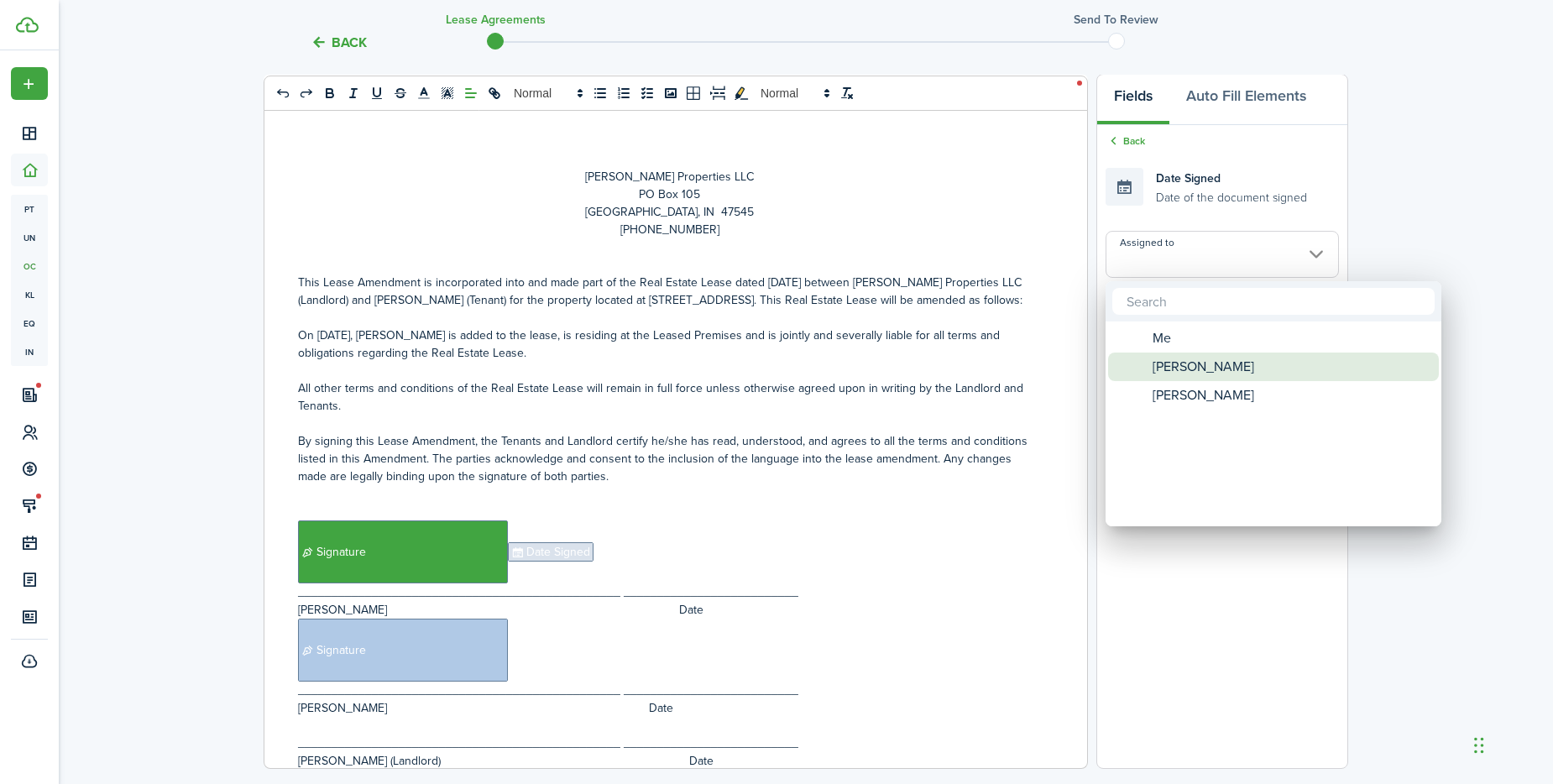
click at [1180, 366] on span "[PERSON_NAME]" at bounding box center [1203, 367] width 101 height 29
type input "[PERSON_NAME]"
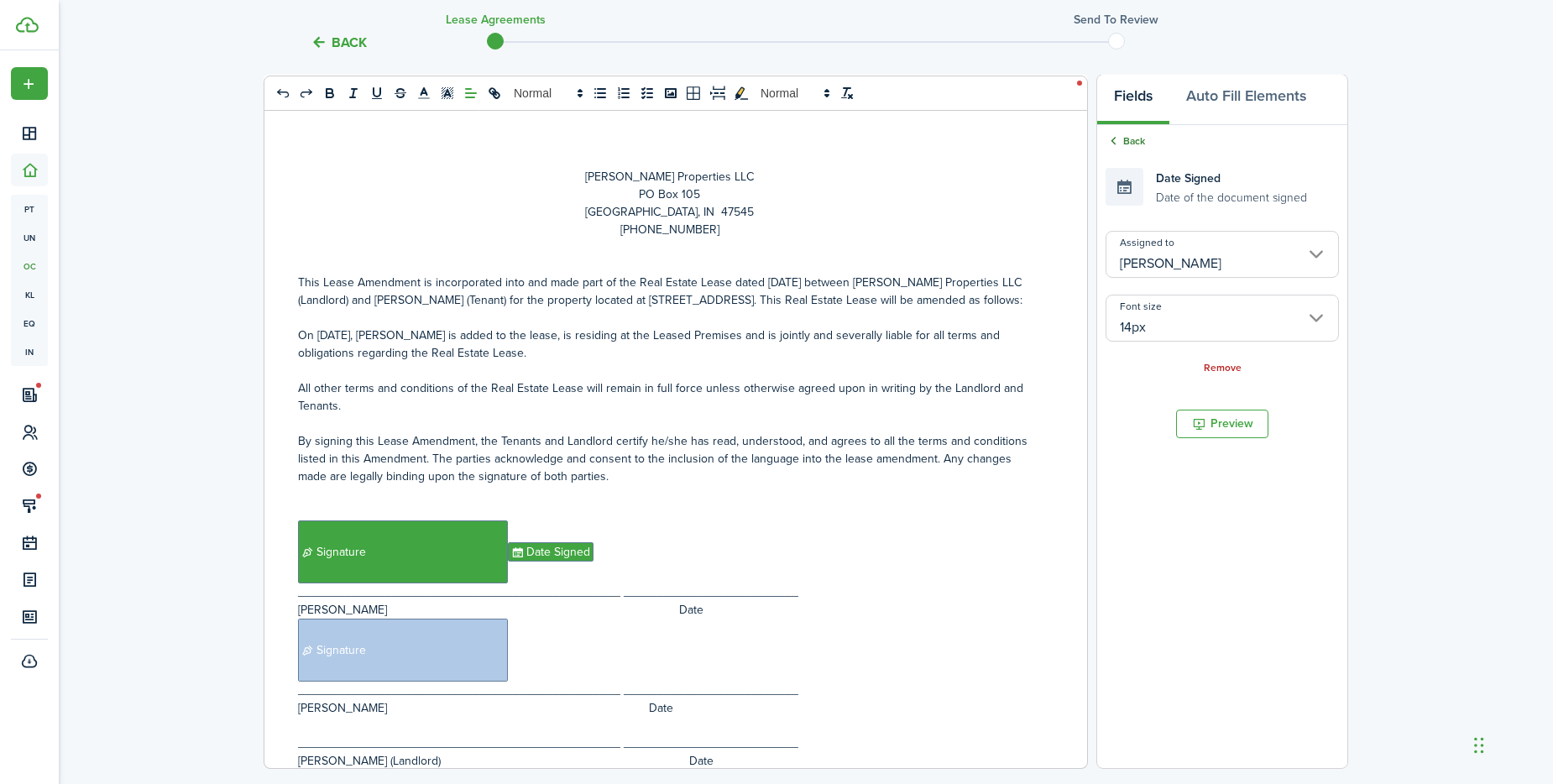
click at [1131, 135] on link "Back" at bounding box center [1125, 141] width 39 height 15
click at [1217, 261] on input "Assigned to" at bounding box center [1222, 254] width 233 height 47
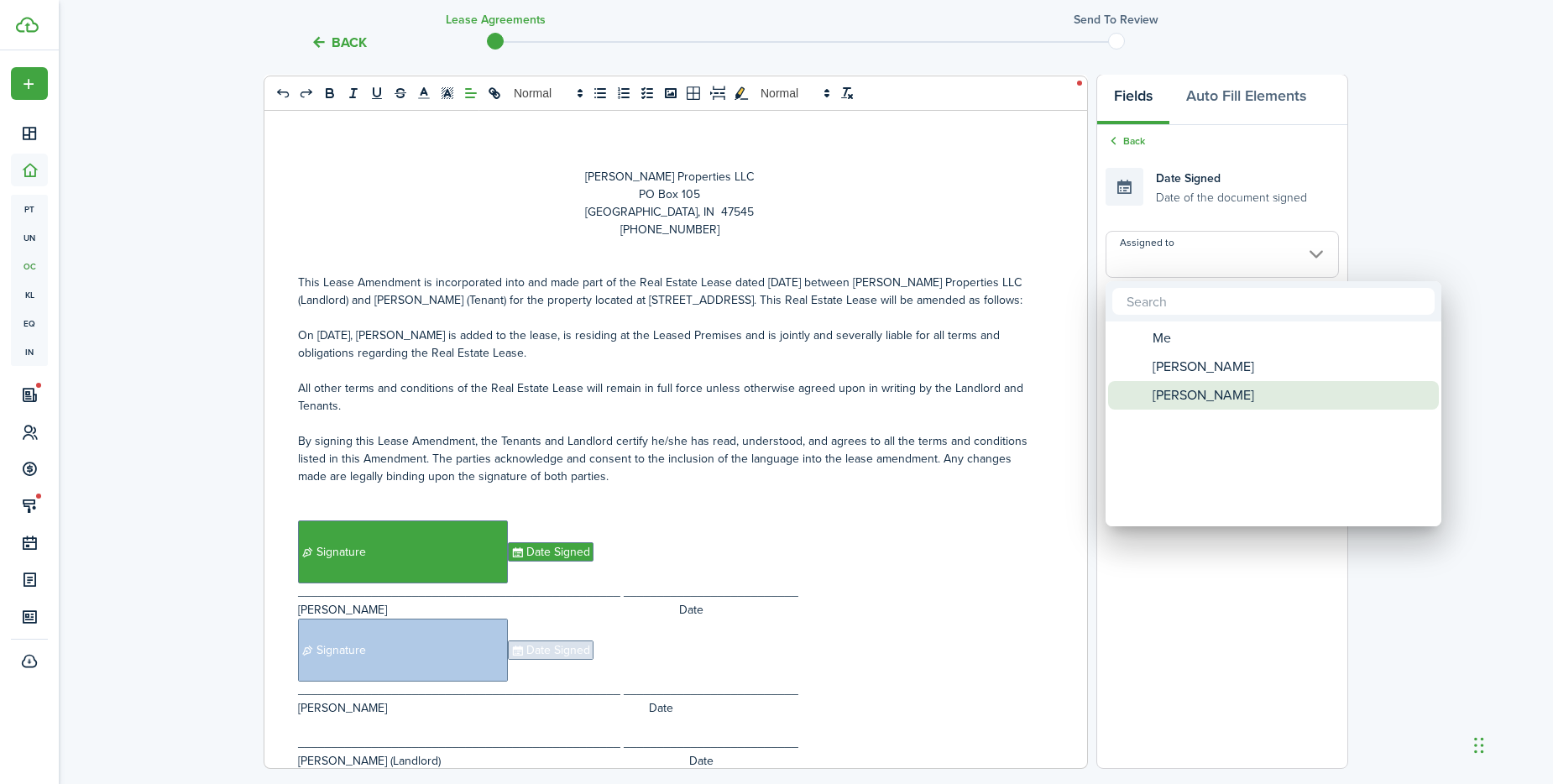
click at [1201, 398] on span "[PERSON_NAME]" at bounding box center [1203, 396] width 101 height 29
type input "[PERSON_NAME]"
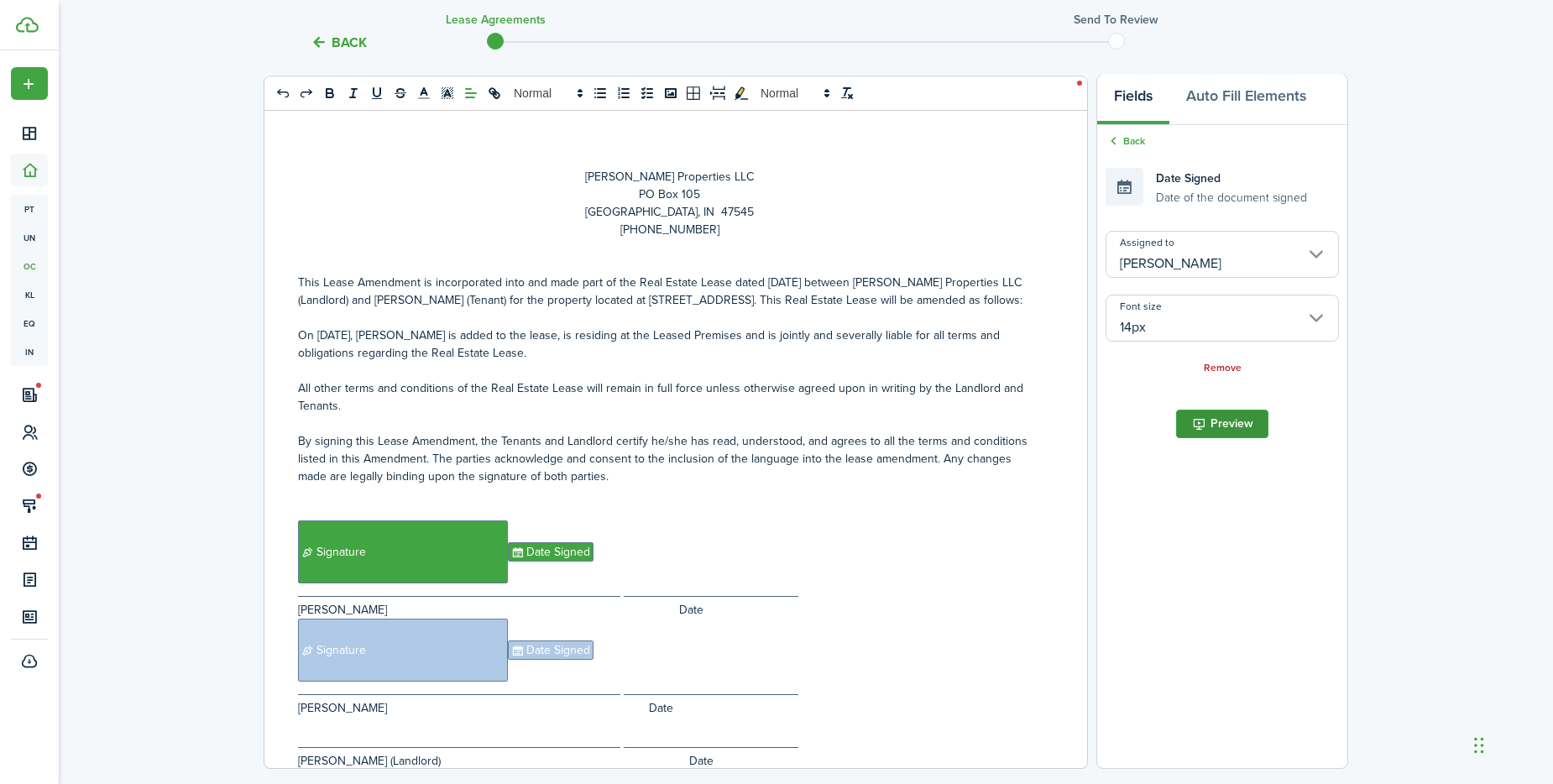
click at [1207, 421] on button "Preview" at bounding box center [1222, 424] width 92 height 29
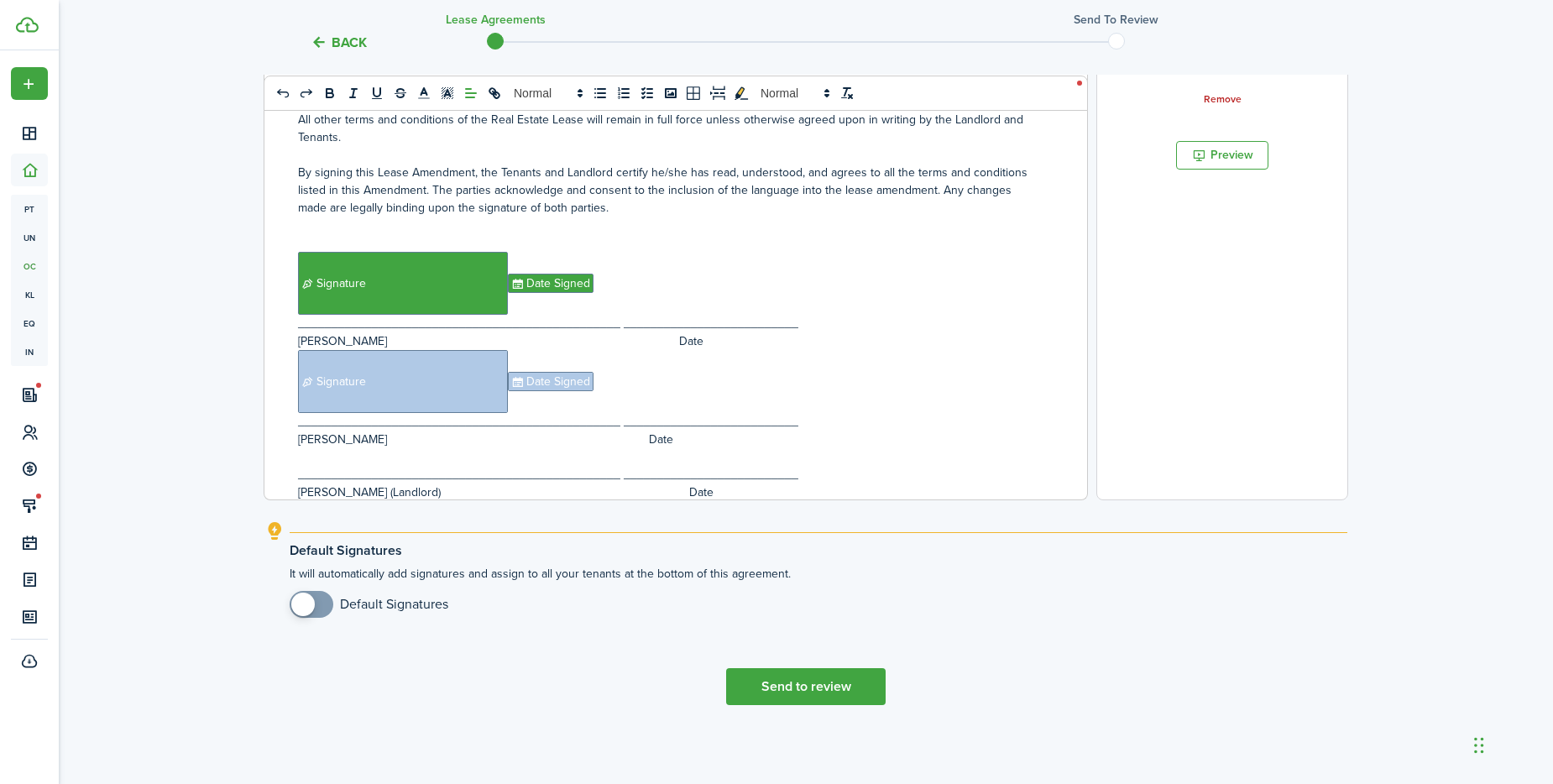
scroll to position [521, 0]
click at [820, 684] on button "Send to review" at bounding box center [806, 685] width 160 height 37
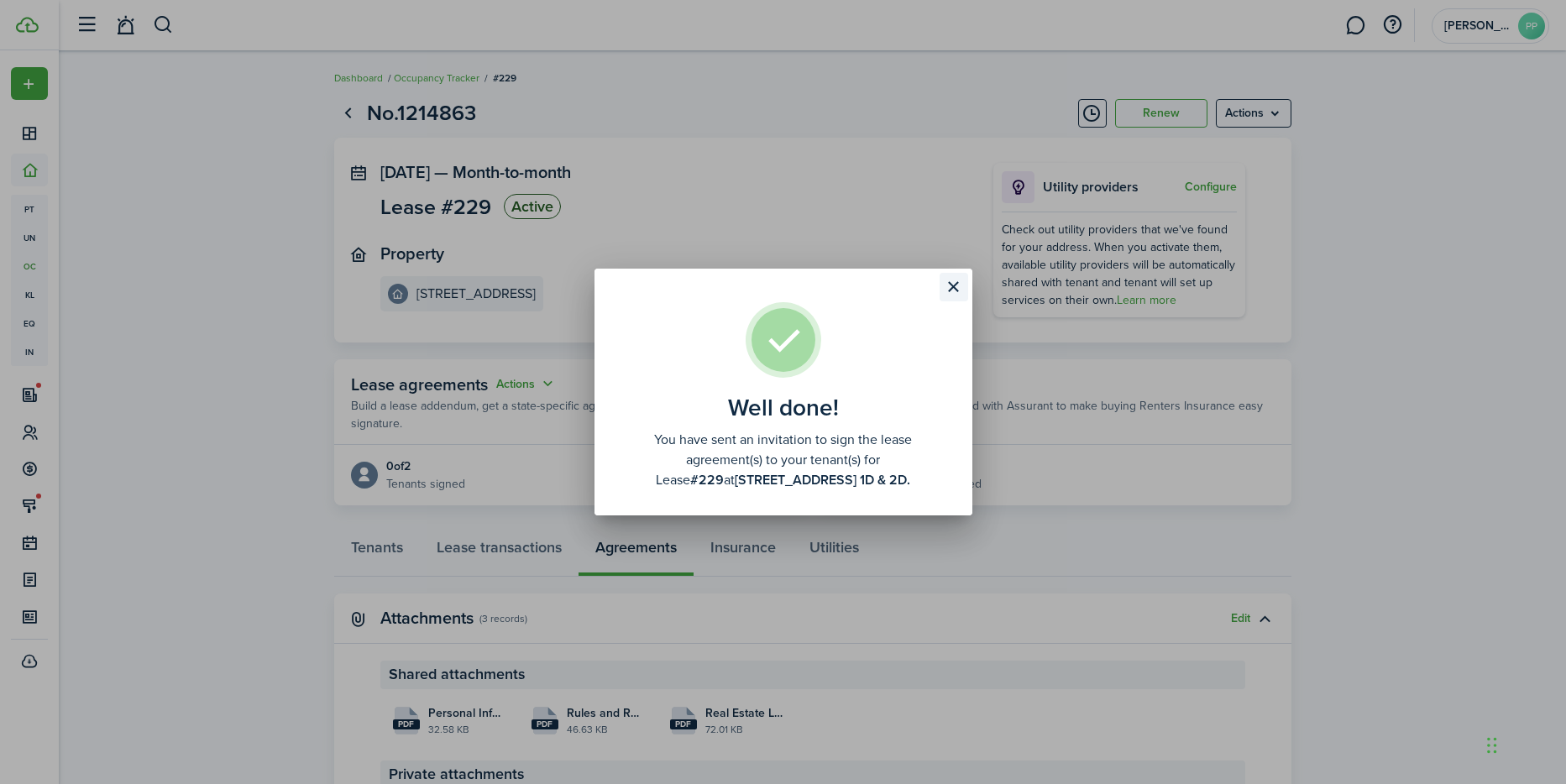
click at [950, 283] on button "Close modal" at bounding box center [954, 287] width 29 height 29
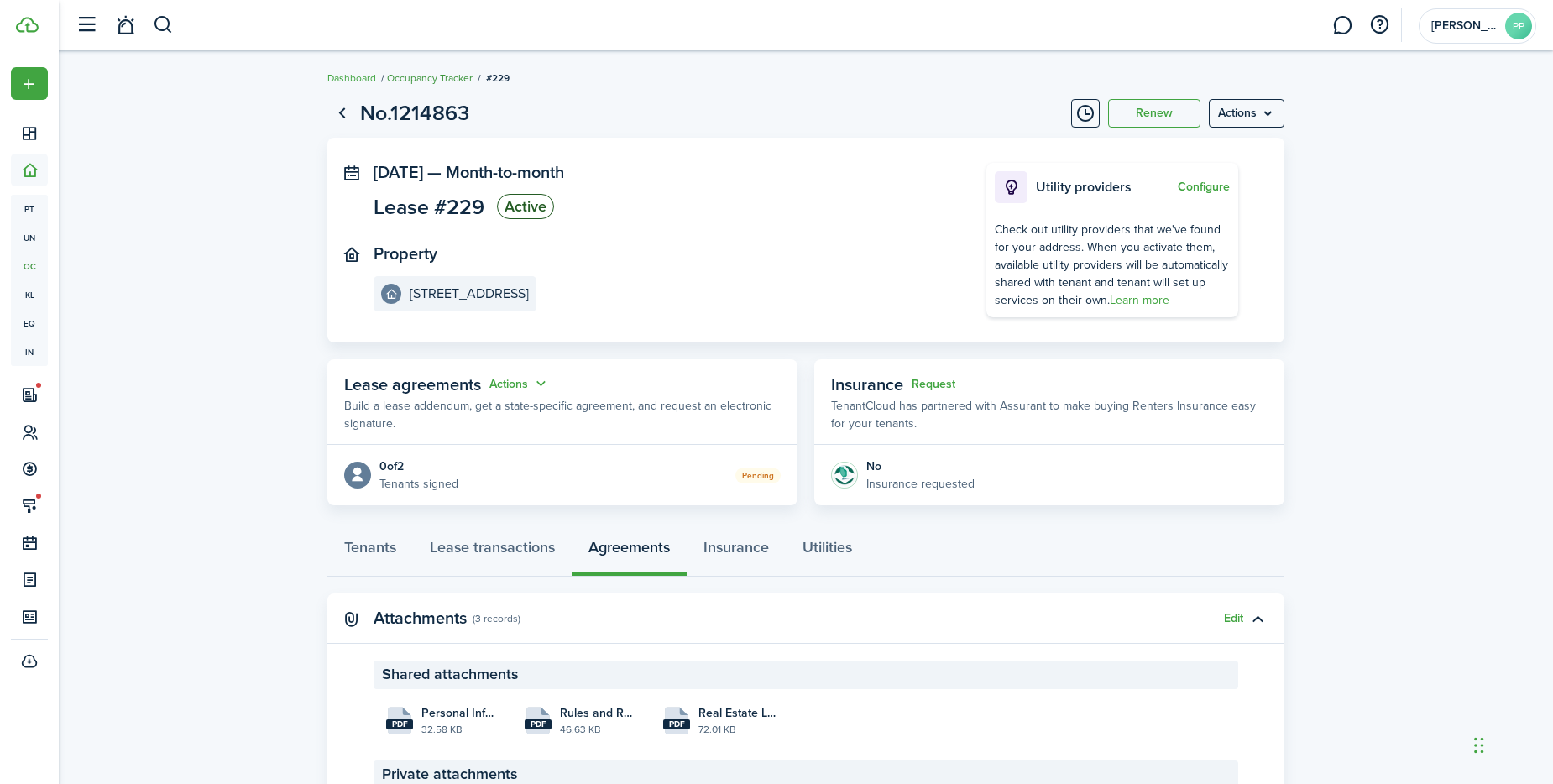
click at [433, 75] on link "Occupancy Tracker" at bounding box center [429, 78] width 85 height 15
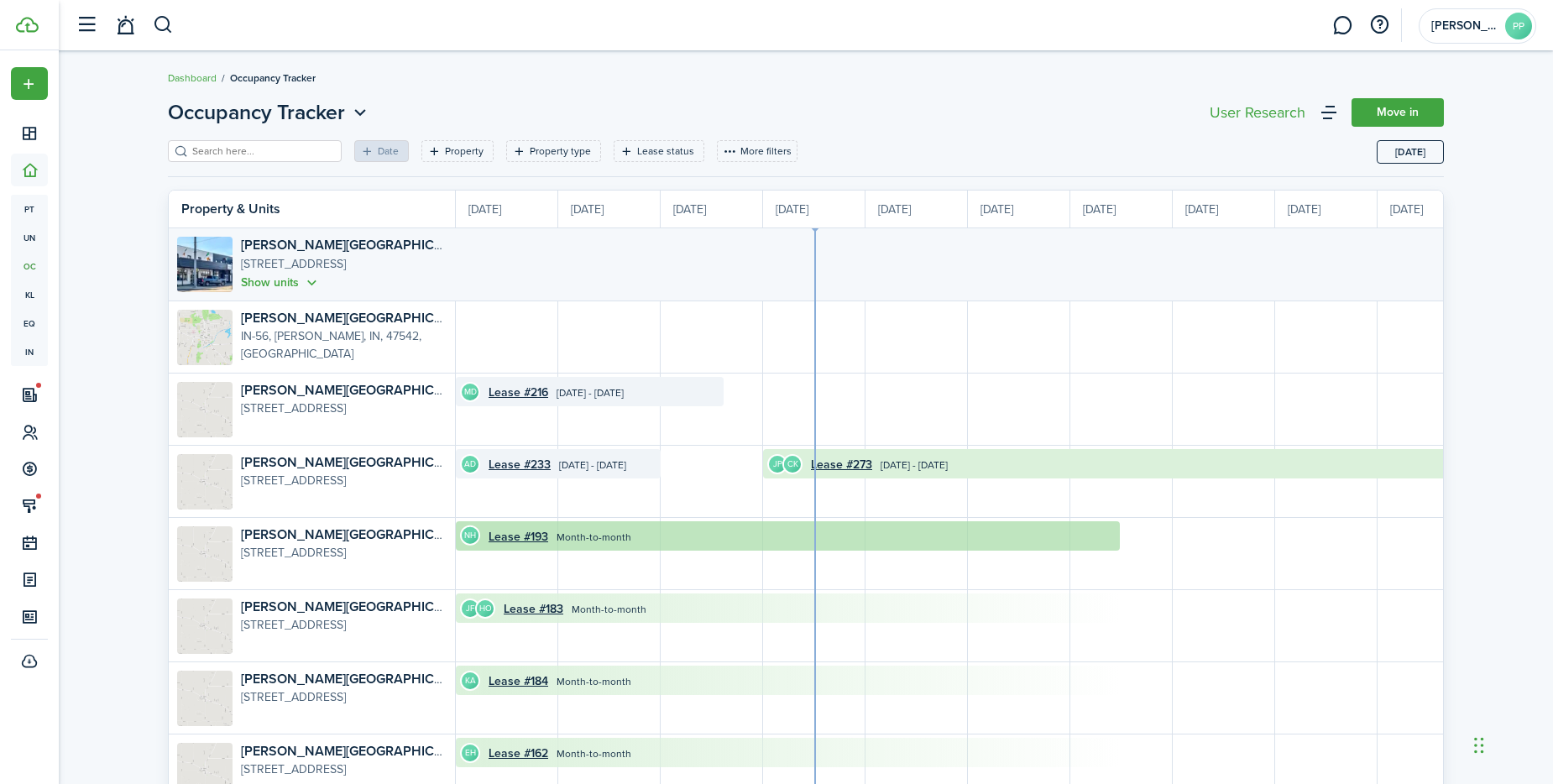
scroll to position [0, 307]
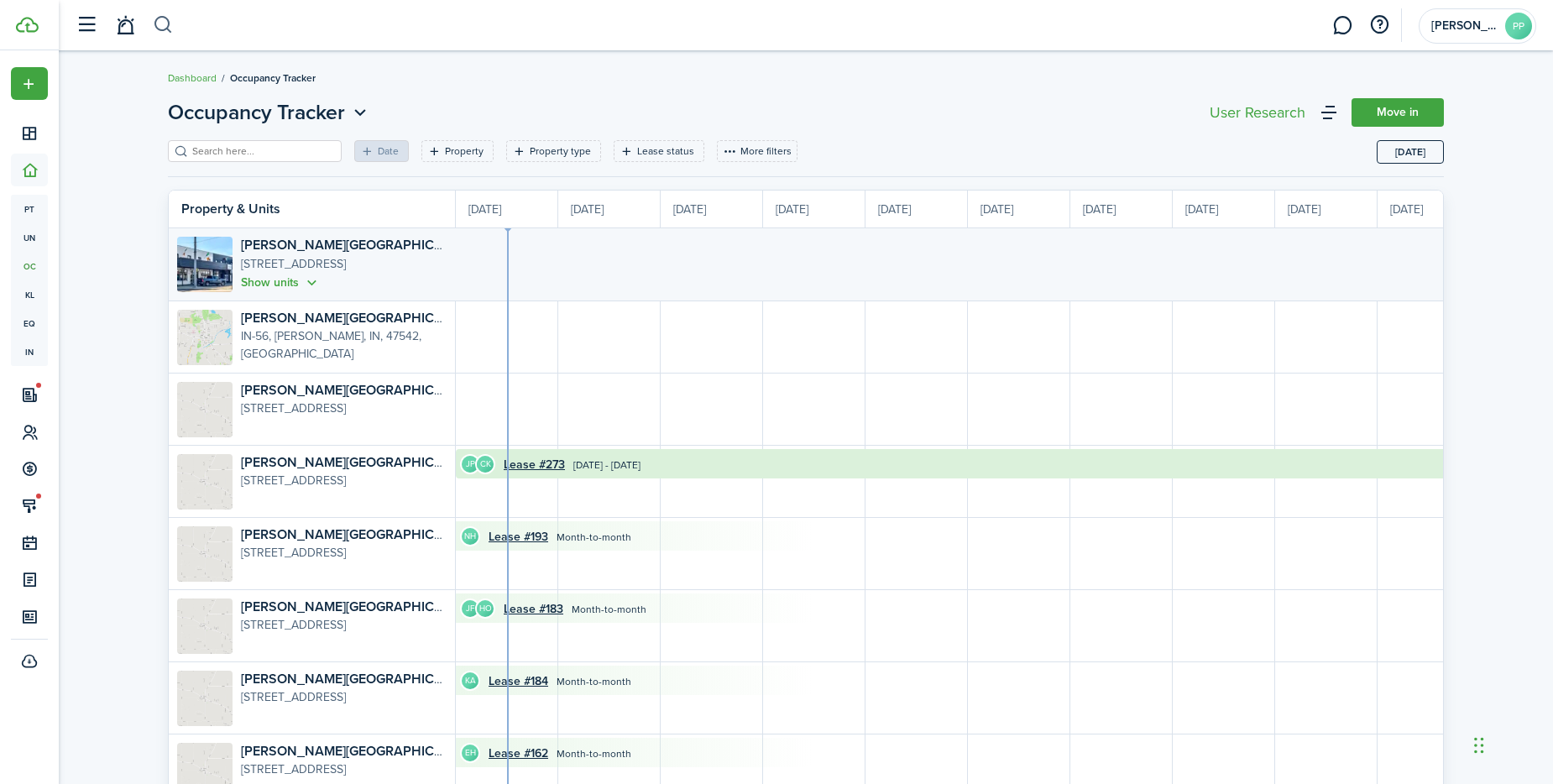
click at [162, 26] on button "button" at bounding box center [162, 25] width 21 height 29
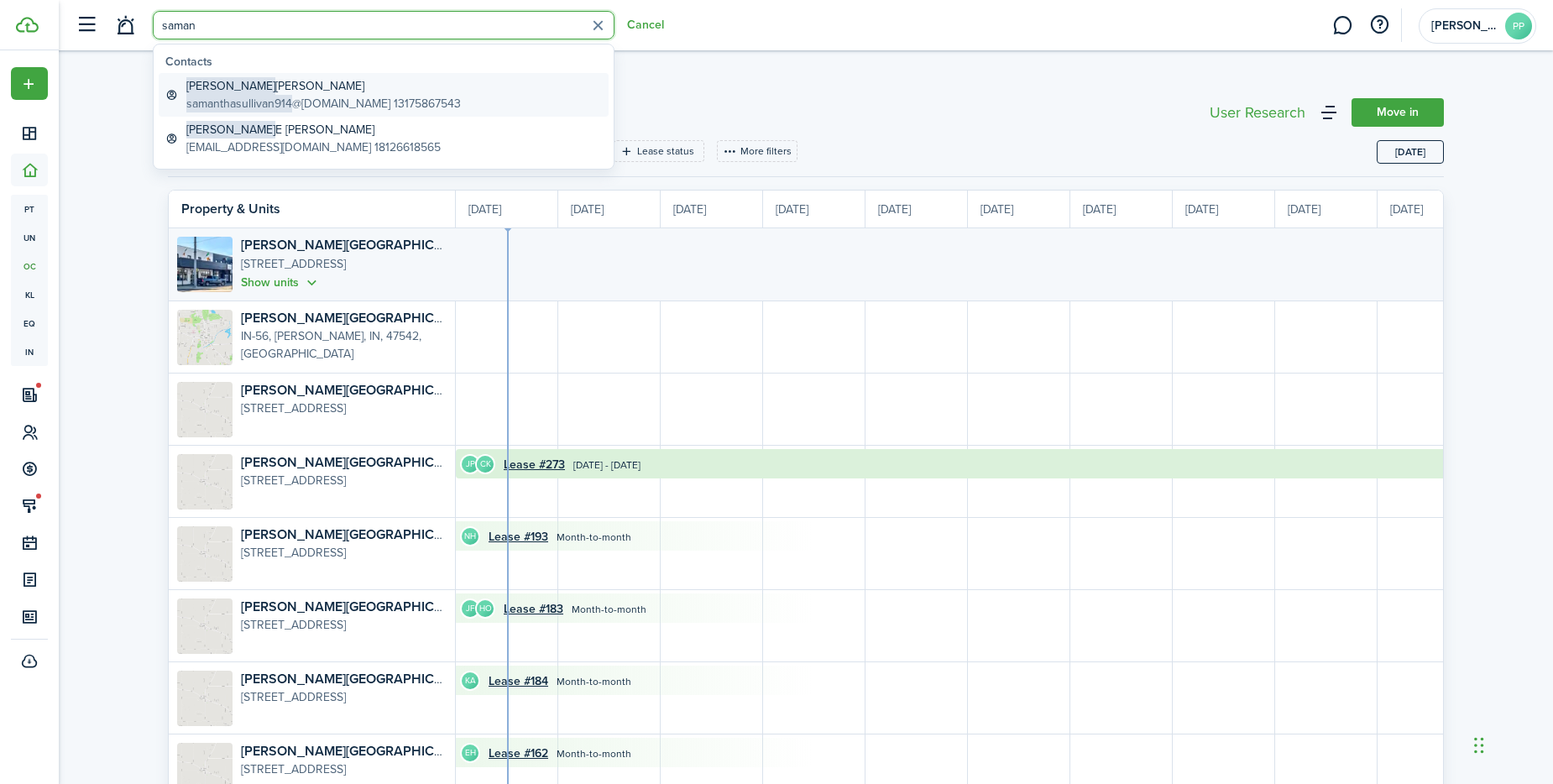
type input "saman"
click at [281, 85] on global-search-item-title "[PERSON_NAME]" at bounding box center [324, 86] width 275 height 18
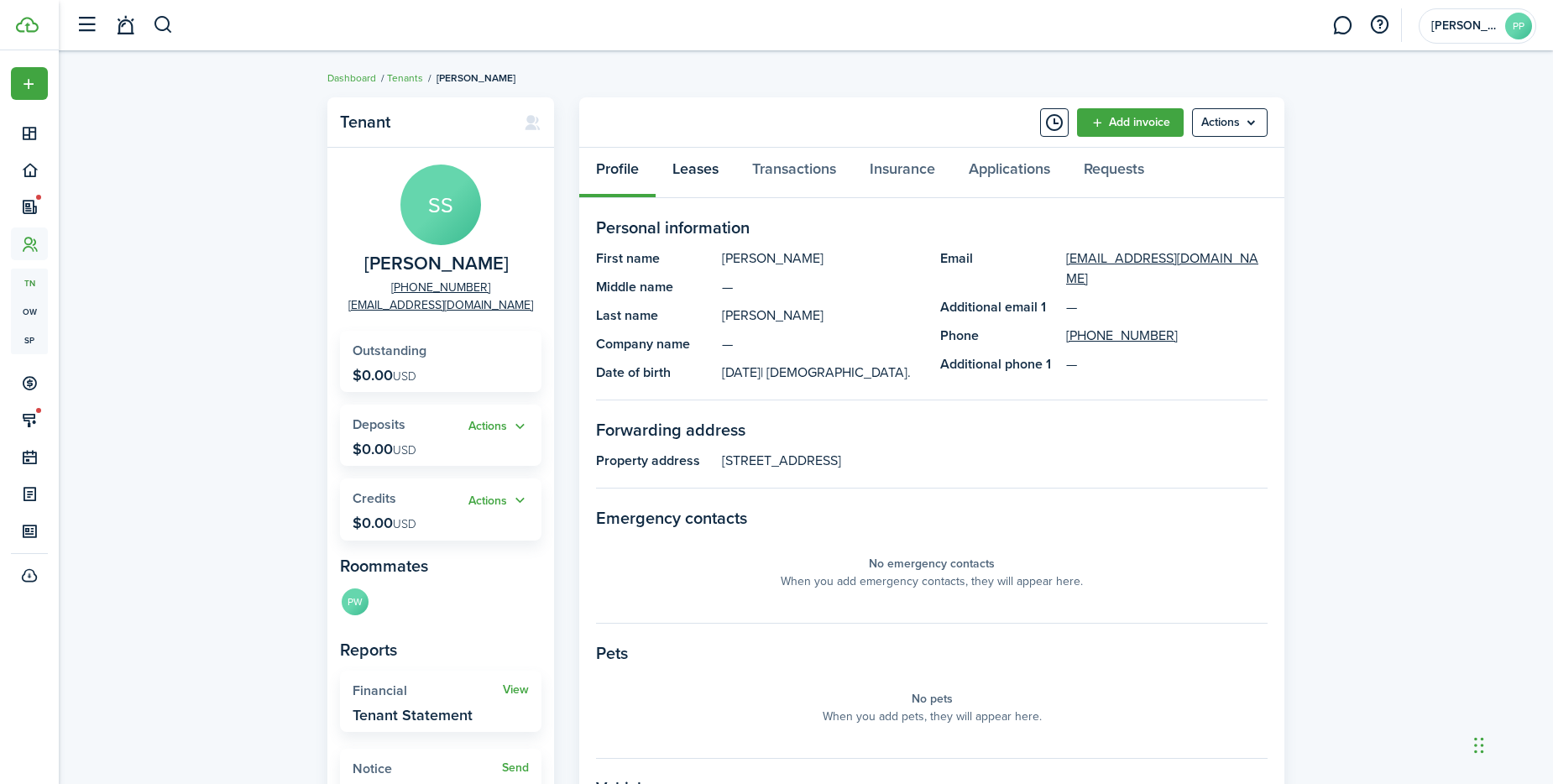
click at [702, 171] on link "Leases" at bounding box center [695, 173] width 80 height 50
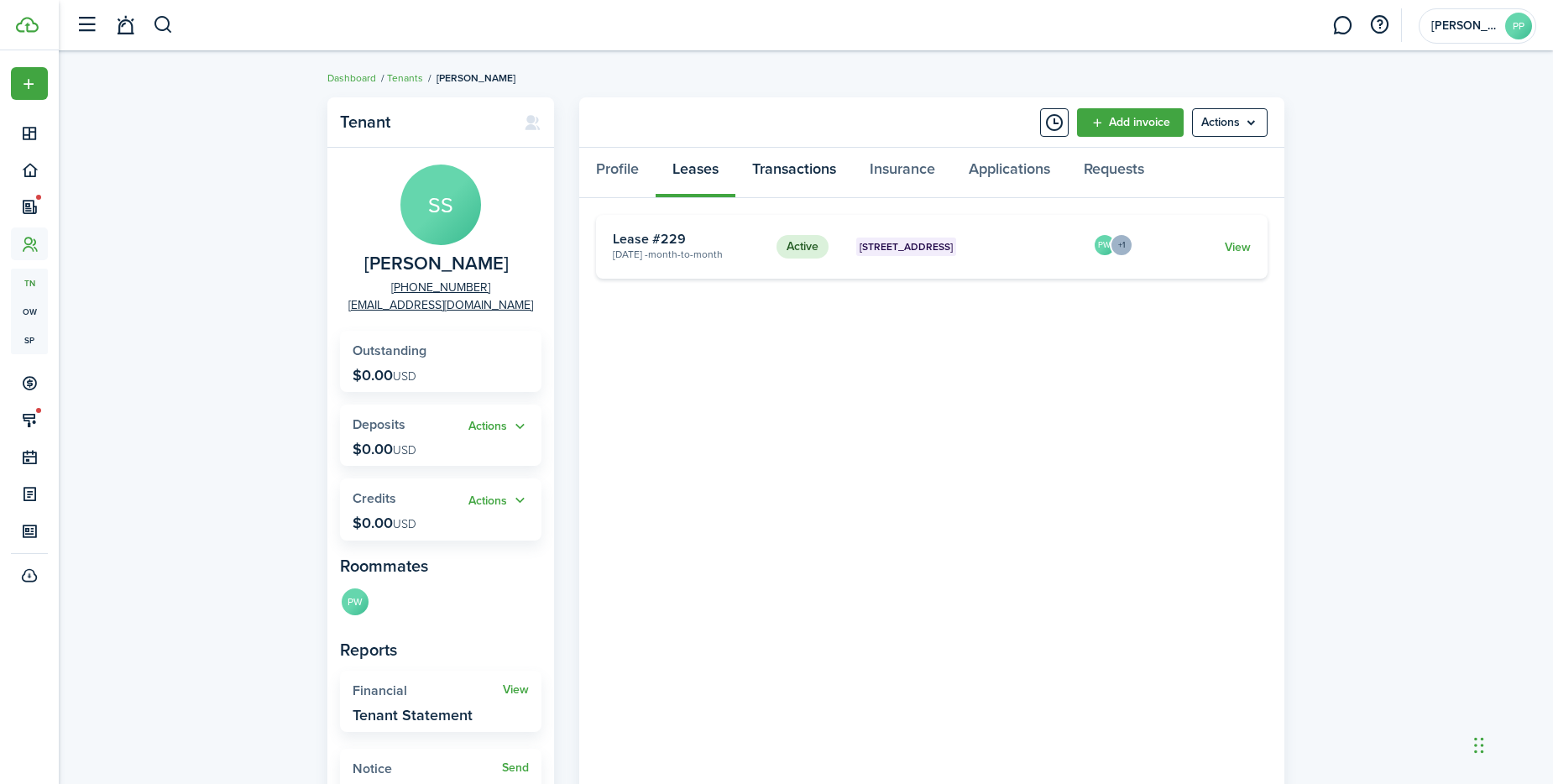
click at [786, 170] on link "Transactions" at bounding box center [794, 173] width 118 height 50
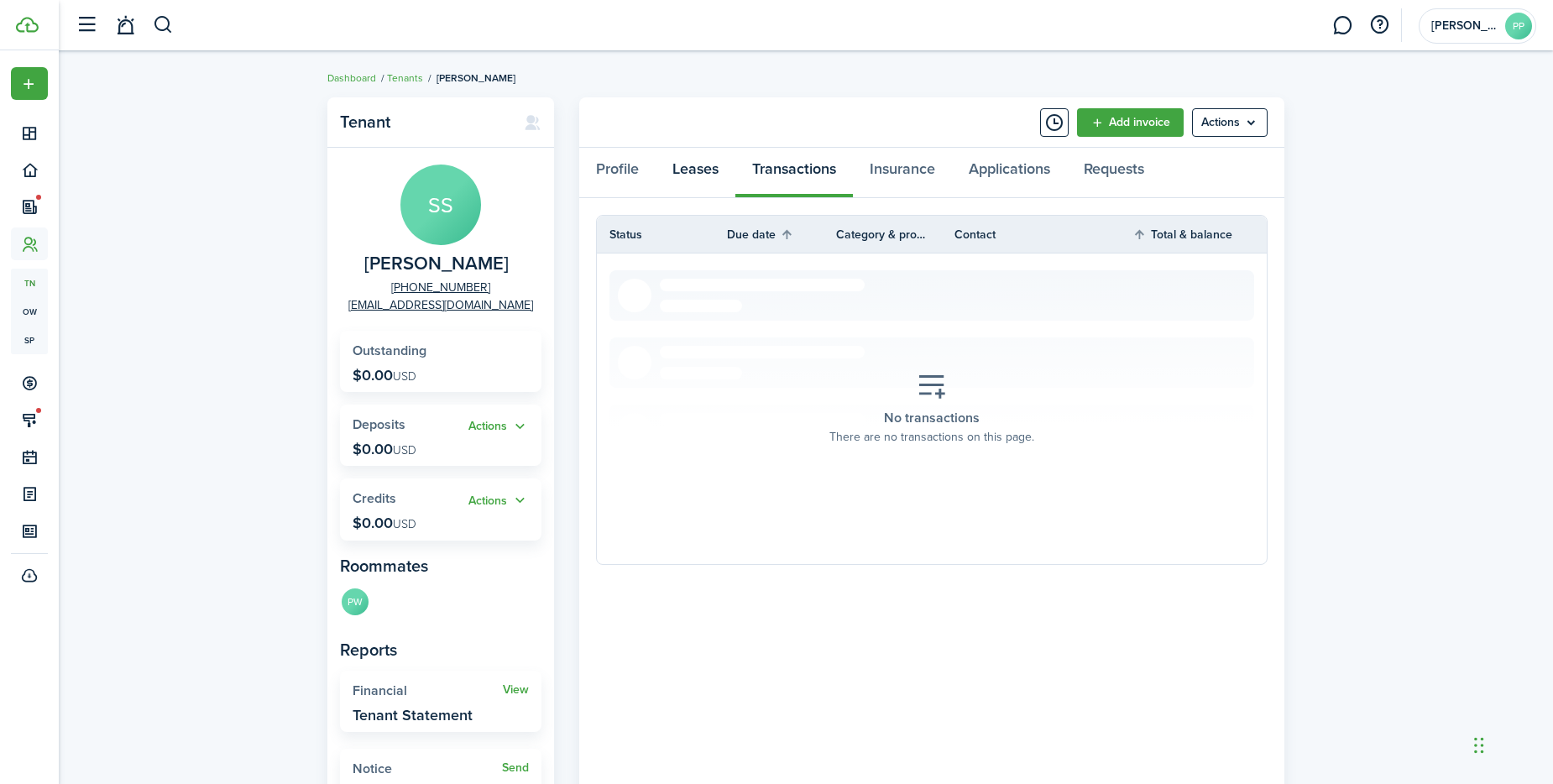
click at [702, 172] on link "Leases" at bounding box center [695, 173] width 80 height 50
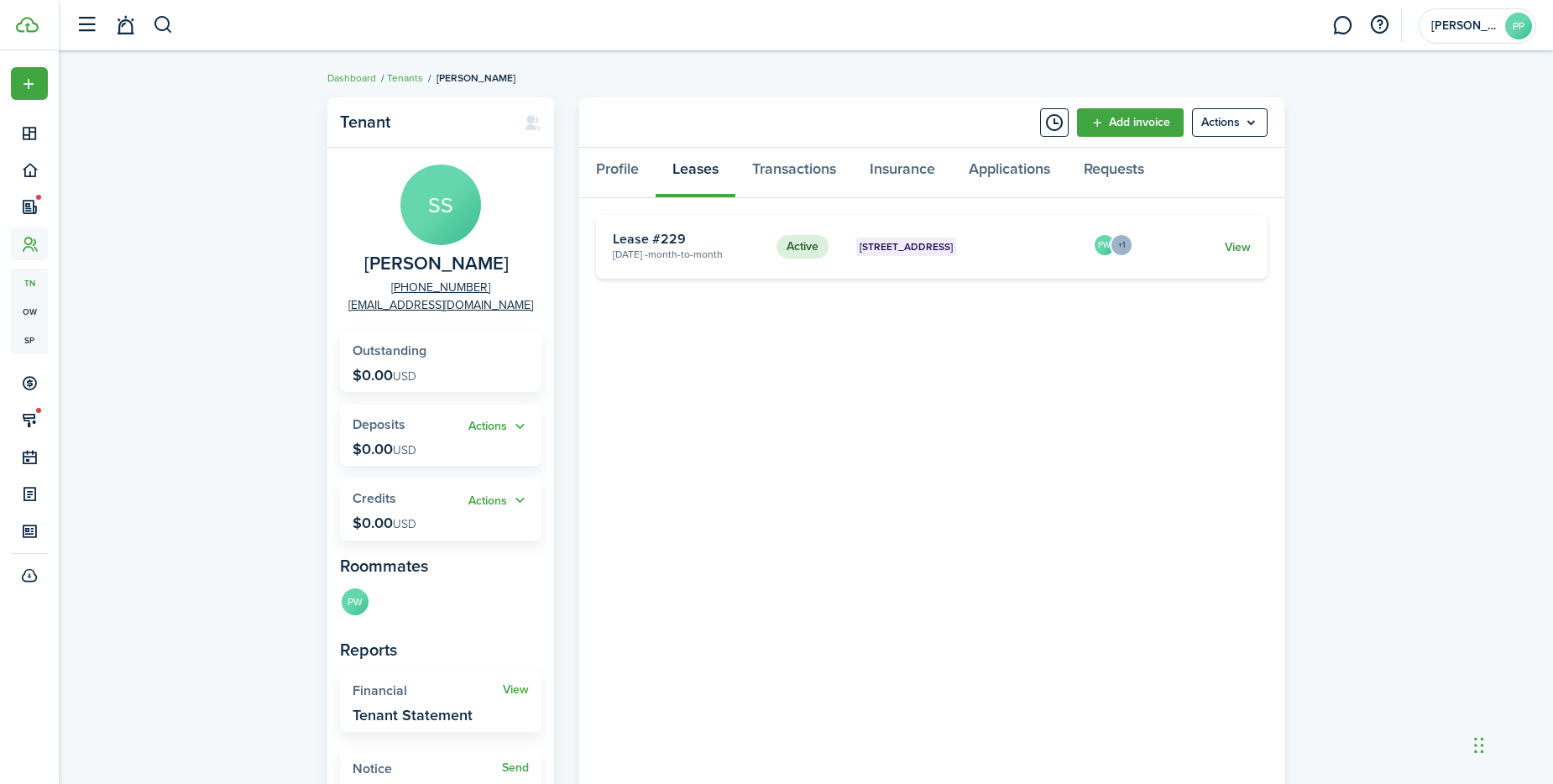
click at [1241, 242] on link "View" at bounding box center [1237, 248] width 26 height 18
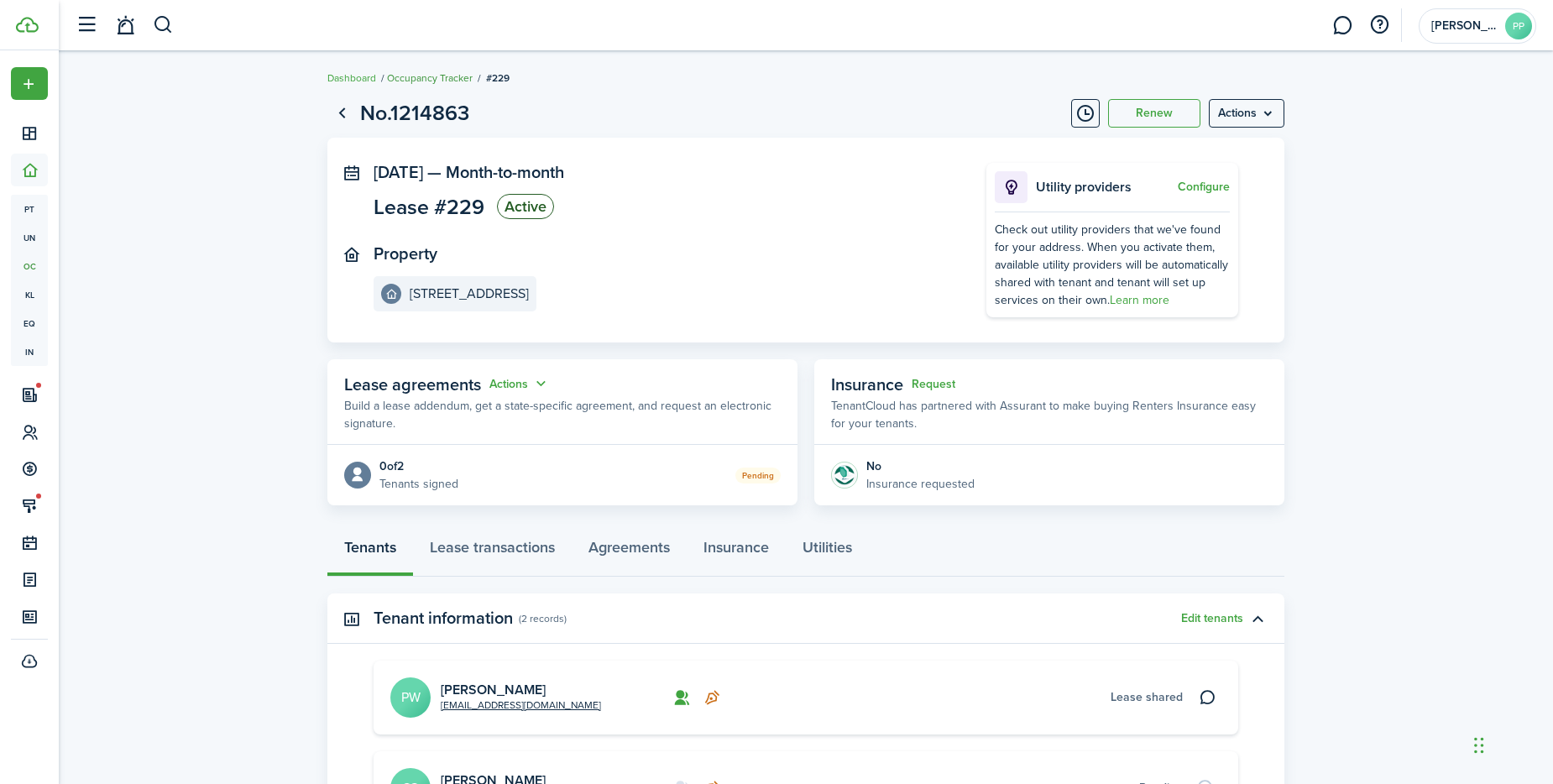
click at [449, 74] on link "Occupancy Tracker" at bounding box center [429, 78] width 85 height 15
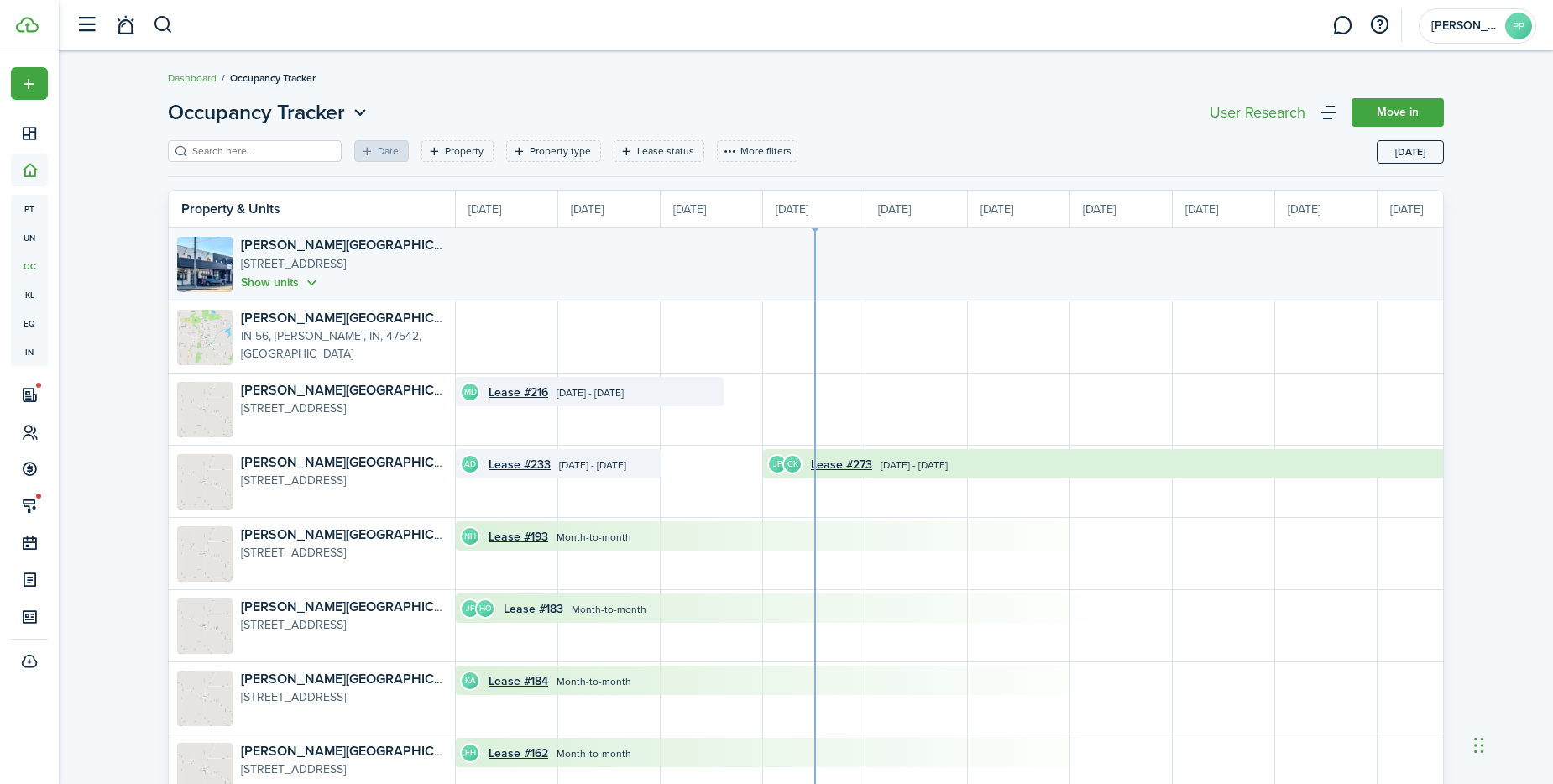
scroll to position [0, 307]
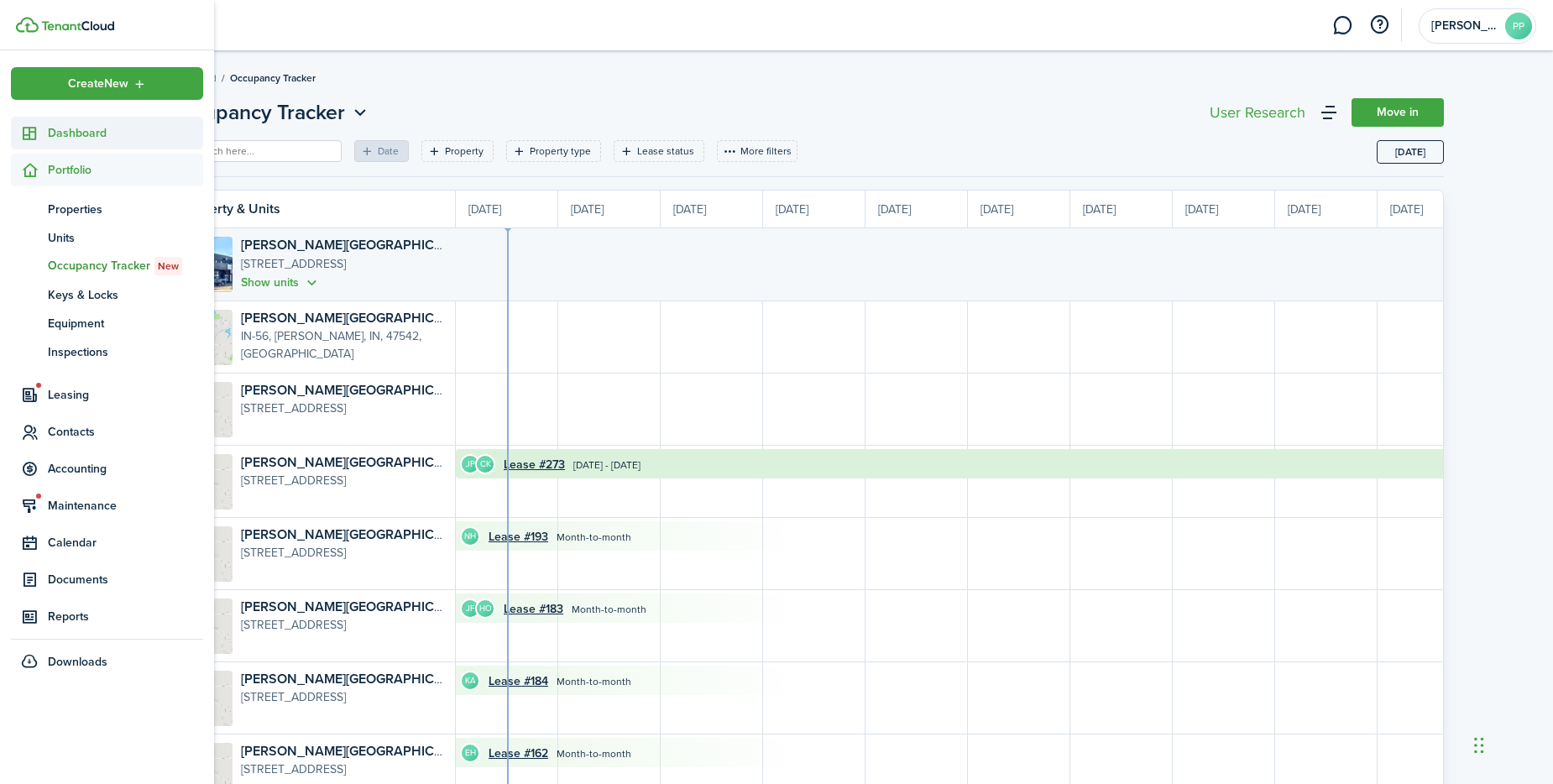
click at [60, 129] on span "Dashboard" at bounding box center [125, 133] width 155 height 18
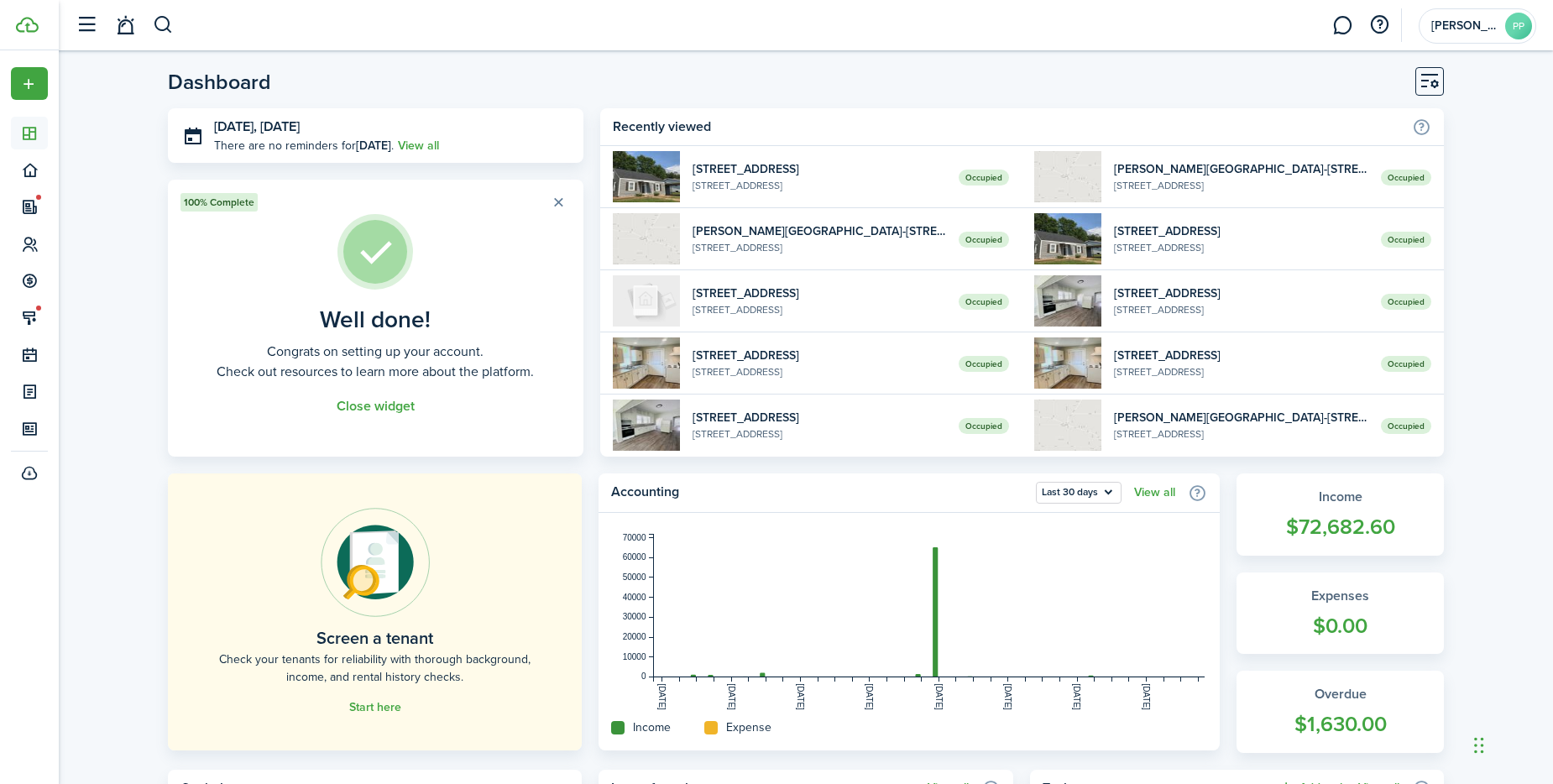
click at [11, 117] on link "Dashboard" at bounding box center [29, 133] width 37 height 32
click at [1476, 30] on span "[PERSON_NAME] Properties, LLC" at bounding box center [1464, 25] width 67 height 12
